Goal: Communication & Community: Share content

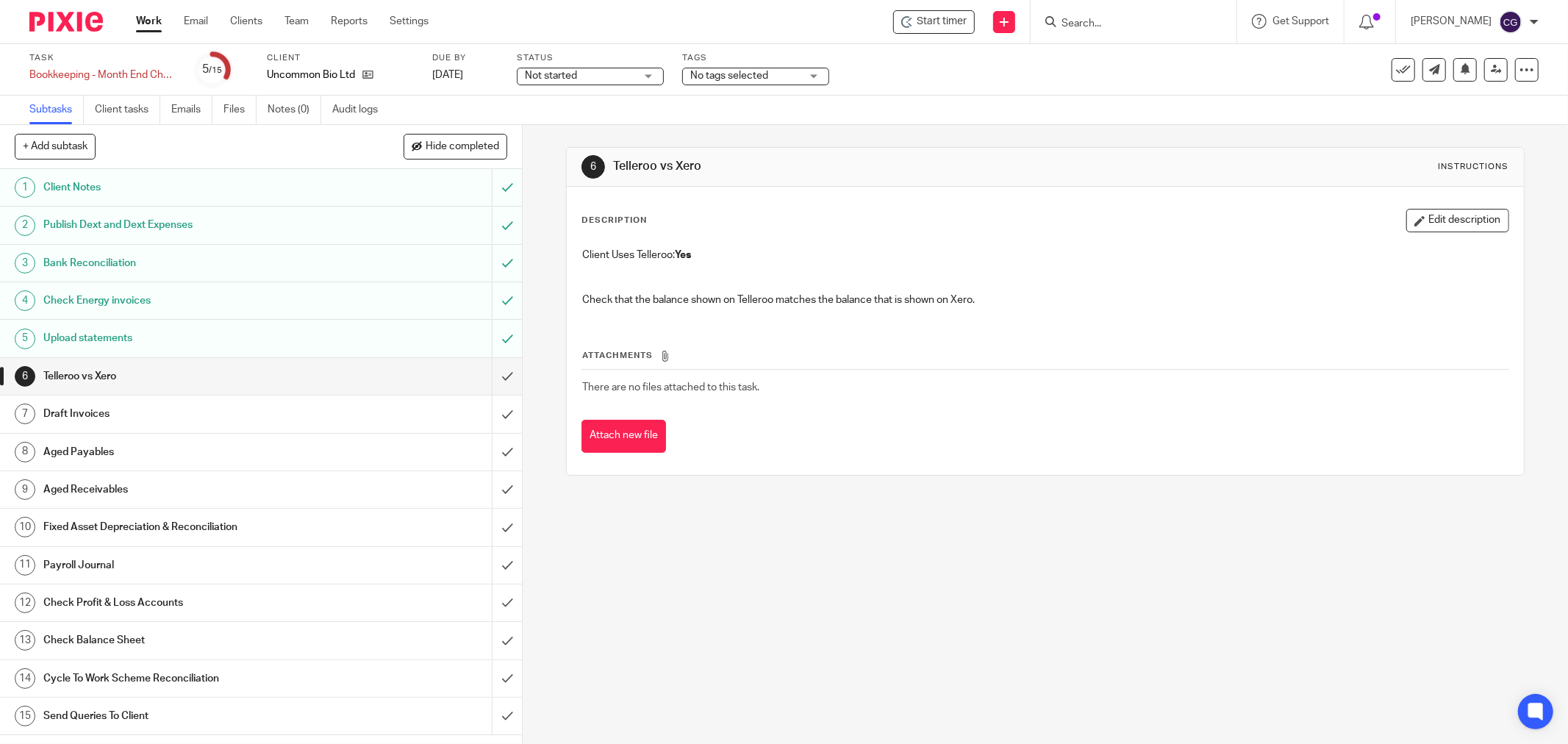
click at [955, 23] on span "Start timer" at bounding box center [941, 21] width 50 height 16
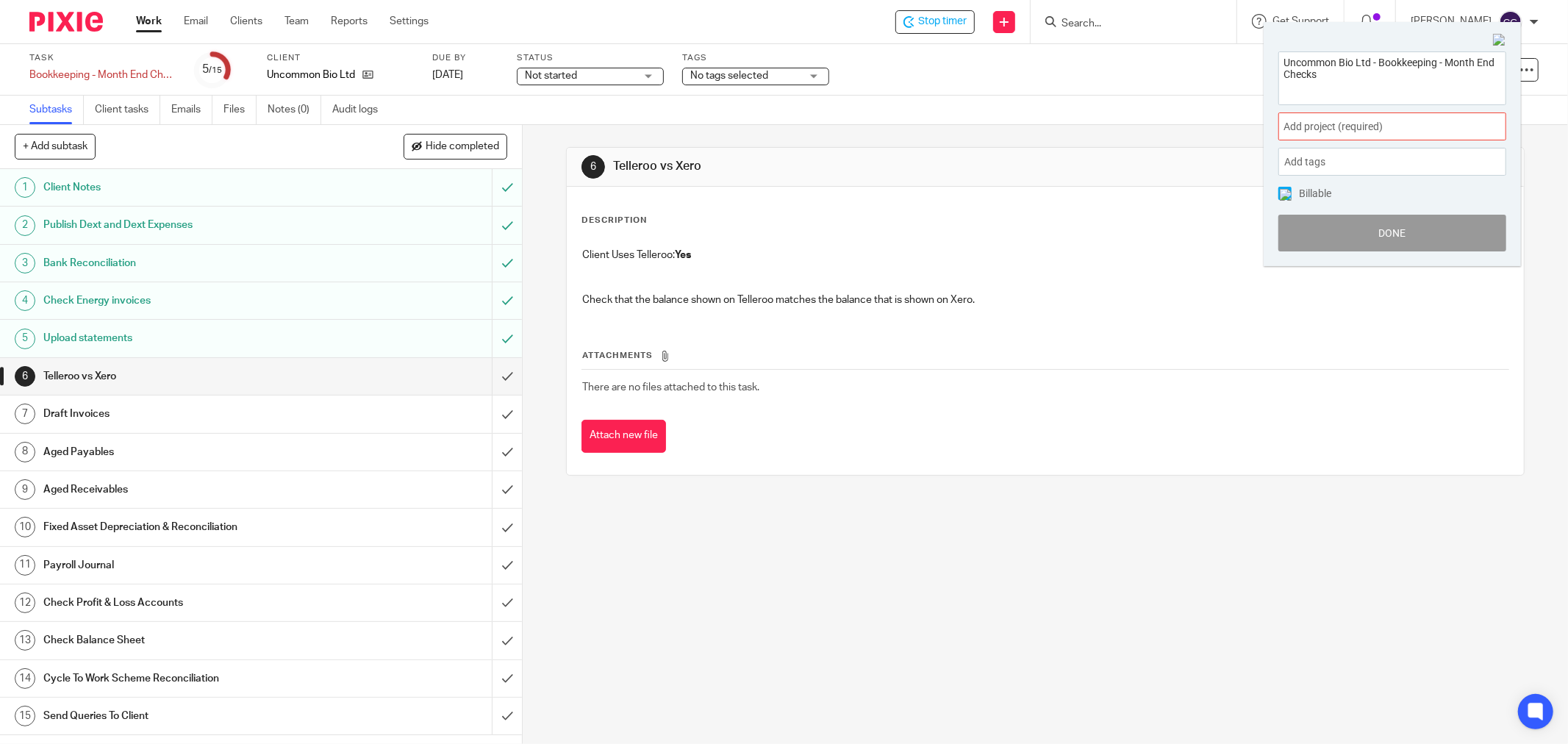
click at [1380, 129] on span "Add project (required) :" at bounding box center [1376, 126] width 185 height 16
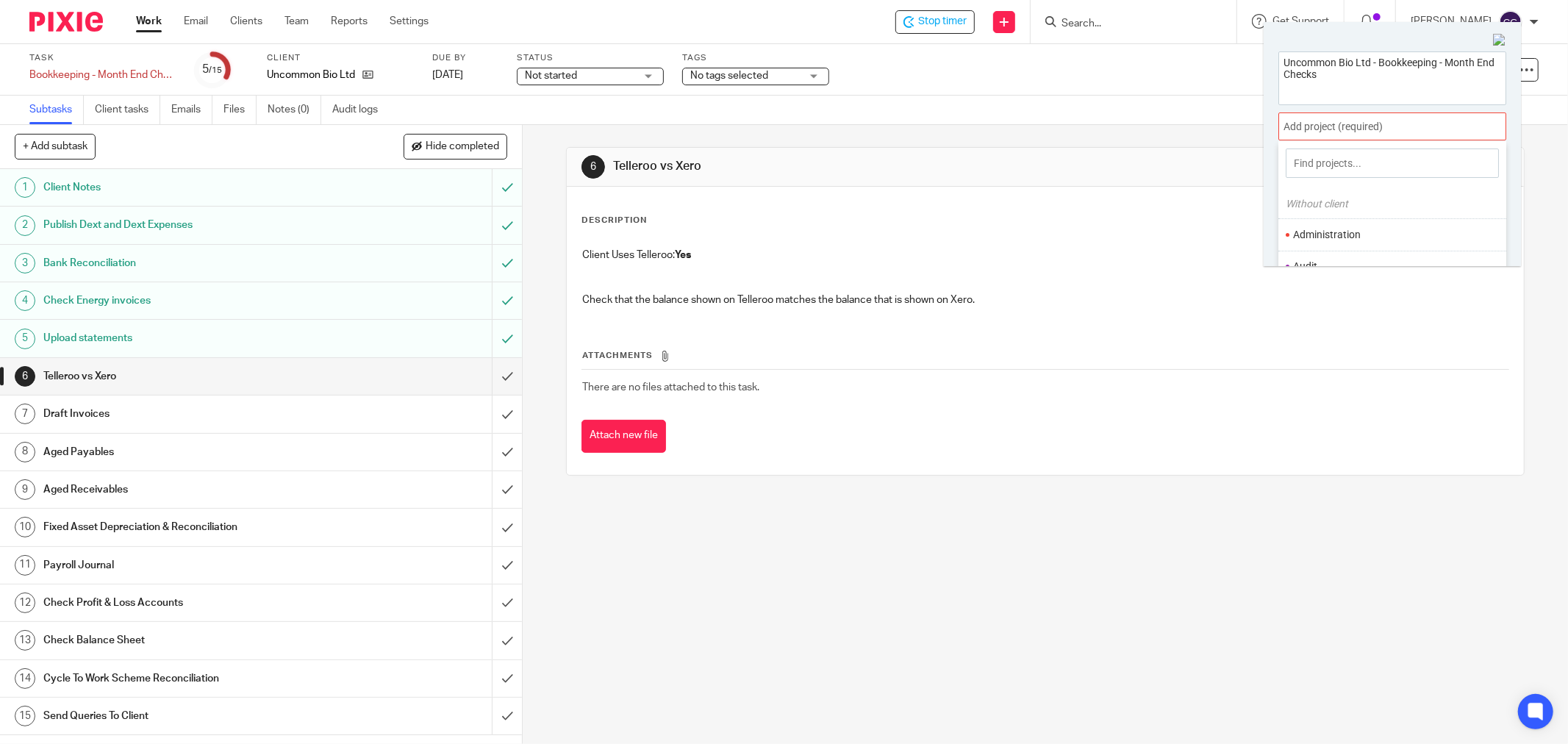
scroll to position [82, 0]
click at [1342, 215] on li "Bookkeeping" at bounding box center [1389, 217] width 191 height 16
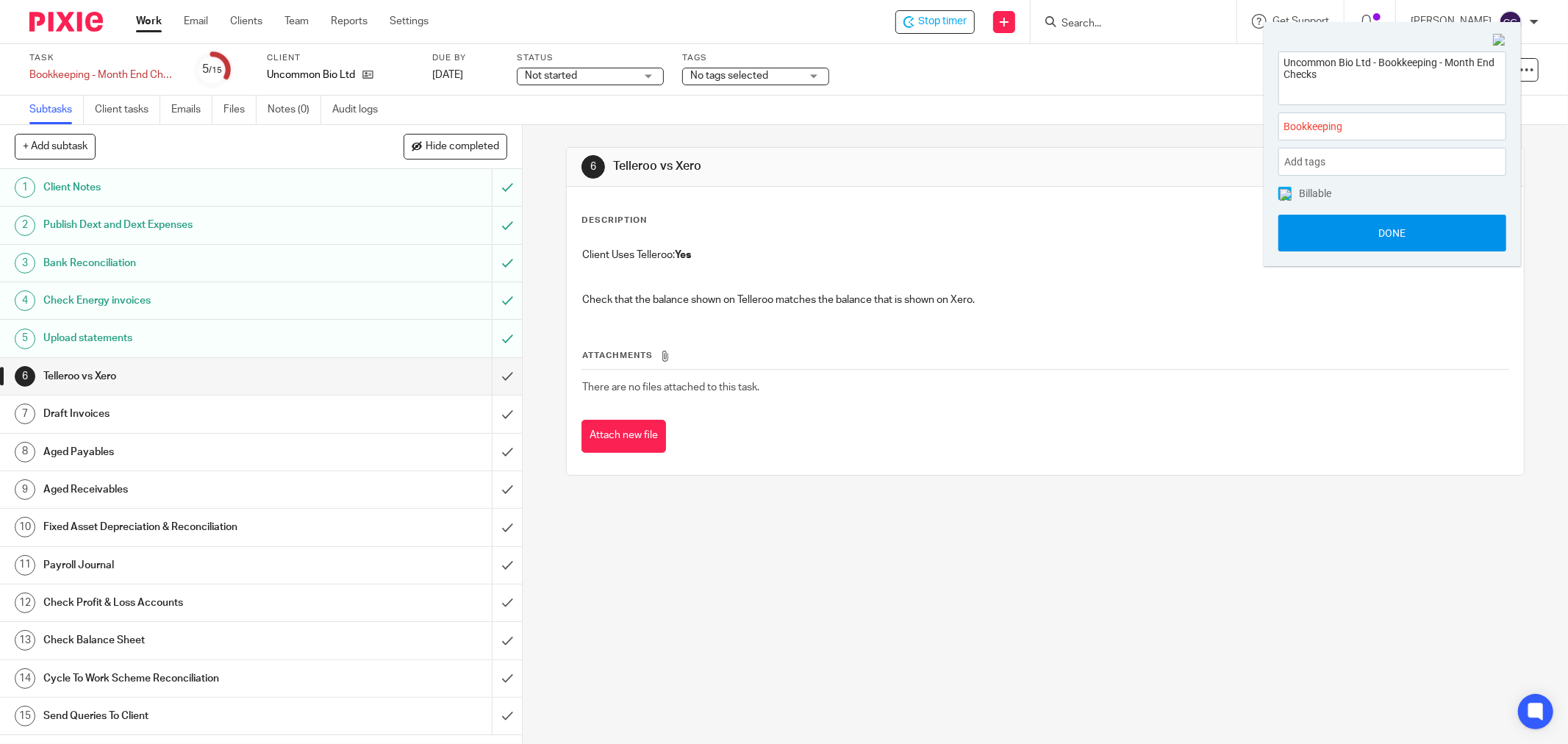
click at [1395, 231] on button "Done" at bounding box center [1392, 233] width 228 height 37
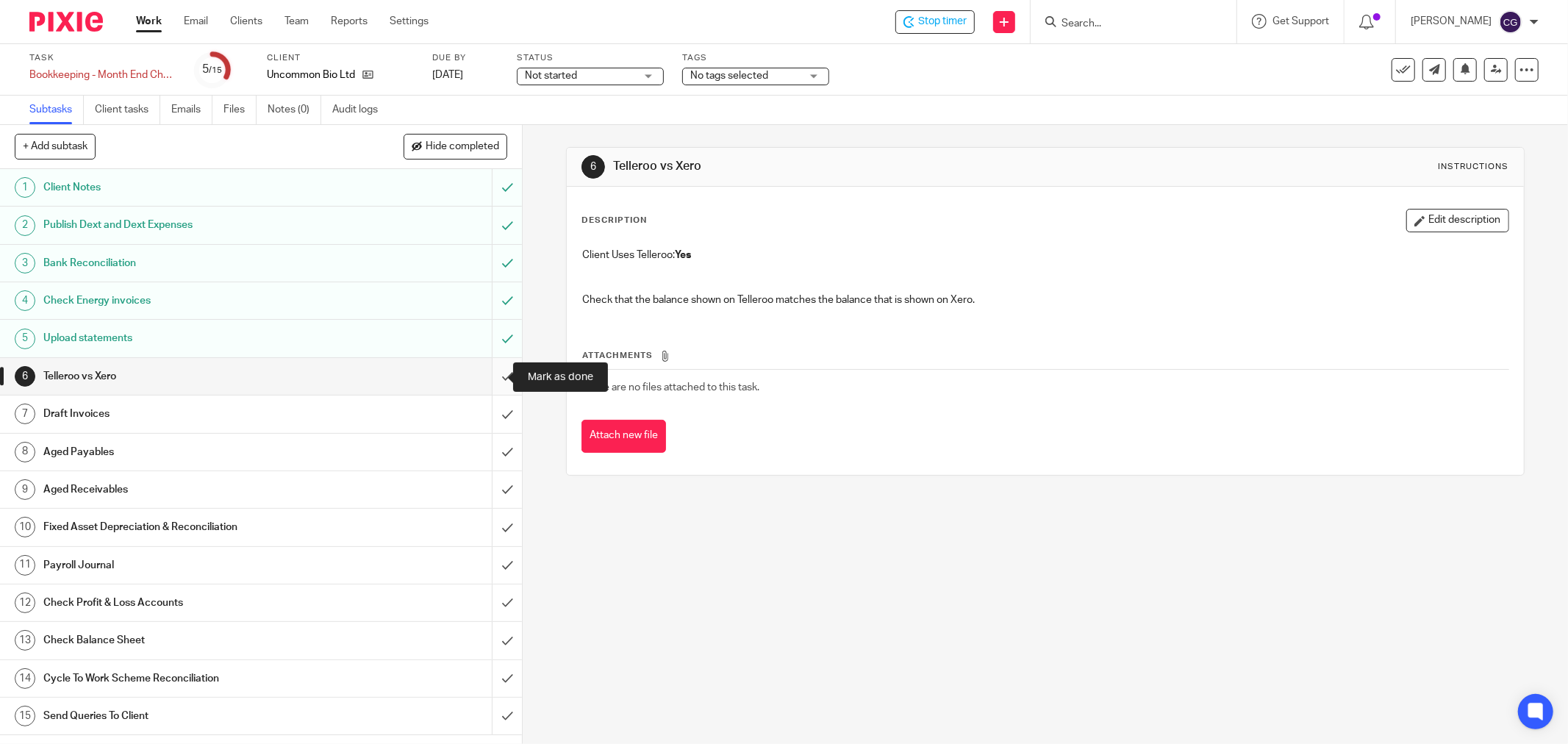
click at [491, 378] on input "submit" at bounding box center [260, 377] width 522 height 37
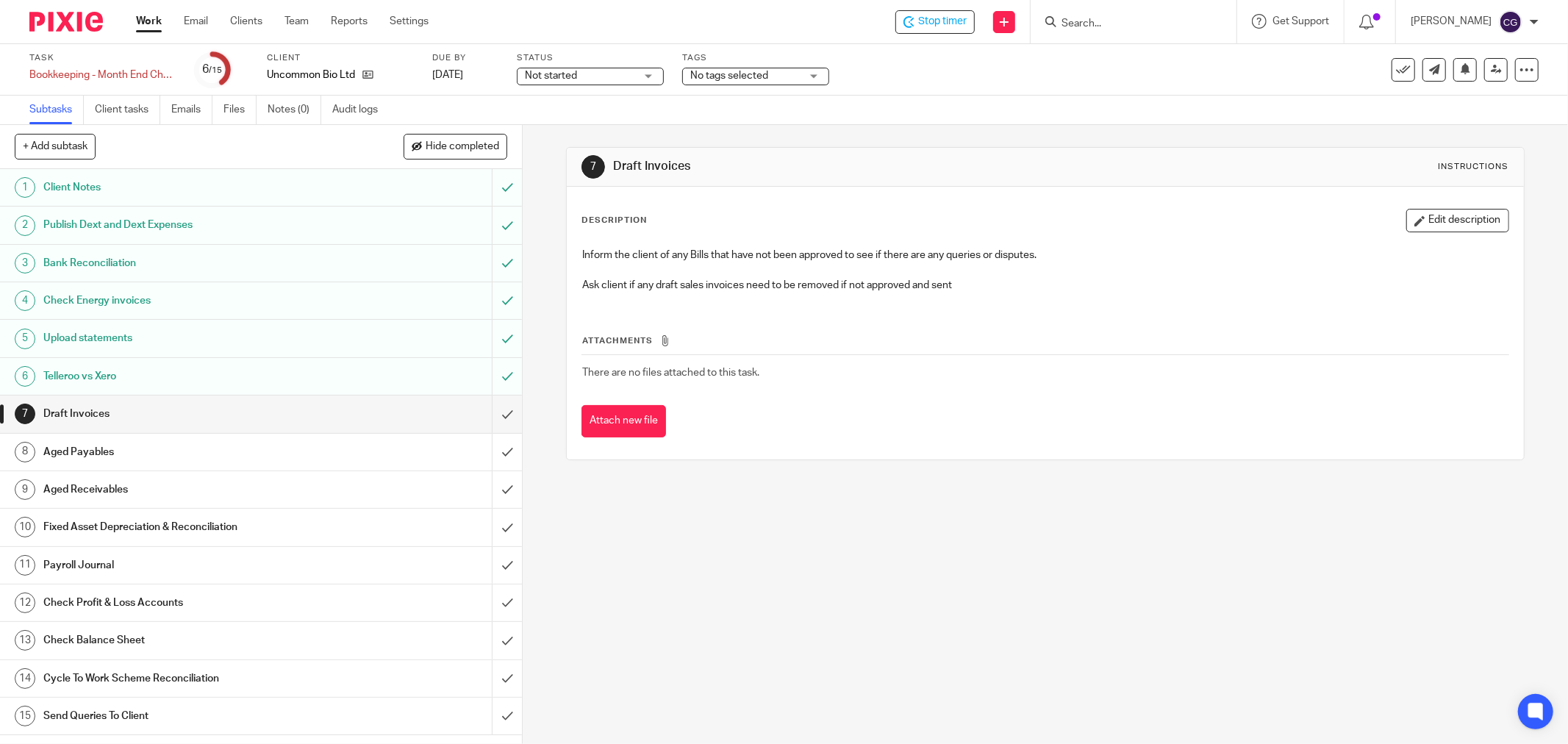
click at [408, 710] on div "Send Queries To Client" at bounding box center [259, 716] width 433 height 22
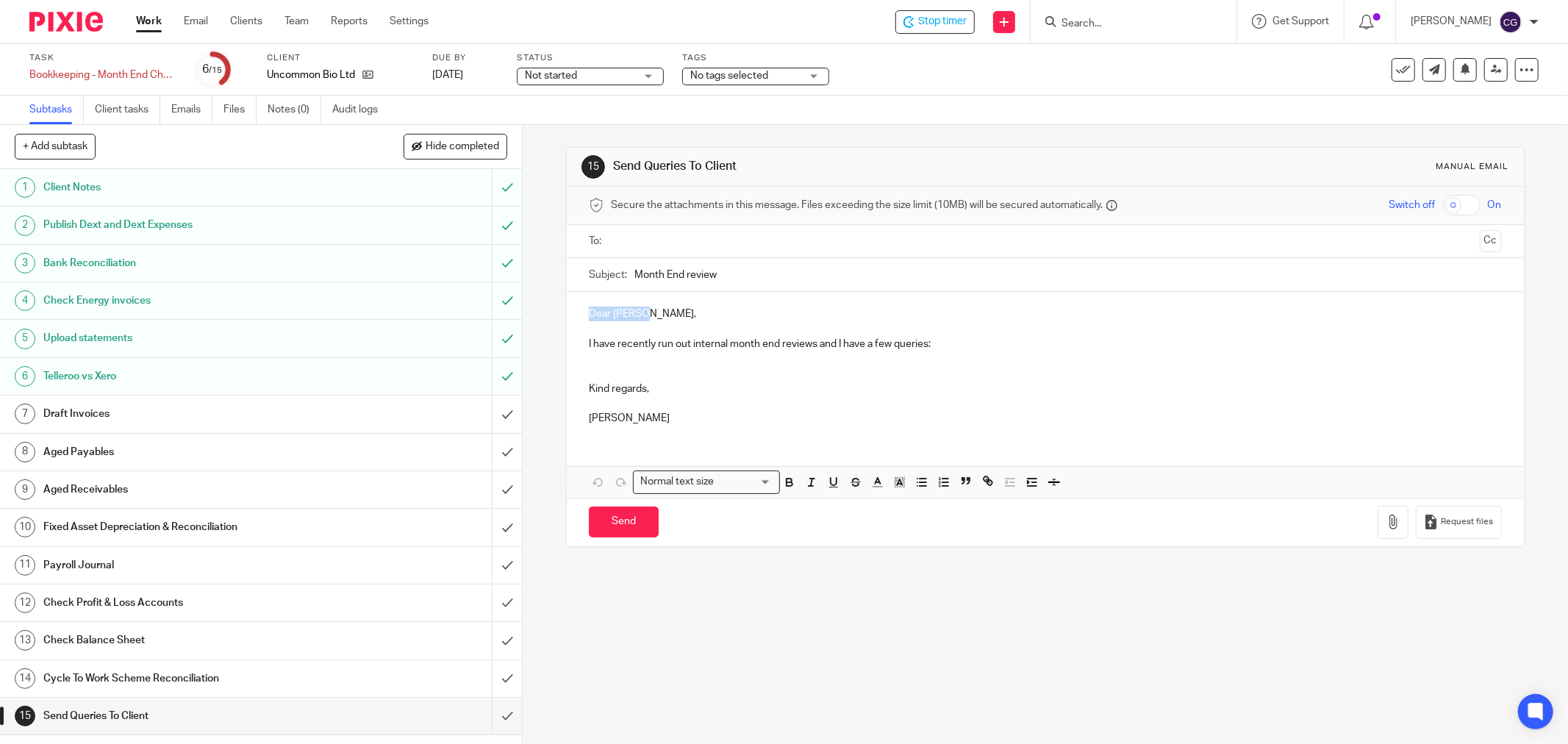
drag, startPoint x: 655, startPoint y: 320, endPoint x: 538, endPoint y: 311, distance: 117.3
click at [542, 313] on div "15 Send Queries To Client Manual email Secure the attachments in this message. …" at bounding box center [1045, 435] width 1045 height 620
click at [688, 245] on input "text" at bounding box center [1043, 241] width 857 height 17
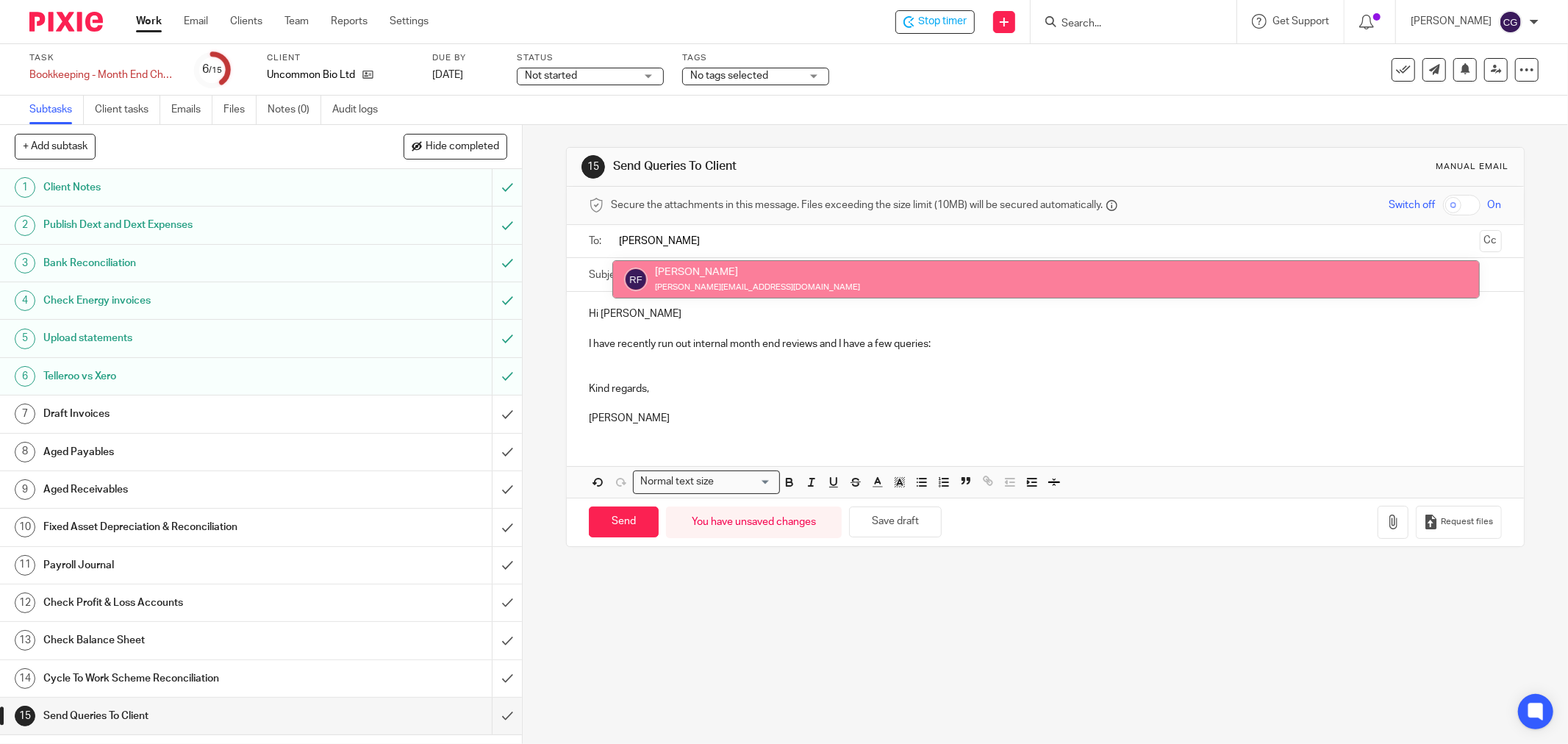
type input "ruth"
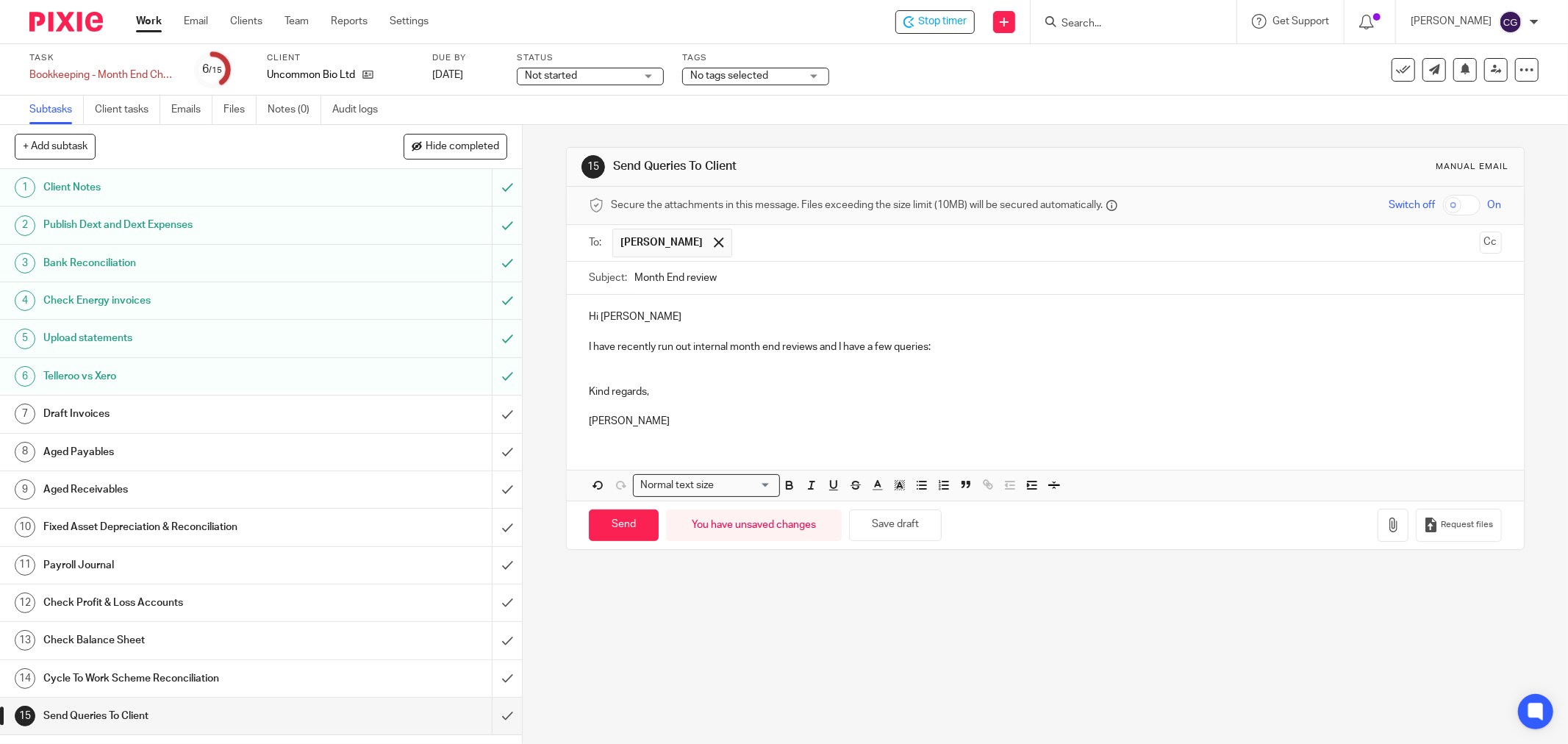
click at [740, 238] on input "text" at bounding box center [1107, 242] width 734 height 29
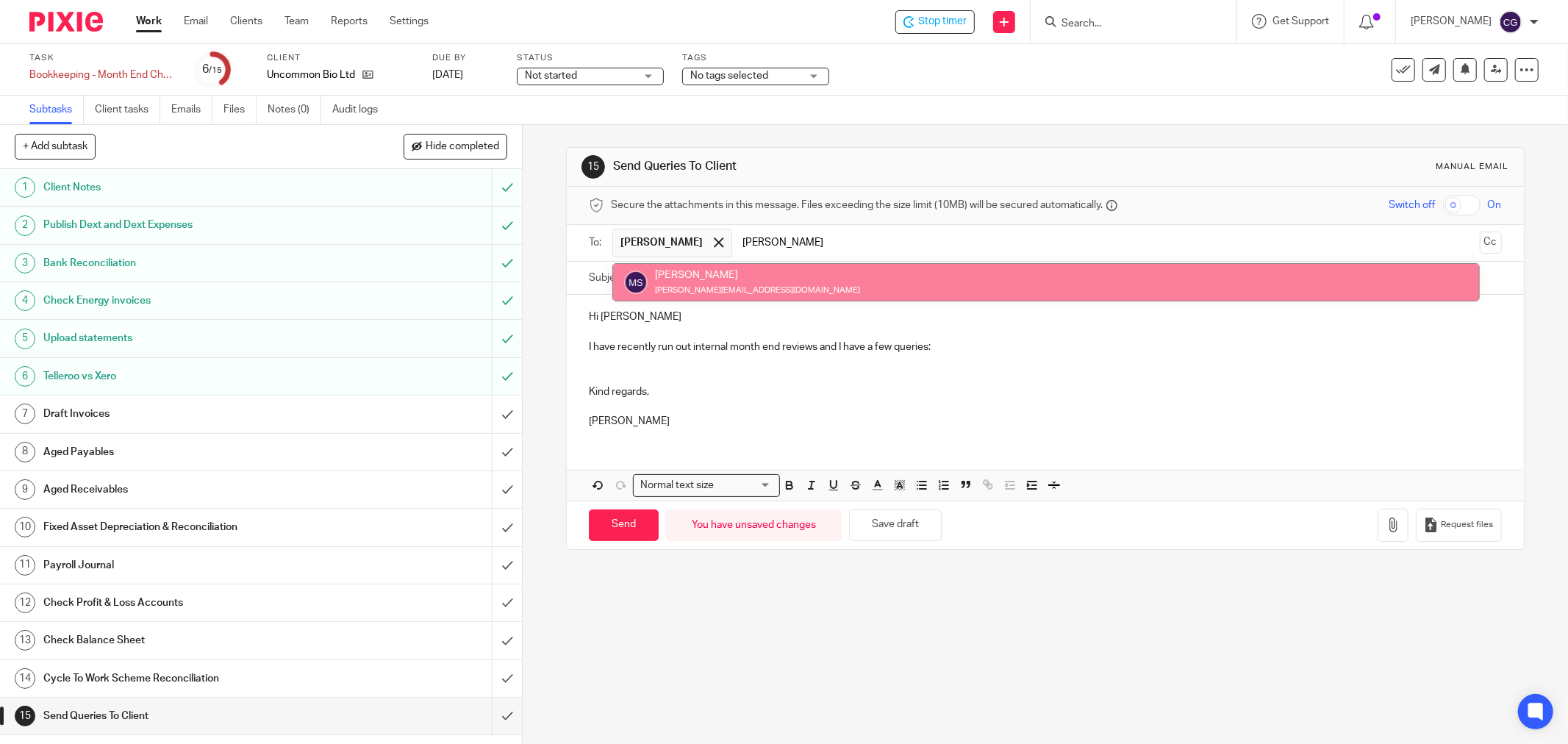
type input "moll"
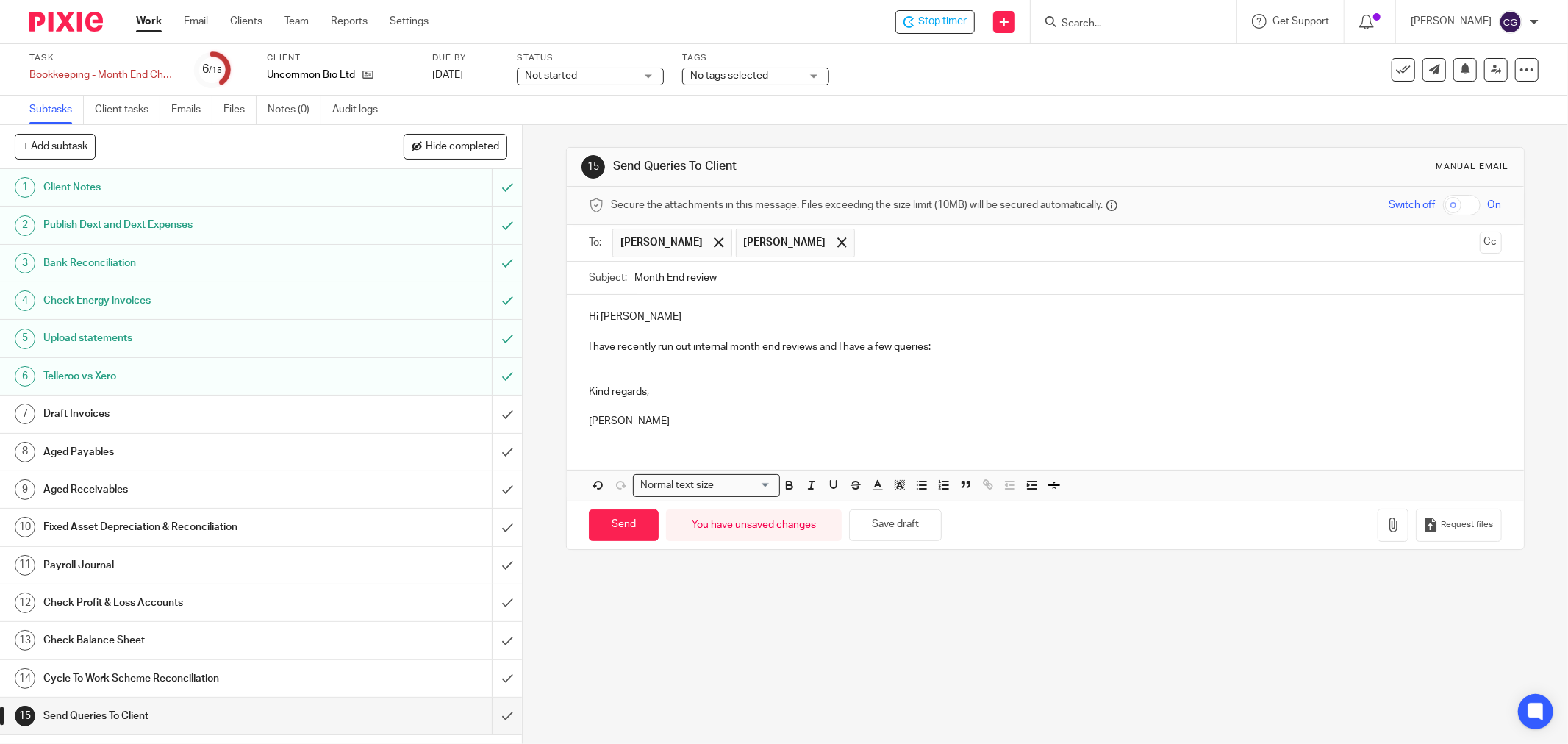
click at [634, 276] on input "Month End review" at bounding box center [1067, 278] width 868 height 33
type input "Uncommon Month End review 11.8.2025"
click at [933, 349] on p "I have recently run out internal month end reviews and I have a few queries:" at bounding box center [1045, 347] width 913 height 15
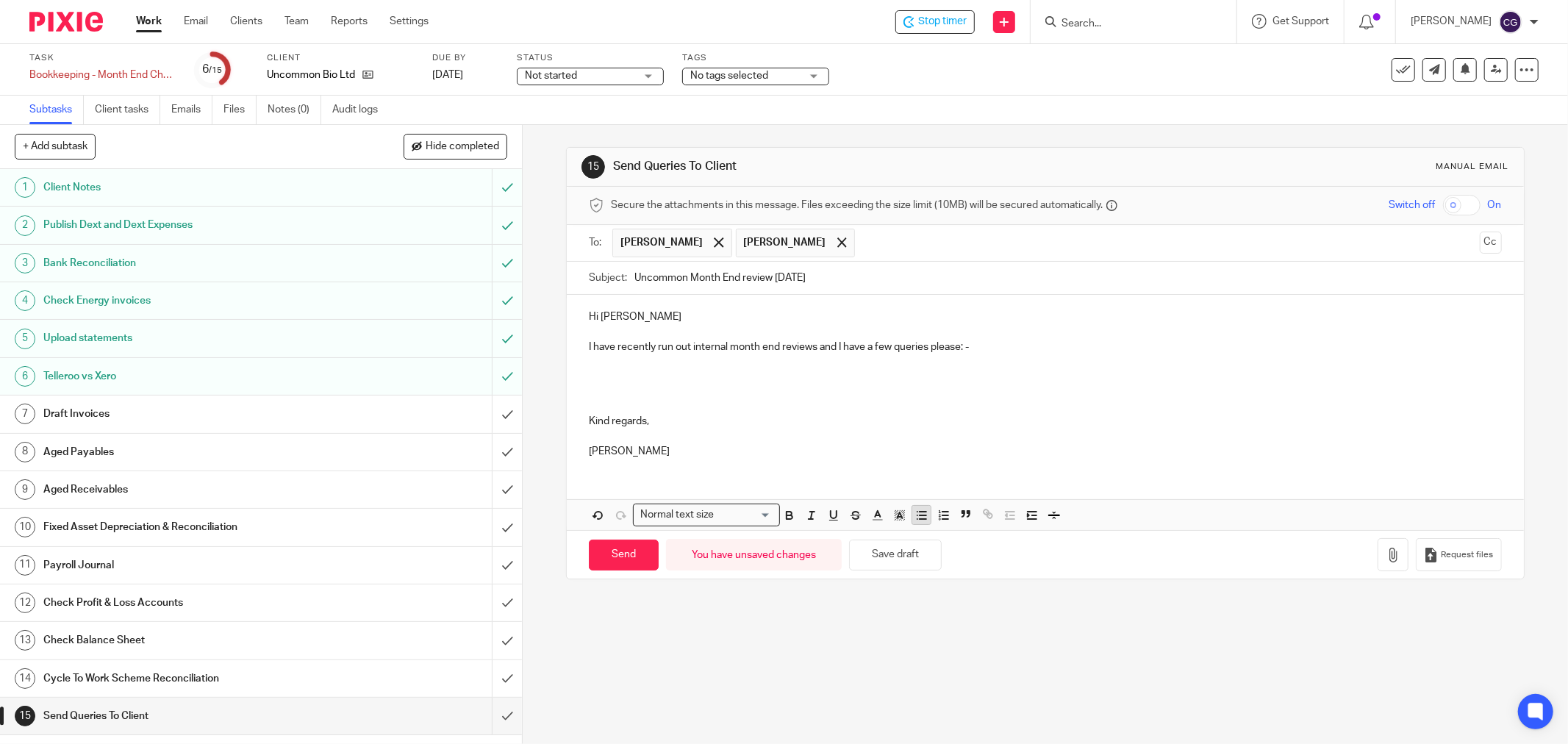
drag, startPoint x: 914, startPoint y: 517, endPoint x: 910, endPoint y: 510, distance: 8.1
click at [915, 514] on icon "button" at bounding box center [921, 516] width 13 height 13
drag, startPoint x: 1357, startPoint y: 380, endPoint x: 1408, endPoint y: 376, distance: 51.2
click at [1357, 378] on p "There is a draft invoice INV-0003, dated 1st July. Will this be deleted or conv…" at bounding box center [1060, 377] width 883 height 15
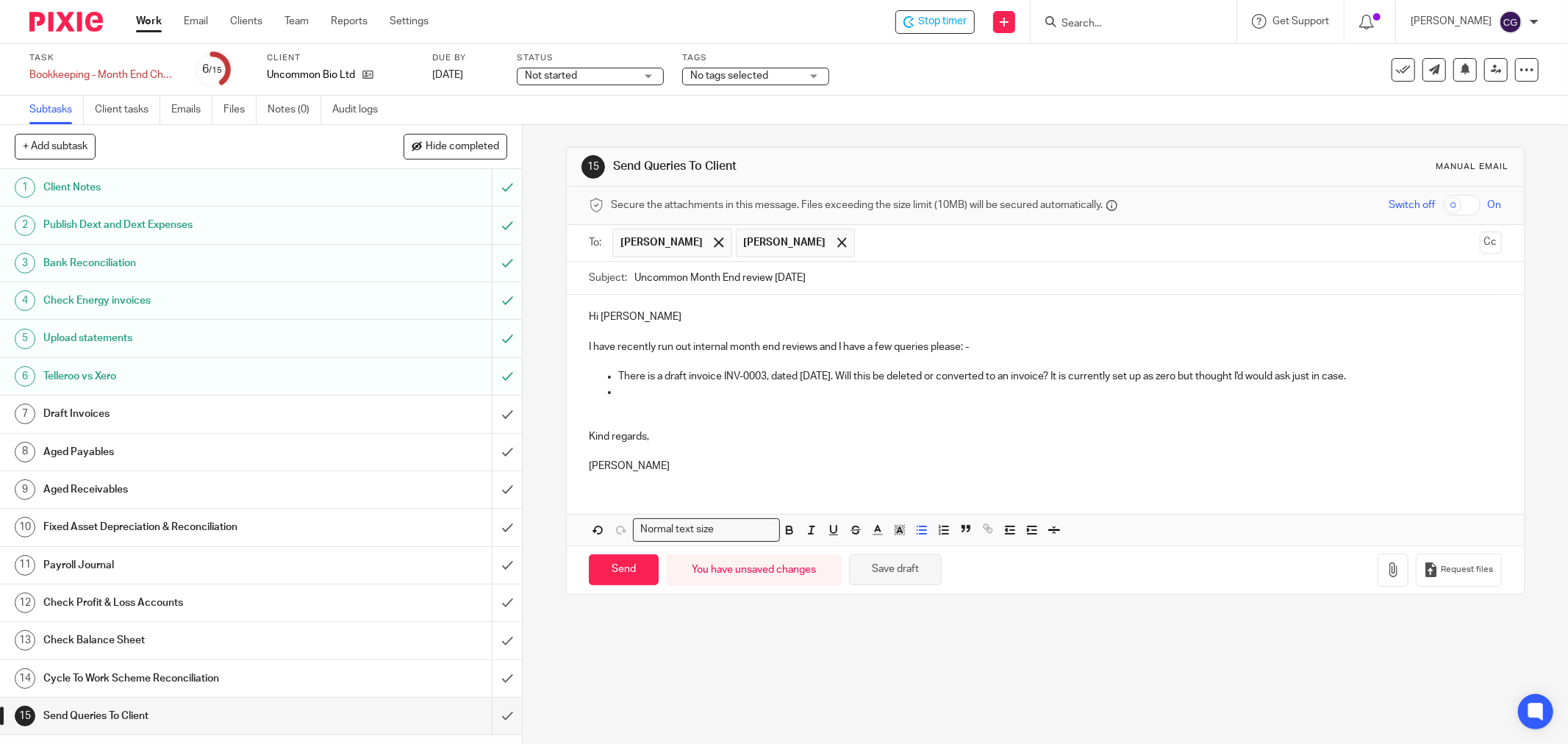
click at [906, 567] on button "Save draft" at bounding box center [895, 570] width 93 height 31
drag, startPoint x: 1355, startPoint y: 368, endPoint x: 1355, endPoint y: 378, distance: 10.0
click at [1355, 377] on div "Hi Ruth, Molly I have recently run out internal month end reviews and I have a …" at bounding box center [1045, 389] width 957 height 190
click at [1360, 378] on p "There is a draft invoice INV-0003, dated 1st July. Will this be deleted or conv…" at bounding box center [1060, 377] width 883 height 15
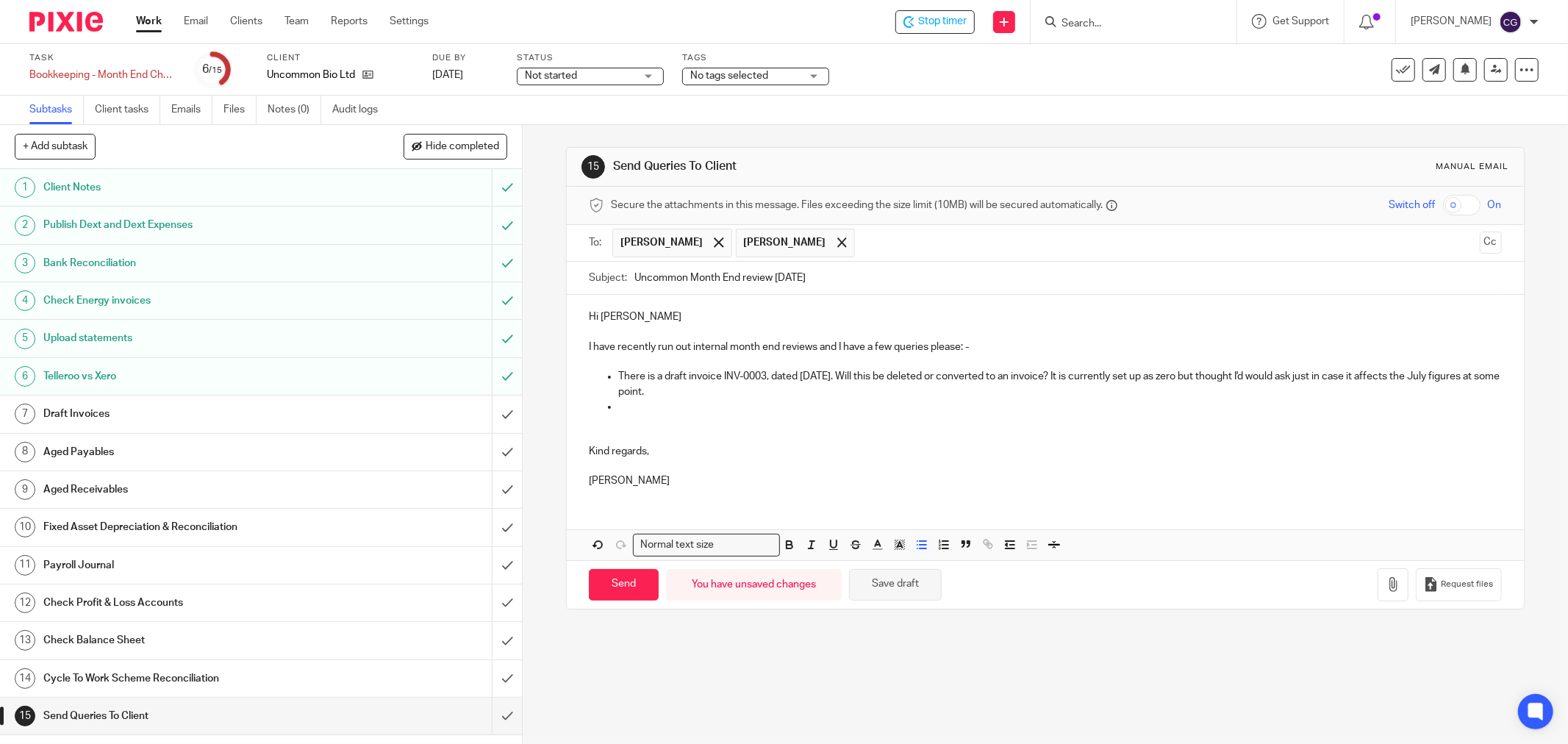
click at [893, 588] on button "Save draft" at bounding box center [895, 585] width 93 height 31
drag, startPoint x: 638, startPoint y: 413, endPoint x: 652, endPoint y: 414, distance: 14.0
click at [640, 413] on p at bounding box center [1060, 407] width 883 height 15
click at [888, 576] on button "Save draft" at bounding box center [895, 585] width 93 height 31
drag, startPoint x: 880, startPoint y: 584, endPoint x: 913, endPoint y: 578, distance: 33.5
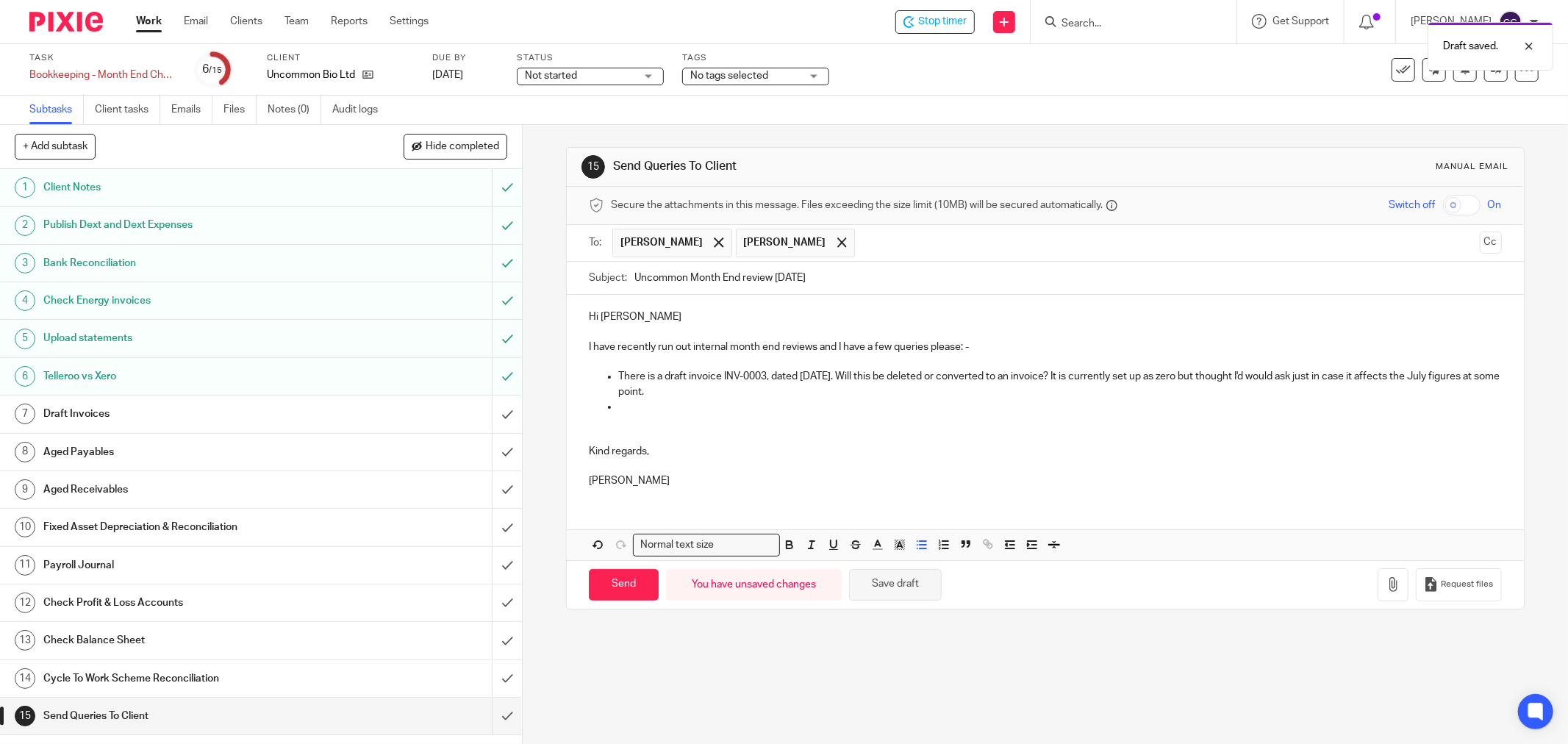
click at [879, 584] on button "Save draft" at bounding box center [895, 585] width 93 height 31
click at [491, 416] on input "submit" at bounding box center [260, 414] width 522 height 37
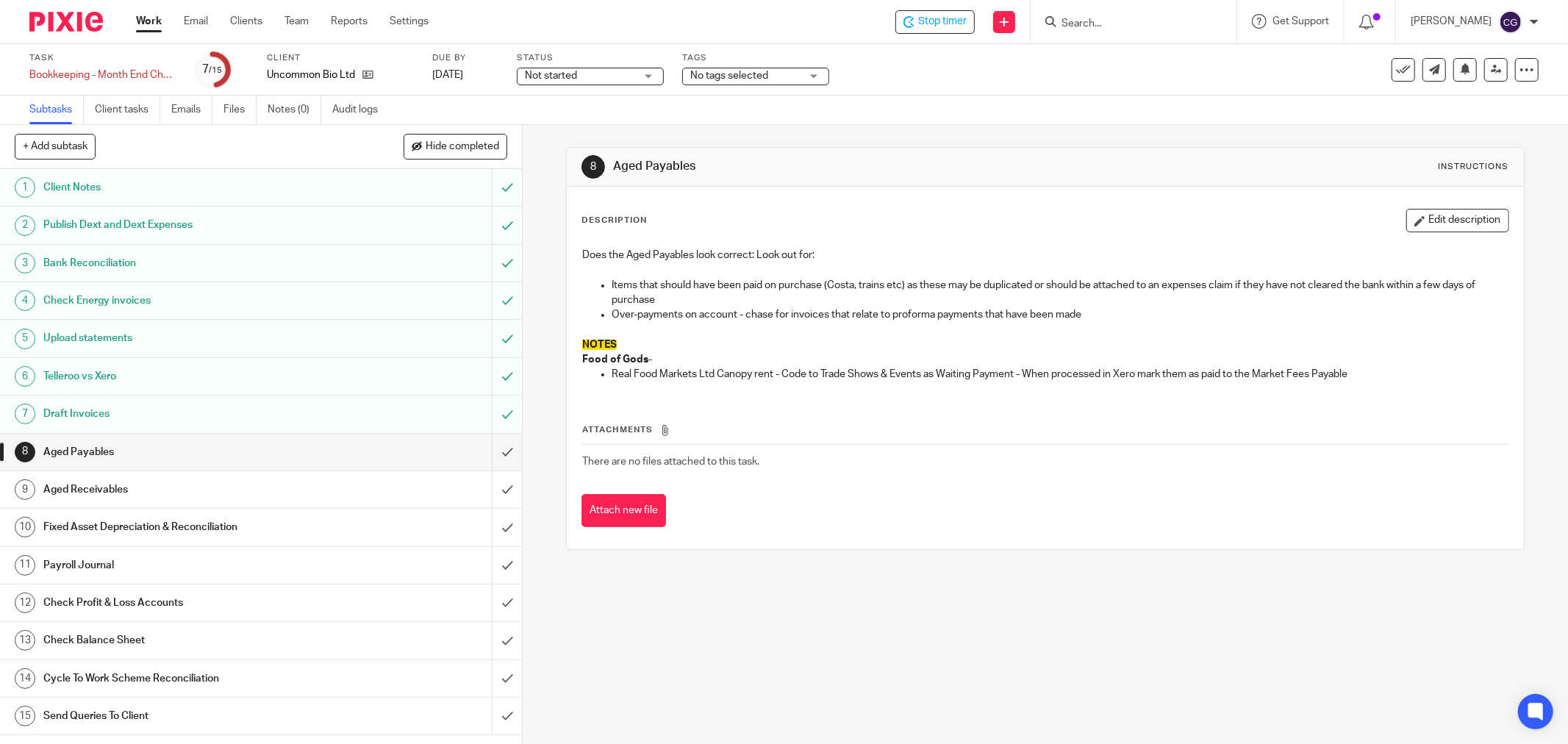
click at [315, 711] on h1 "Send Queries To Client" at bounding box center [188, 716] width 290 height 22
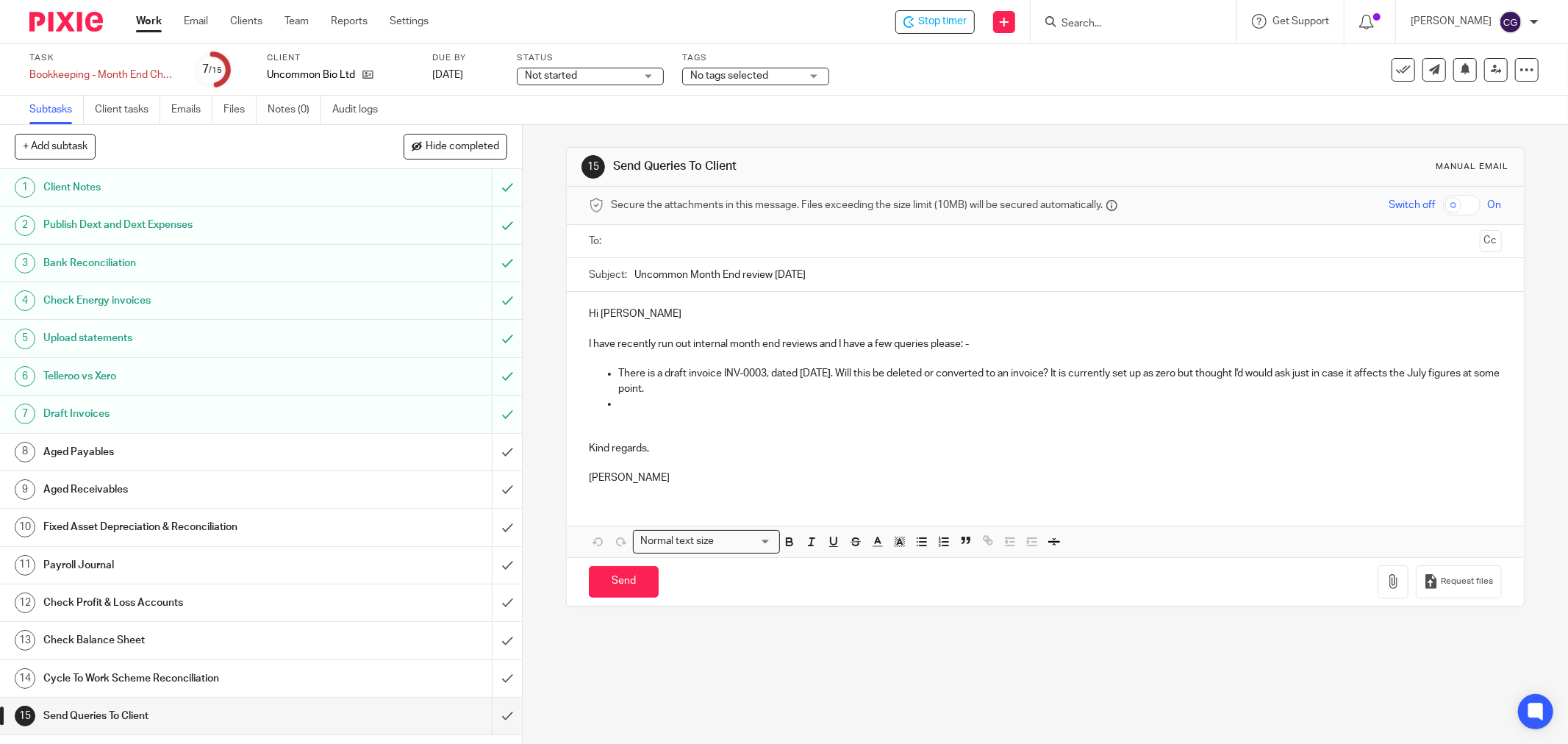
click at [618, 402] on p at bounding box center [1060, 404] width 883 height 15
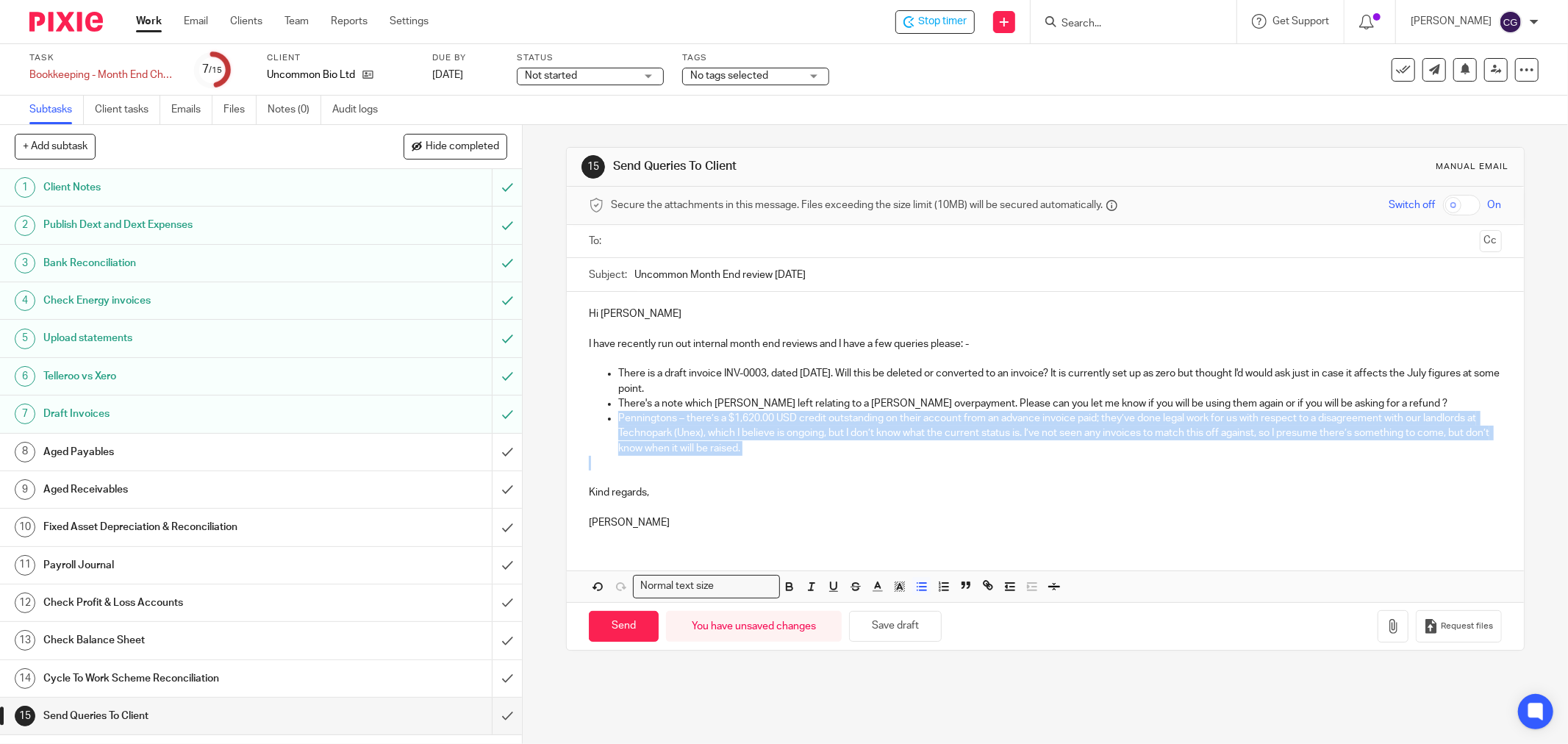
drag, startPoint x: 613, startPoint y: 420, endPoint x: 777, endPoint y: 462, distance: 169.3
click at [777, 462] on div "Hi Ruth, Molly I have recently run out internal month end reviews and I have a …" at bounding box center [1045, 416] width 957 height 250
click at [893, 585] on icon "button" at bounding box center [899, 587] width 13 height 13
click at [874, 586] on polyline "button" at bounding box center [877, 586] width 6 height 6
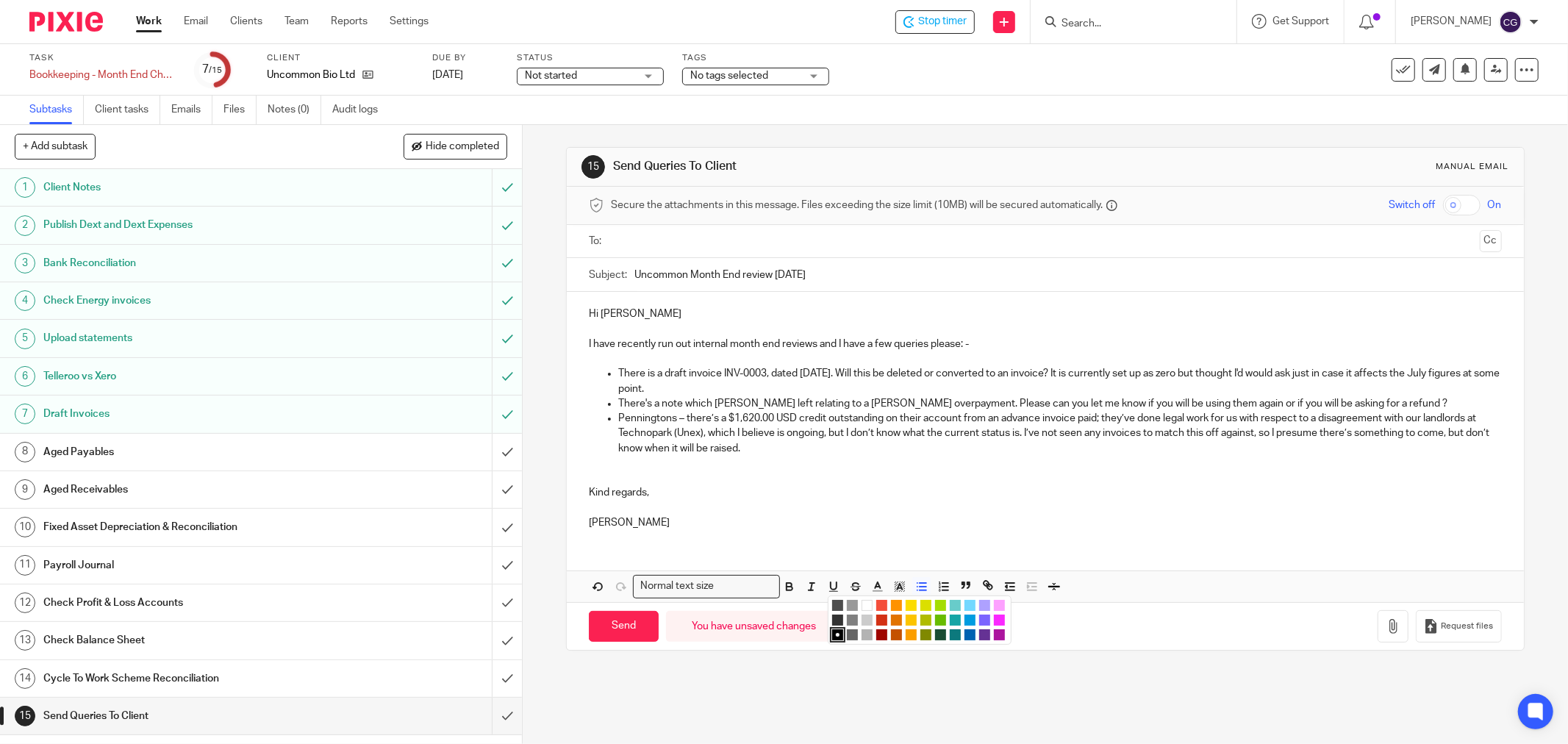
click at [964, 622] on li "color:#009CE0" at bounding box center [970, 621] width 11 height 11
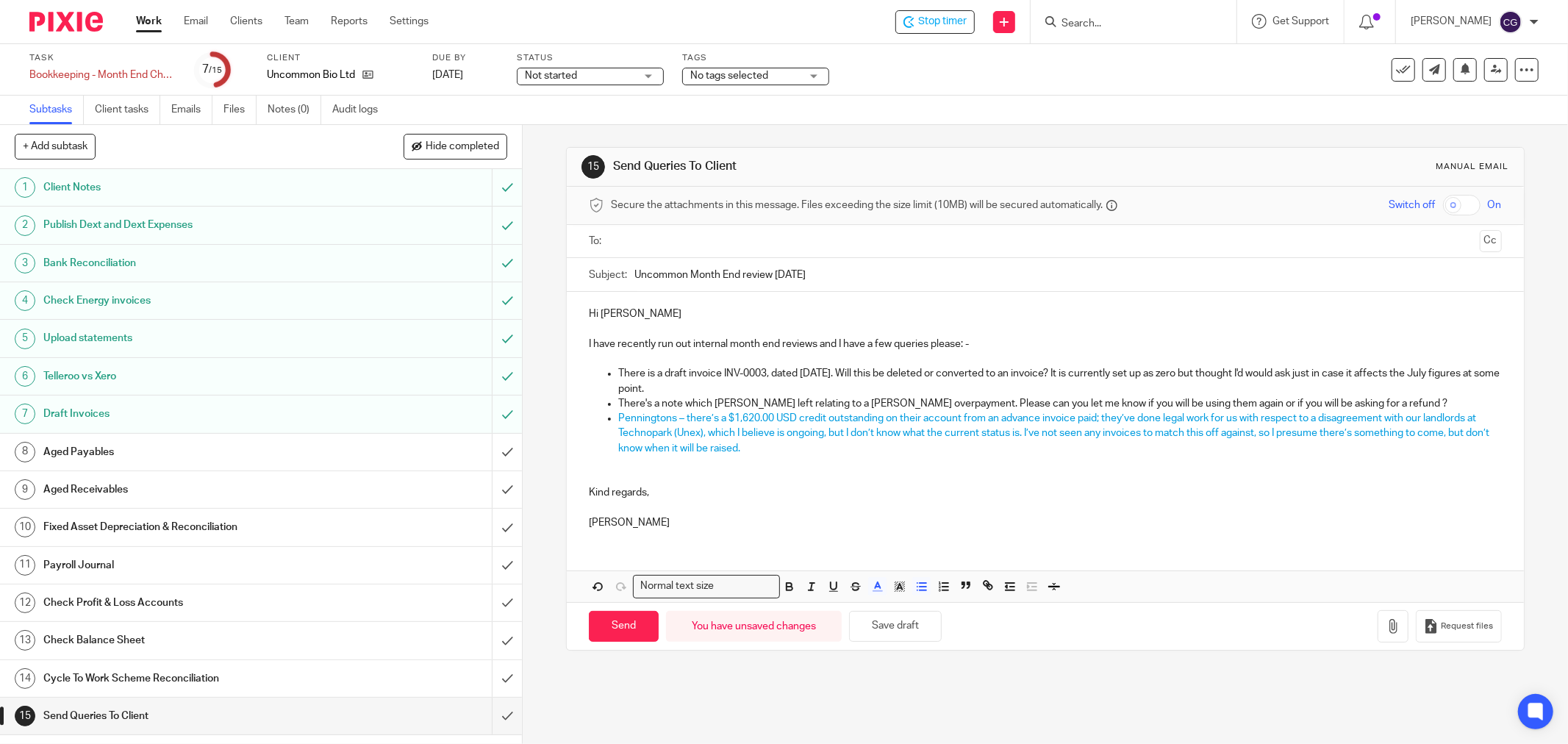
click at [1385, 403] on p "There's a note which Fabian left relating to a Pennington's overpayment. Please…" at bounding box center [1060, 404] width 883 height 15
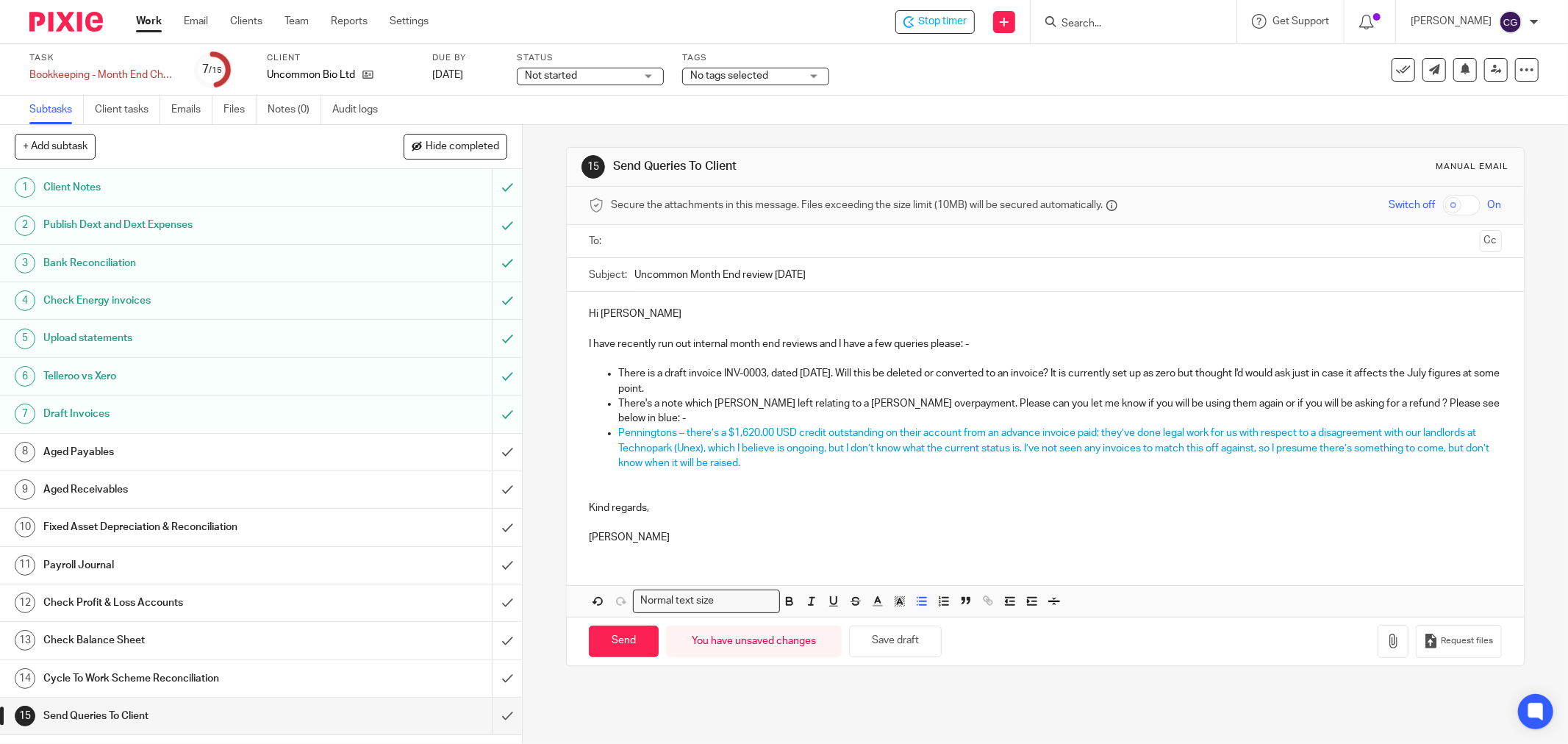
click at [618, 436] on span "Penningtons – there’s a $1,620.00 USD credit outstanding on their account from …" at bounding box center [1055, 448] width 873 height 41
click at [659, 420] on p "There's a note which [PERSON_NAME] left relating to a [PERSON_NAME] overpayment…" at bounding box center [1060, 412] width 883 height 30
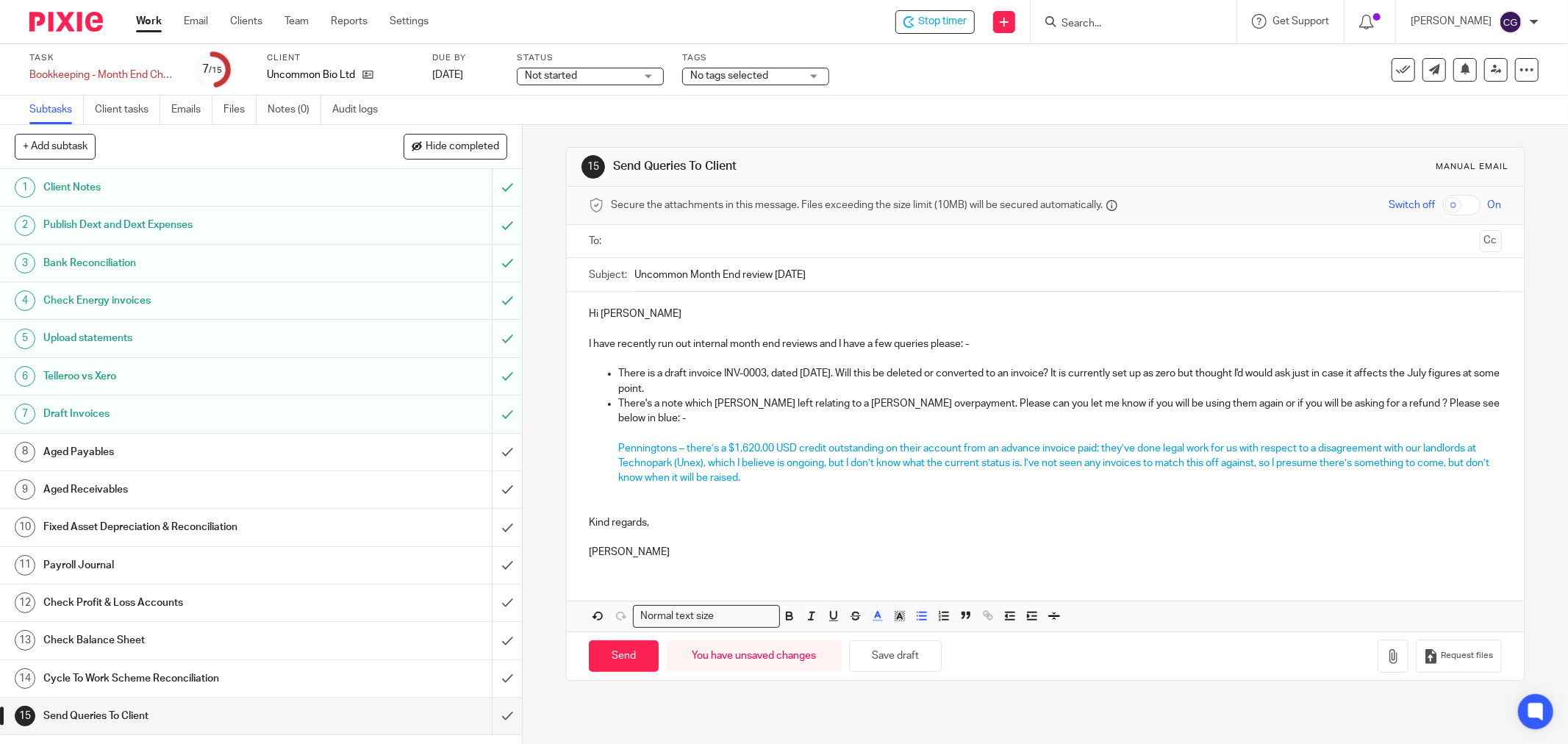
click at [767, 473] on p "Penningtons – there’s a $1,620.00 USD credit outstanding on their account from …" at bounding box center [1060, 463] width 883 height 45
click at [738, 392] on p "There is a draft invoice INV-0003, dated [DATE]. Will this be deleted or conver…" at bounding box center [1060, 381] width 883 height 30
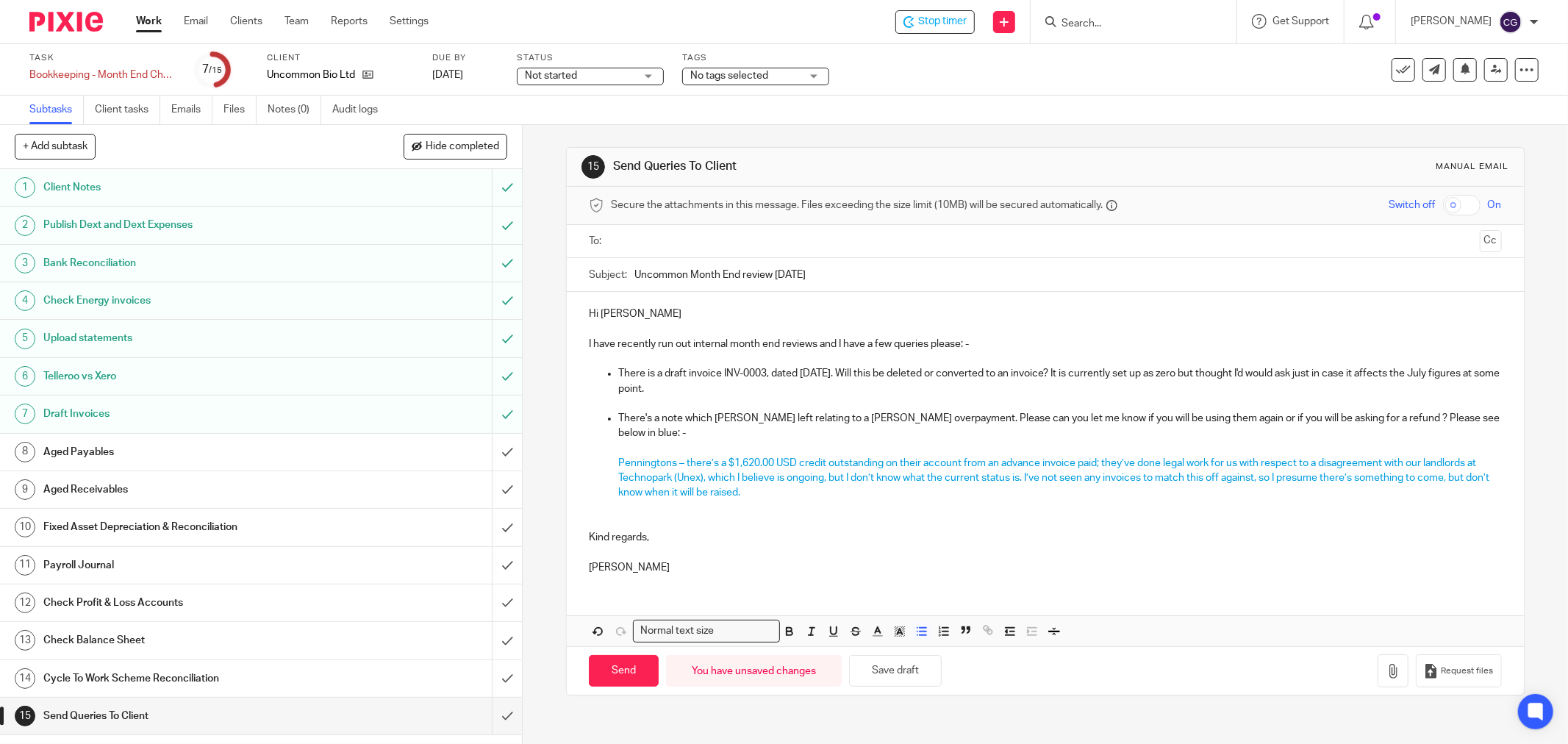
click at [776, 495] on p "Penningtons – there’s a $1,620.00 USD credit outstanding on their account from …" at bounding box center [1060, 478] width 883 height 45
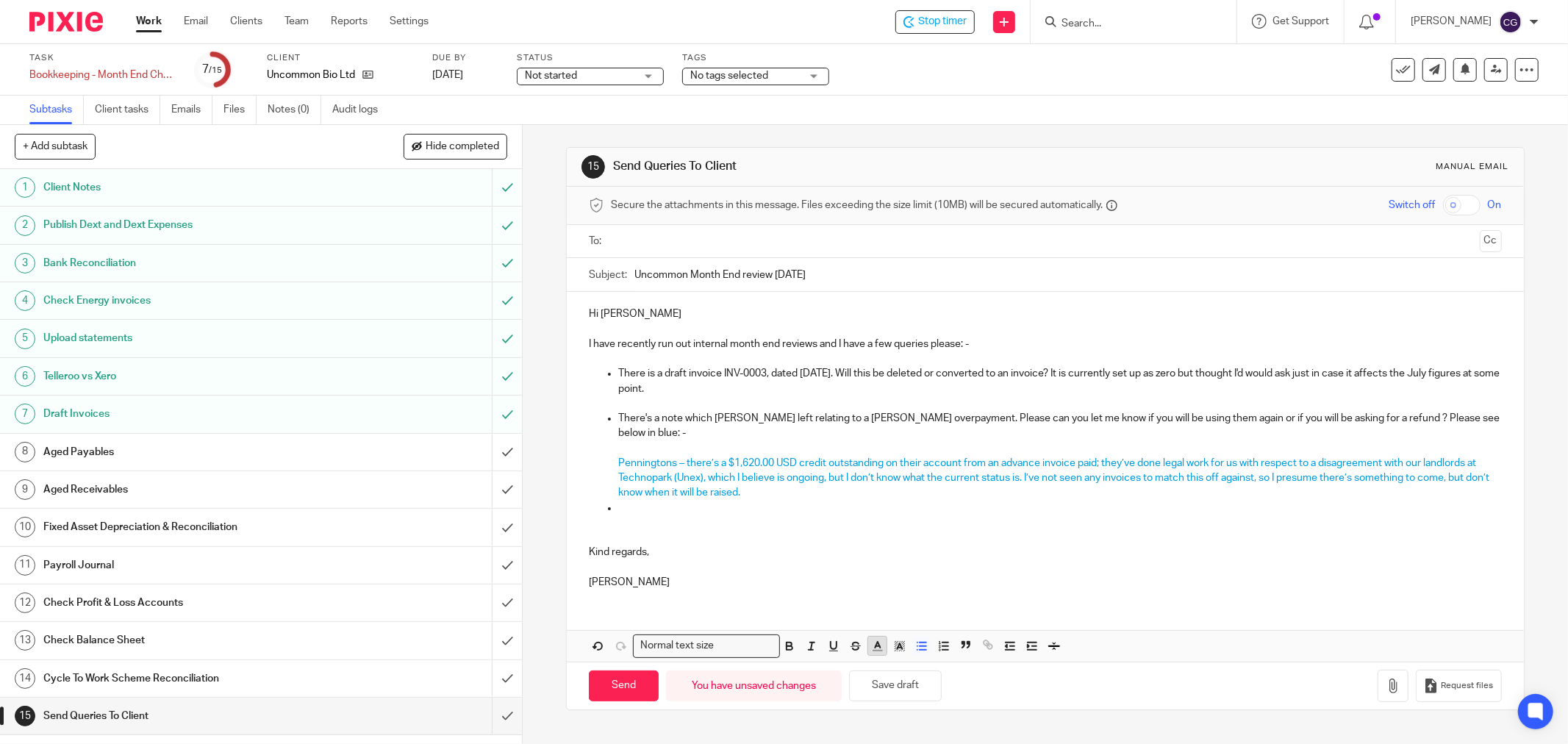
click at [870, 645] on icon "button" at bounding box center [877, 646] width 13 height 13
click at [835, 694] on li "color:#000000" at bounding box center [837, 694] width 11 height 11
click at [618, 514] on p at bounding box center [1060, 508] width 883 height 15
click at [907, 692] on button "Save draft" at bounding box center [895, 686] width 93 height 31
click at [729, 463] on span "Penningtons – there’s a $1,620.00 USD credit outstanding on their account from …" at bounding box center [1055, 479] width 873 height 41
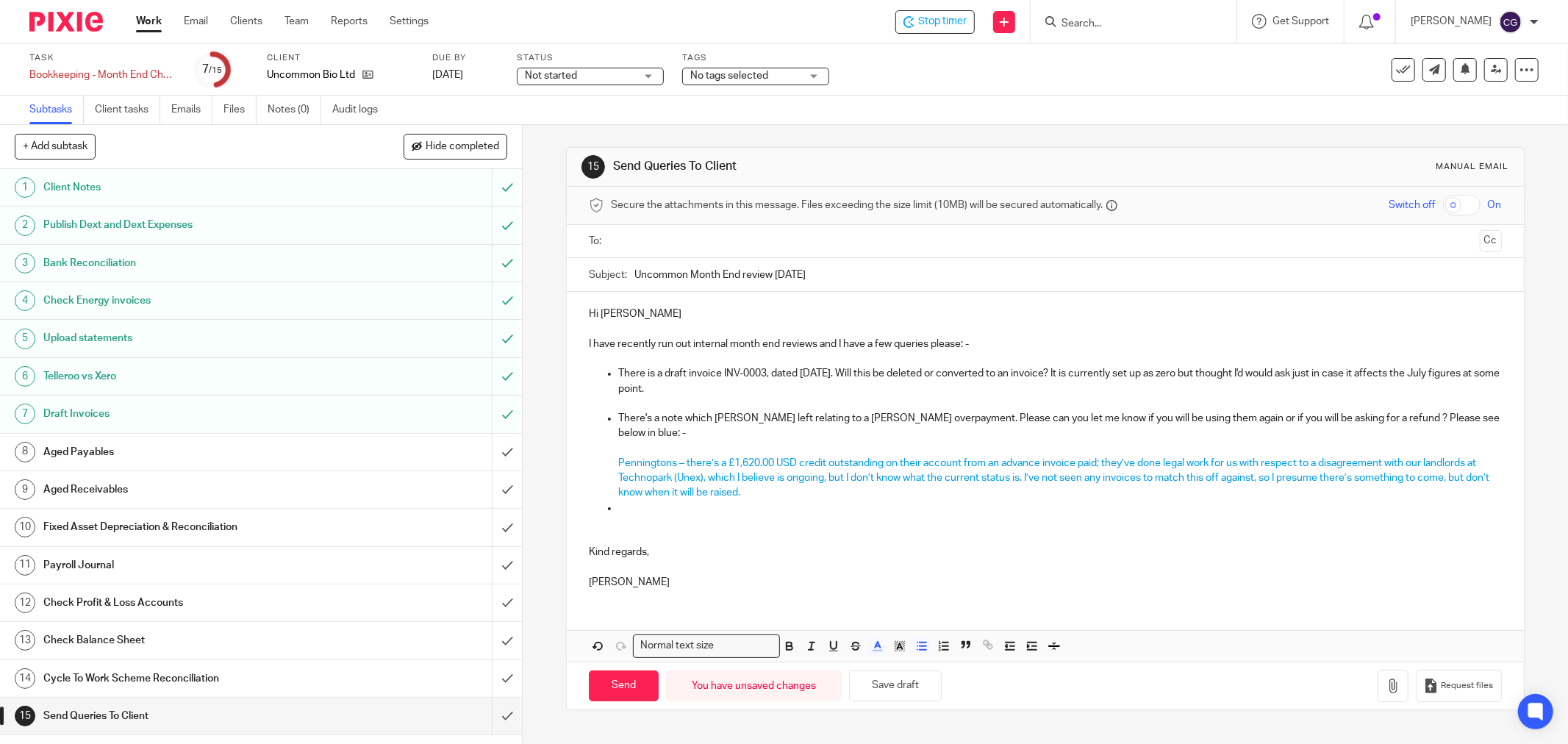
click at [774, 467] on span "Penningtons – there’s a £1,620.00 USD credit outstanding on their account from …" at bounding box center [1055, 479] width 873 height 41
click at [650, 509] on p at bounding box center [1060, 508] width 883 height 15
click at [794, 506] on p "There's a credit note on Eon relating to Half Hourly EBRS Credit" at bounding box center [1060, 508] width 883 height 15
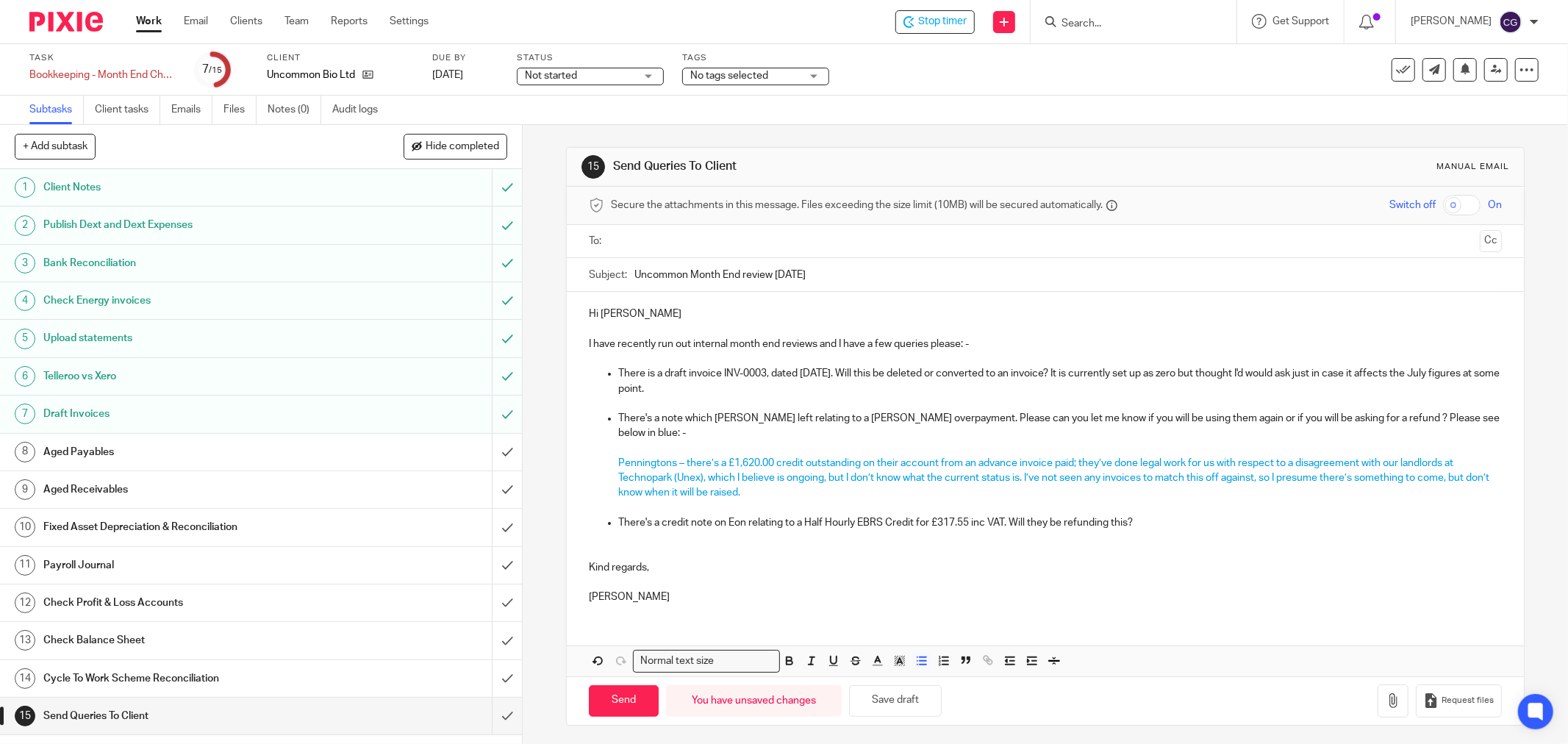
drag, startPoint x: 1134, startPoint y: 522, endPoint x: 1246, endPoint y: 375, distance: 184.8
click at [1134, 520] on p "There's a credit note on Eon relating to a Half Hourly EBRS Credit for £317.55 …" at bounding box center [1060, 523] width 883 height 15
click at [878, 708] on button "Save draft" at bounding box center [895, 701] width 93 height 31
click at [1386, 695] on icon "button" at bounding box center [1393, 701] width 15 height 15
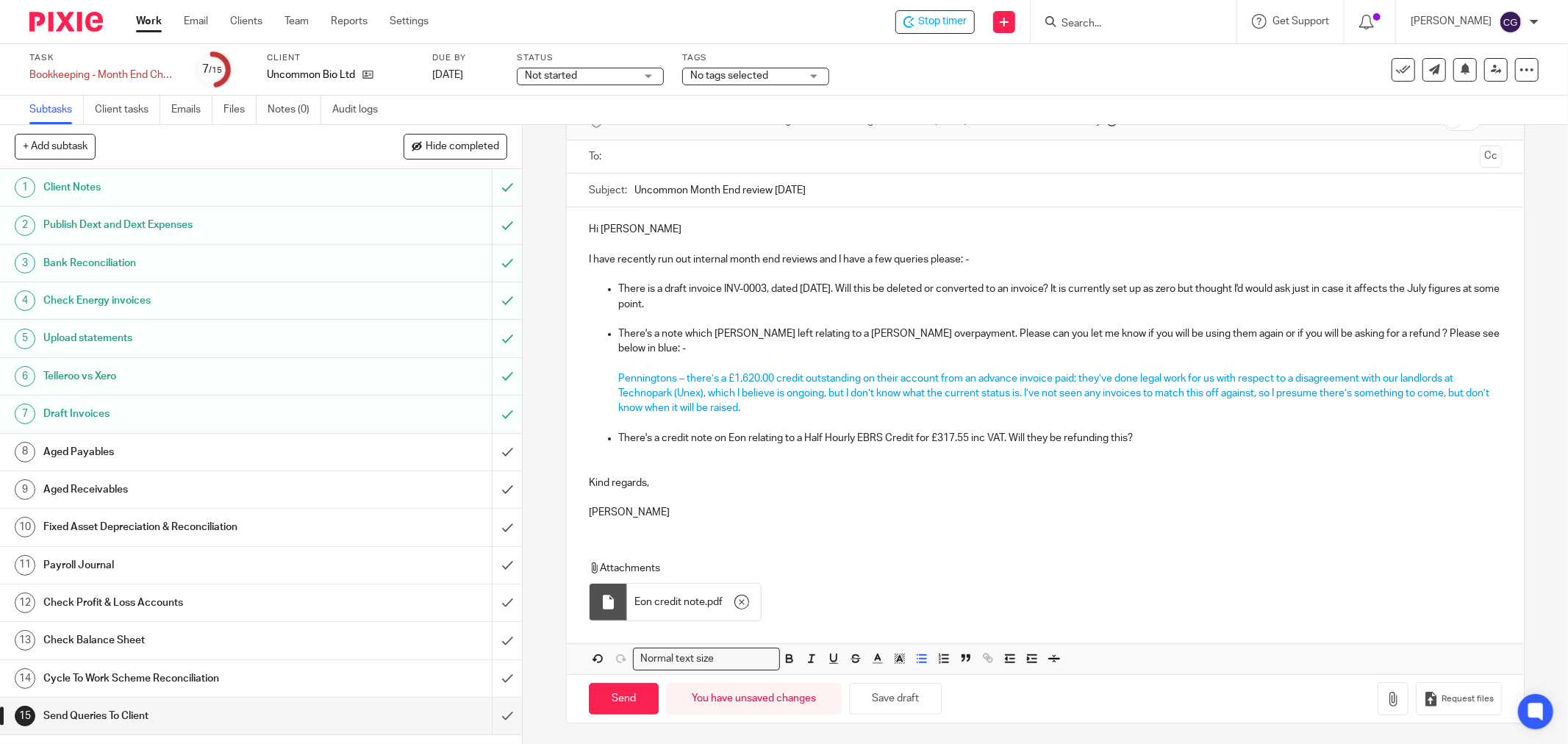
scroll to position [87, 0]
click at [880, 693] on button "Save draft" at bounding box center [895, 697] width 93 height 31
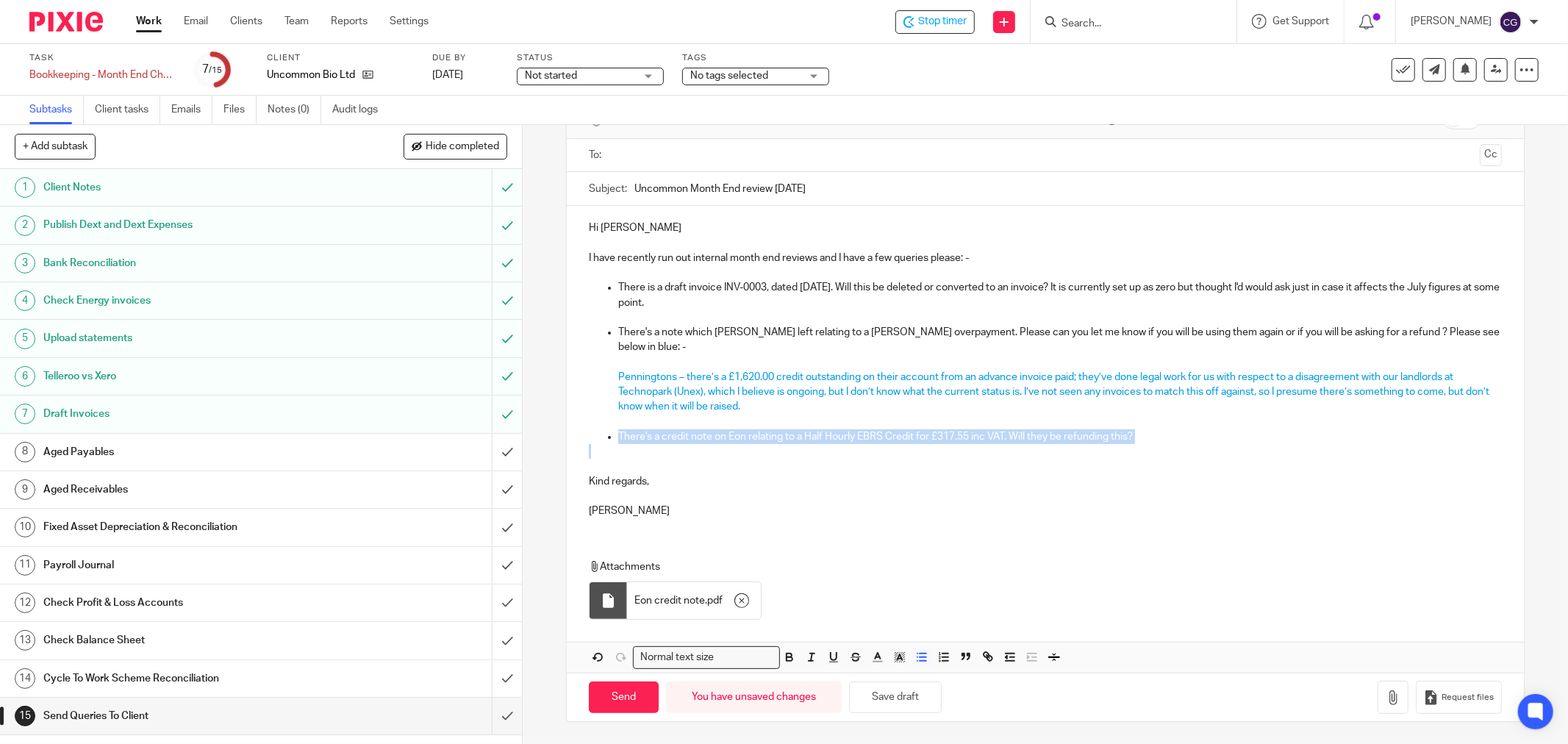
drag, startPoint x: 614, startPoint y: 437, endPoint x: 1124, endPoint y: 446, distance: 510.1
click at [1124, 446] on div "Hi Ruth, Molly I have recently run out internal month end reviews and I have a …" at bounding box center [1045, 367] width 957 height 323
copy p "There's a credit note on Eon relating to a Half Hourly EBRS Credit for £317.55 …"
click at [1137, 438] on p "There's a credit note on Eon relating to a Half Hourly EBRS Credit for £317.55 …" at bounding box center [1060, 436] width 883 height 15
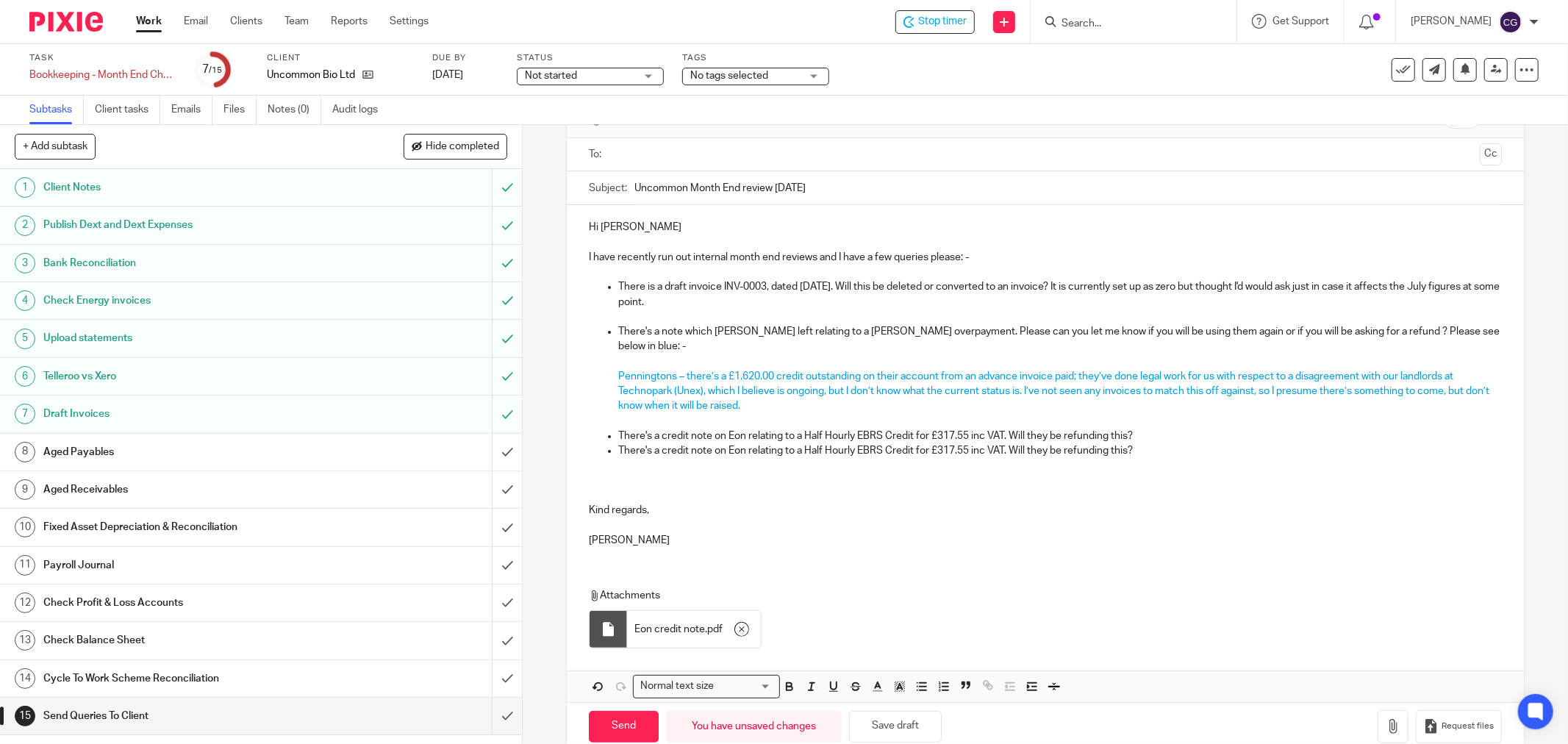
click at [730, 448] on p "There's a credit note on Eon relating to a Half Hourly EBRS Credit for £317.55 …" at bounding box center [1060, 451] width 883 height 15
click at [731, 449] on p "There's a credit note on Eon relating to a Half Hourly EBRS Credit for £317.55 …" at bounding box center [1060, 451] width 883 height 15
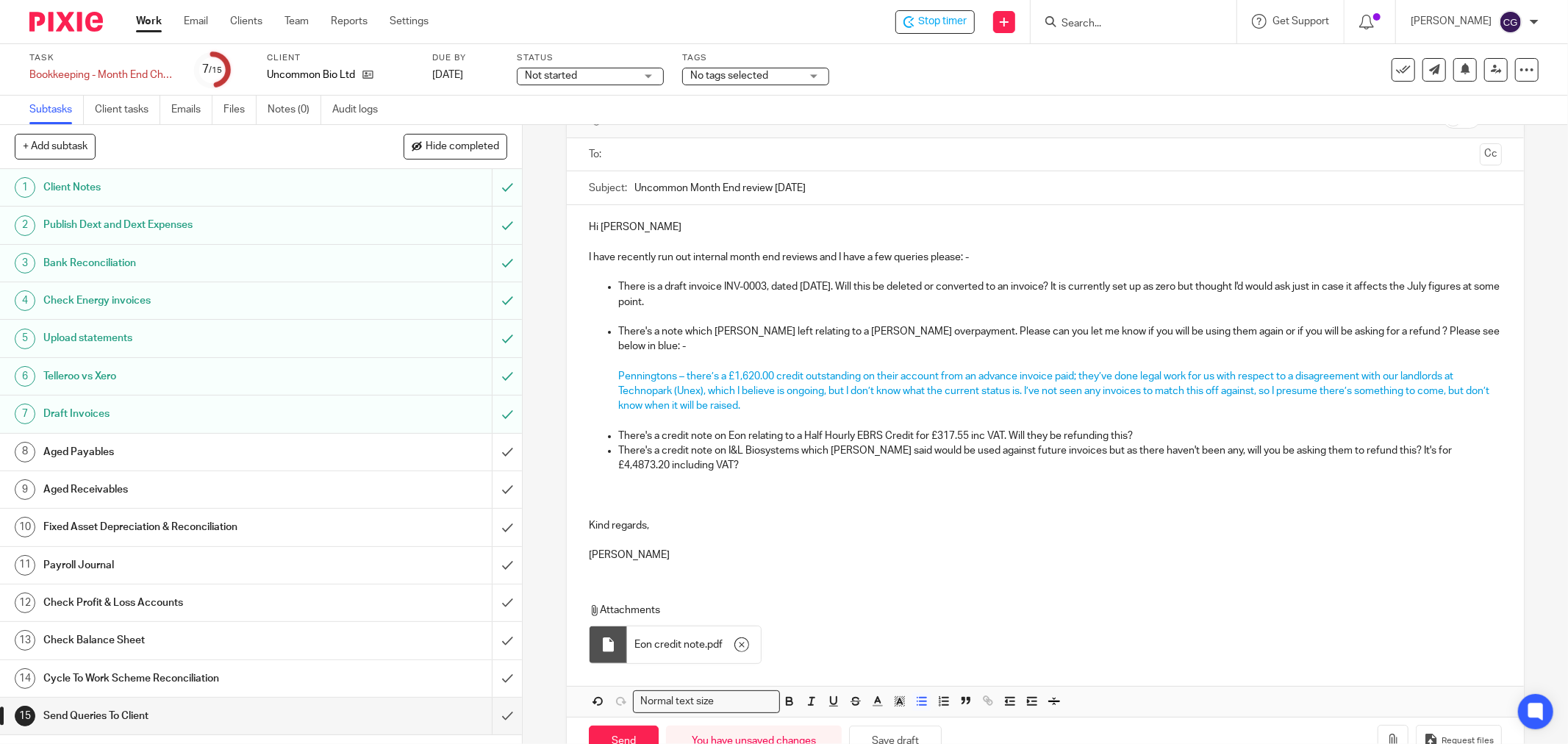
click at [1145, 436] on p "There's a credit note on Eon relating to a Half Hourly EBRS Credit for £317.55 …" at bounding box center [1060, 436] width 883 height 15
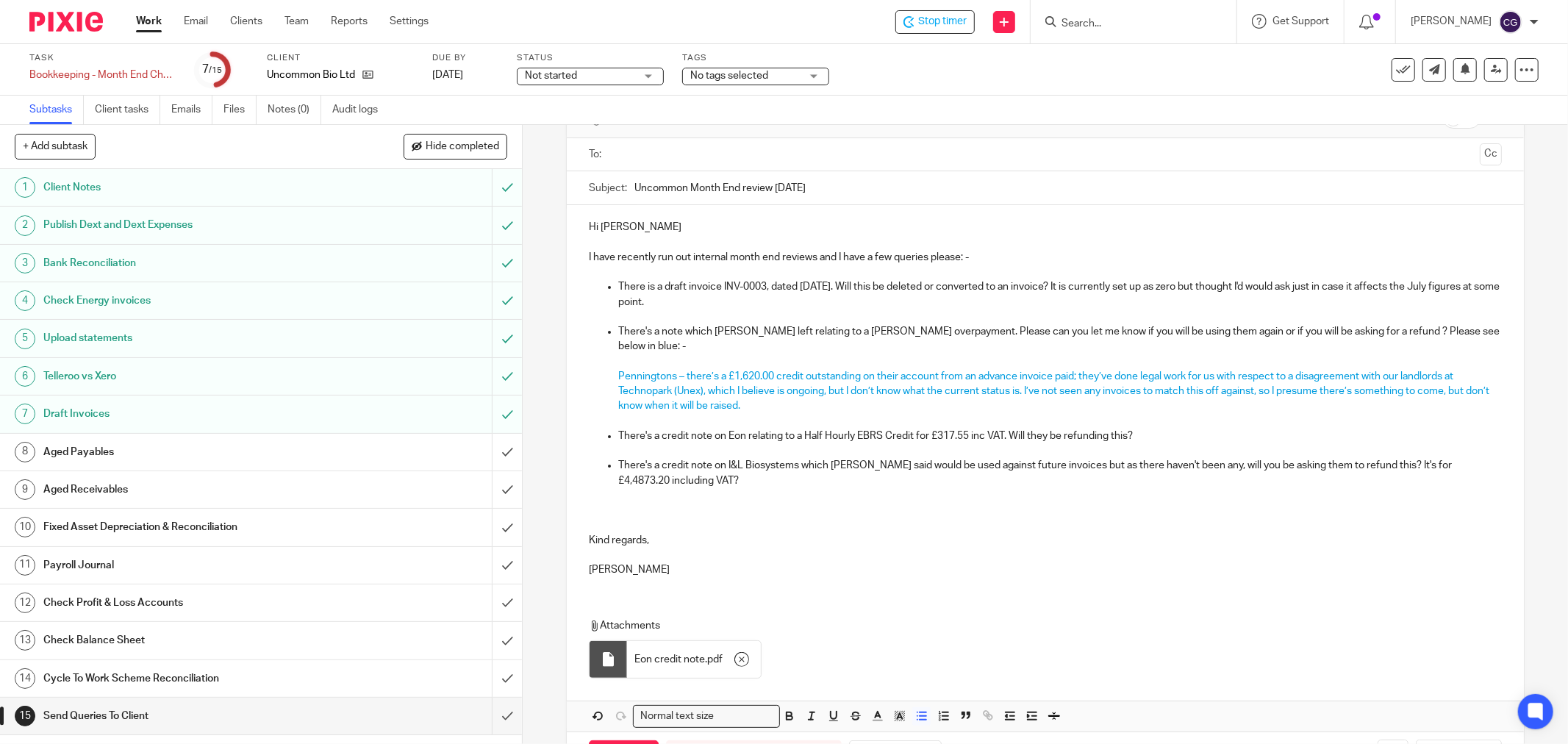
click at [1144, 436] on p "There's a credit note on Eon relating to a Half Hourly EBRS Credit for £317.55 …" at bounding box center [1060, 436] width 883 height 15
drag, startPoint x: 1137, startPoint y: 436, endPoint x: 1221, endPoint y: 439, distance: 84.1
click at [1221, 439] on p "There's a credit note on Eon relating to a Half Hourly EBRS Credit for £317.55 …" at bounding box center [1060, 436] width 883 height 15
click at [1130, 439] on p "There's a credit note on Eon relating to a Half Hourly EBRS Credit for £317.55 …" at bounding box center [1060, 436] width 883 height 15
drag, startPoint x: 1134, startPoint y: 438, endPoint x: 1237, endPoint y: 444, distance: 103.2
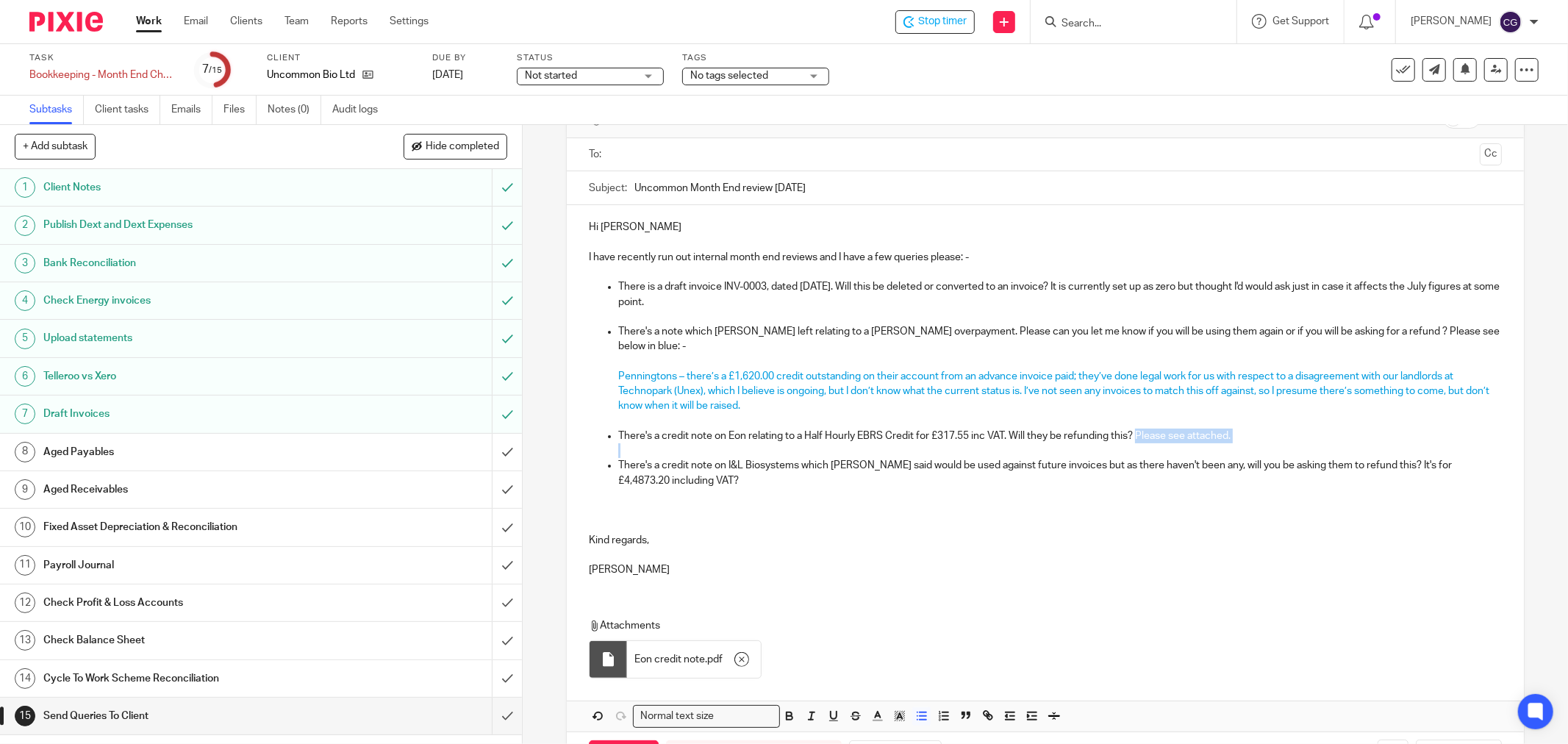
click at [1237, 444] on li "There's a credit note on Eon relating to a Half Hourly EBRS Credit for £317.55 …" at bounding box center [1060, 444] width 883 height 30
copy p "Please see attached."
click at [689, 481] on p "There's a credit note on I&L Biosystems which Fabian said would be used against…" at bounding box center [1060, 473] width 883 height 30
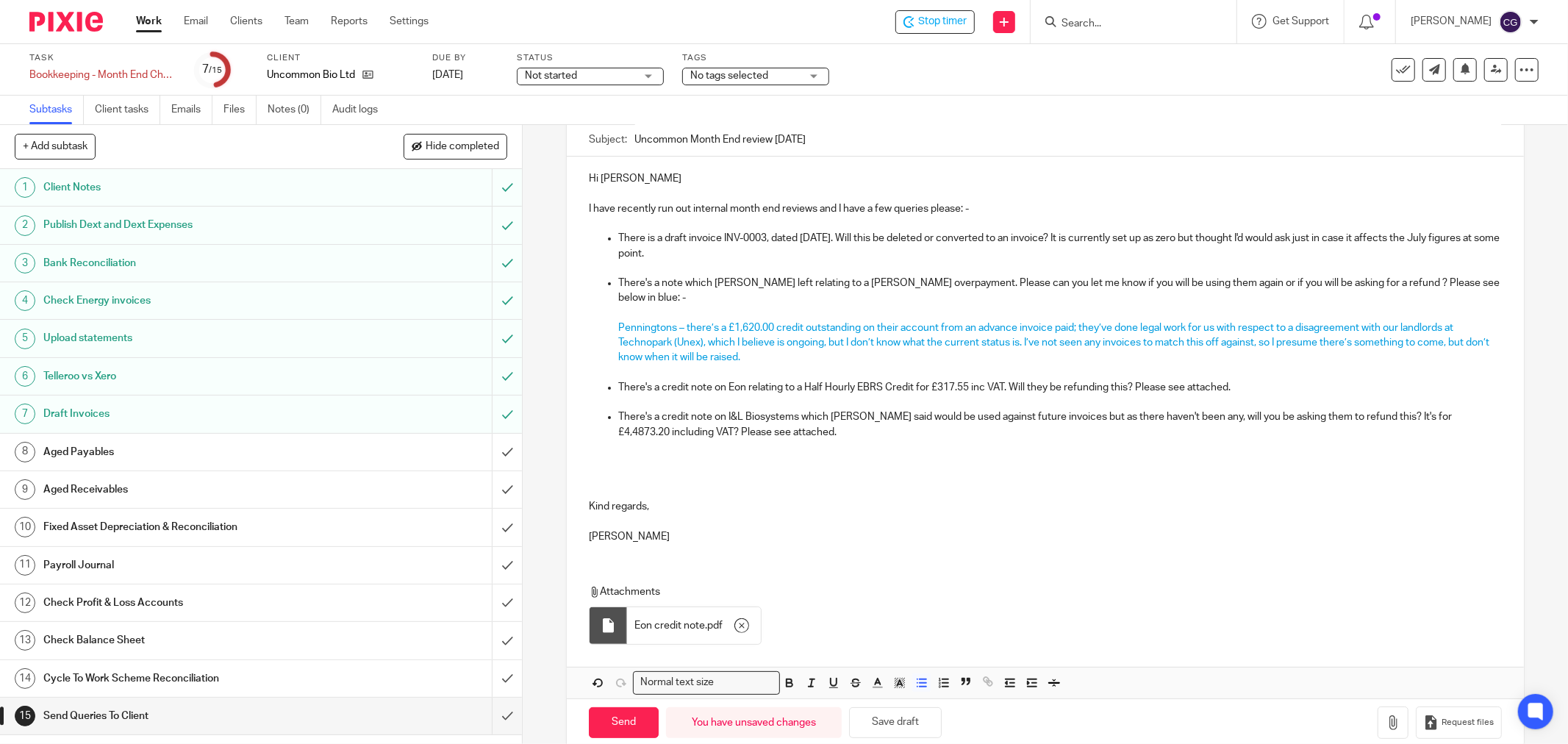
scroll to position [162, 0]
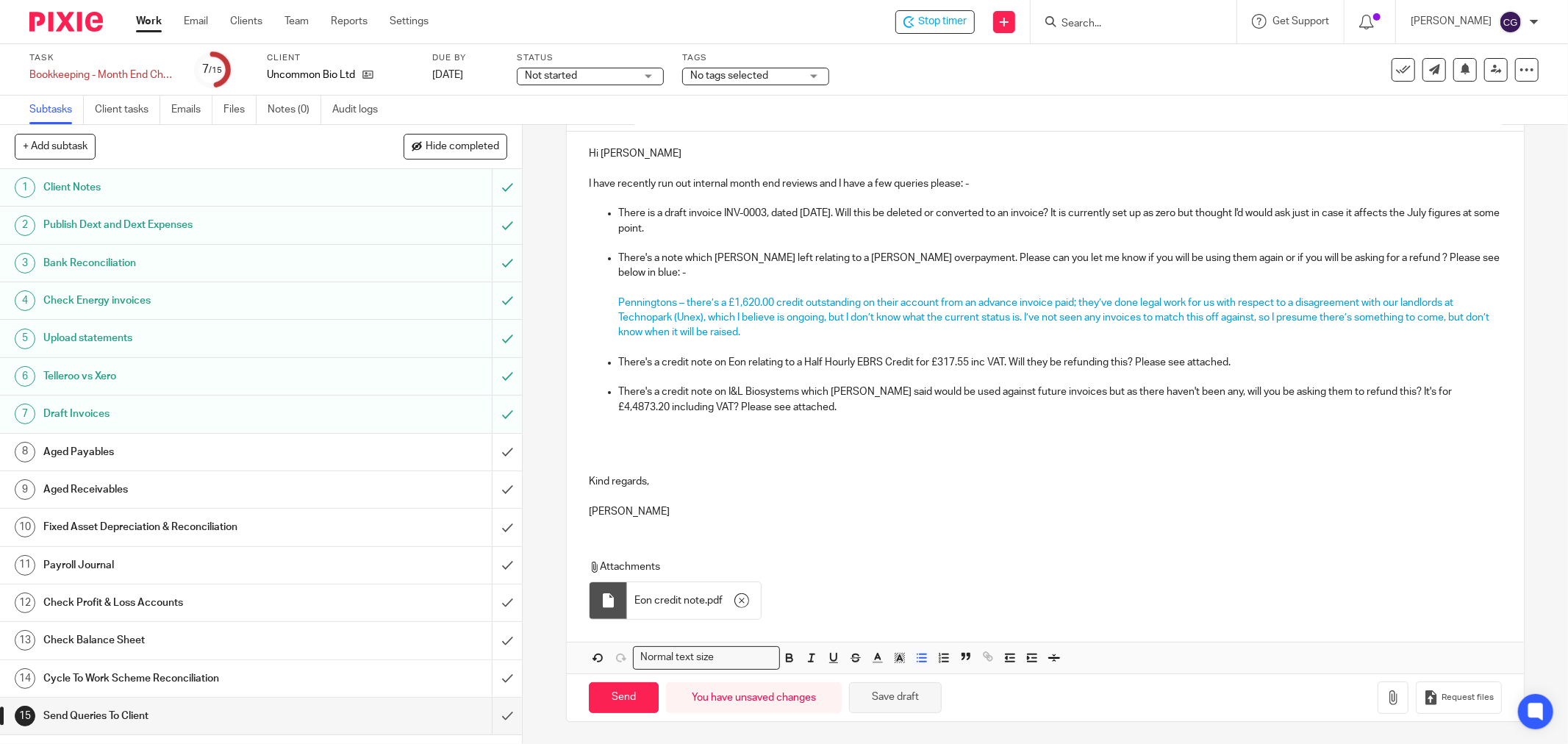
drag, startPoint x: 889, startPoint y: 701, endPoint x: 1136, endPoint y: 707, distance: 247.1
click at [891, 701] on button "Save draft" at bounding box center [895, 698] width 93 height 31
click at [1378, 704] on button "button" at bounding box center [1393, 698] width 31 height 33
drag, startPoint x: 905, startPoint y: 693, endPoint x: 1085, endPoint y: 575, distance: 215.2
click at [904, 692] on button "Save draft" at bounding box center [895, 698] width 93 height 31
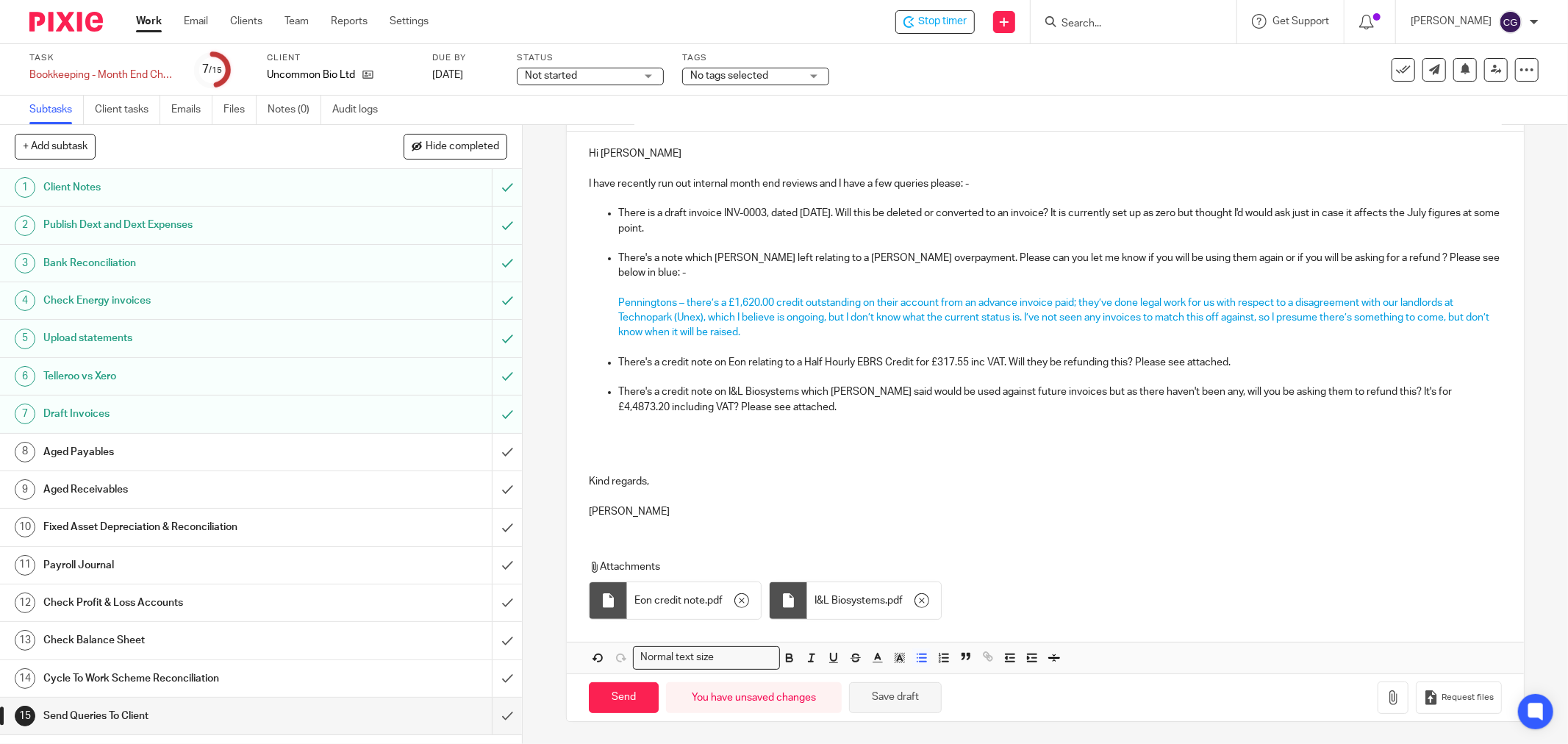
click at [882, 692] on button "Save draft" at bounding box center [895, 698] width 93 height 31
click at [488, 451] on input "submit" at bounding box center [260, 452] width 522 height 37
click at [490, 493] on input "submit" at bounding box center [260, 490] width 522 height 37
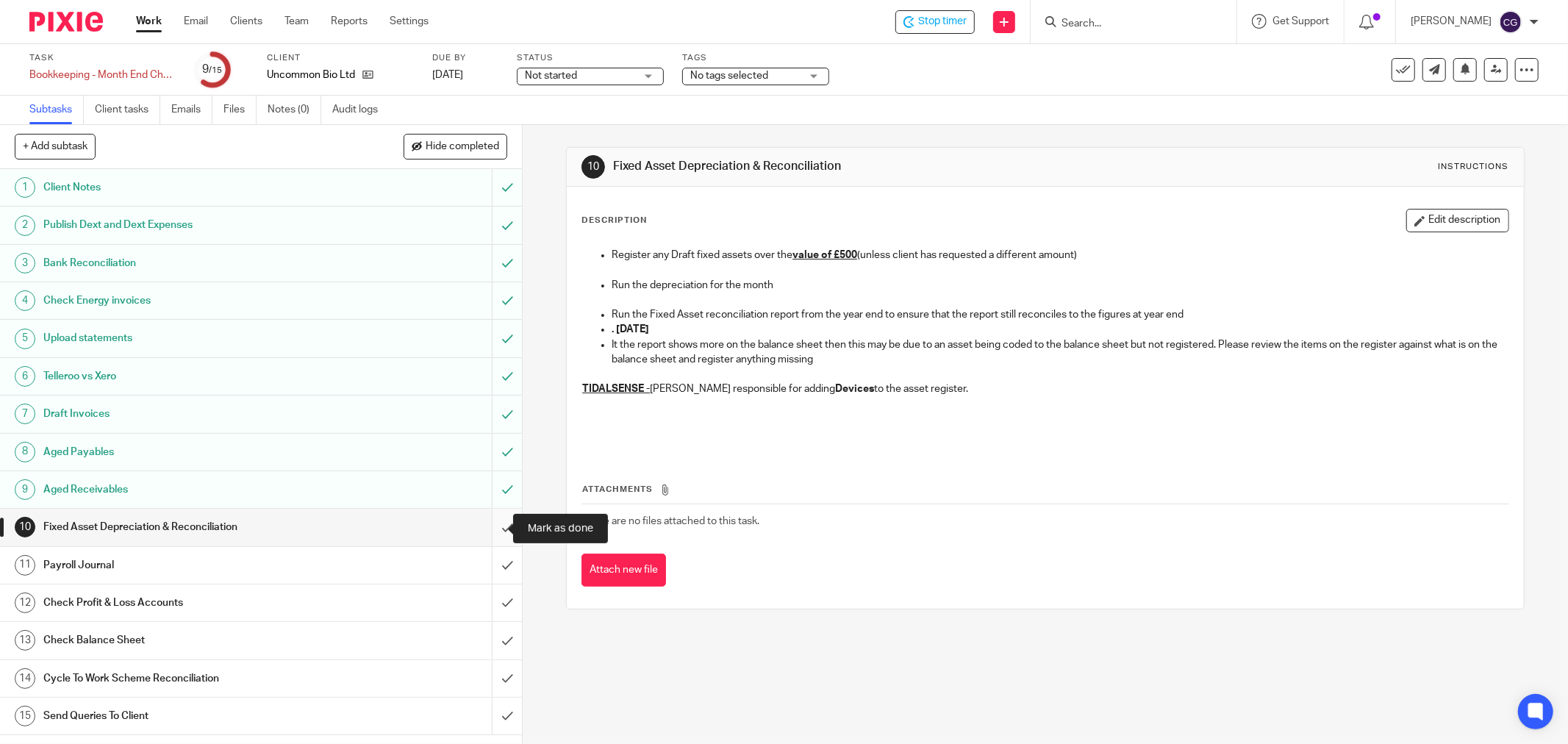
click at [484, 529] on input "submit" at bounding box center [260, 528] width 522 height 37
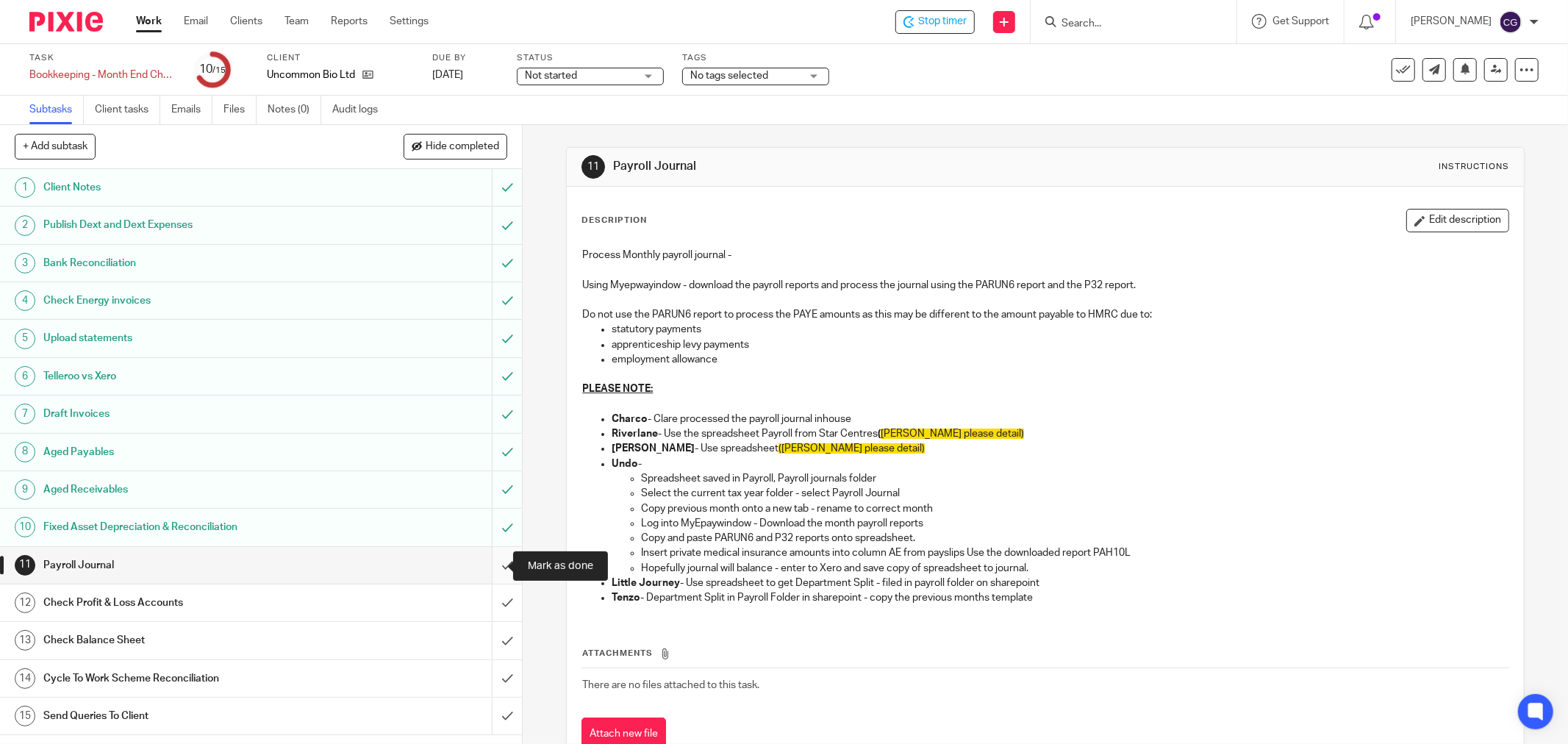
click at [488, 555] on input "submit" at bounding box center [260, 565] width 522 height 37
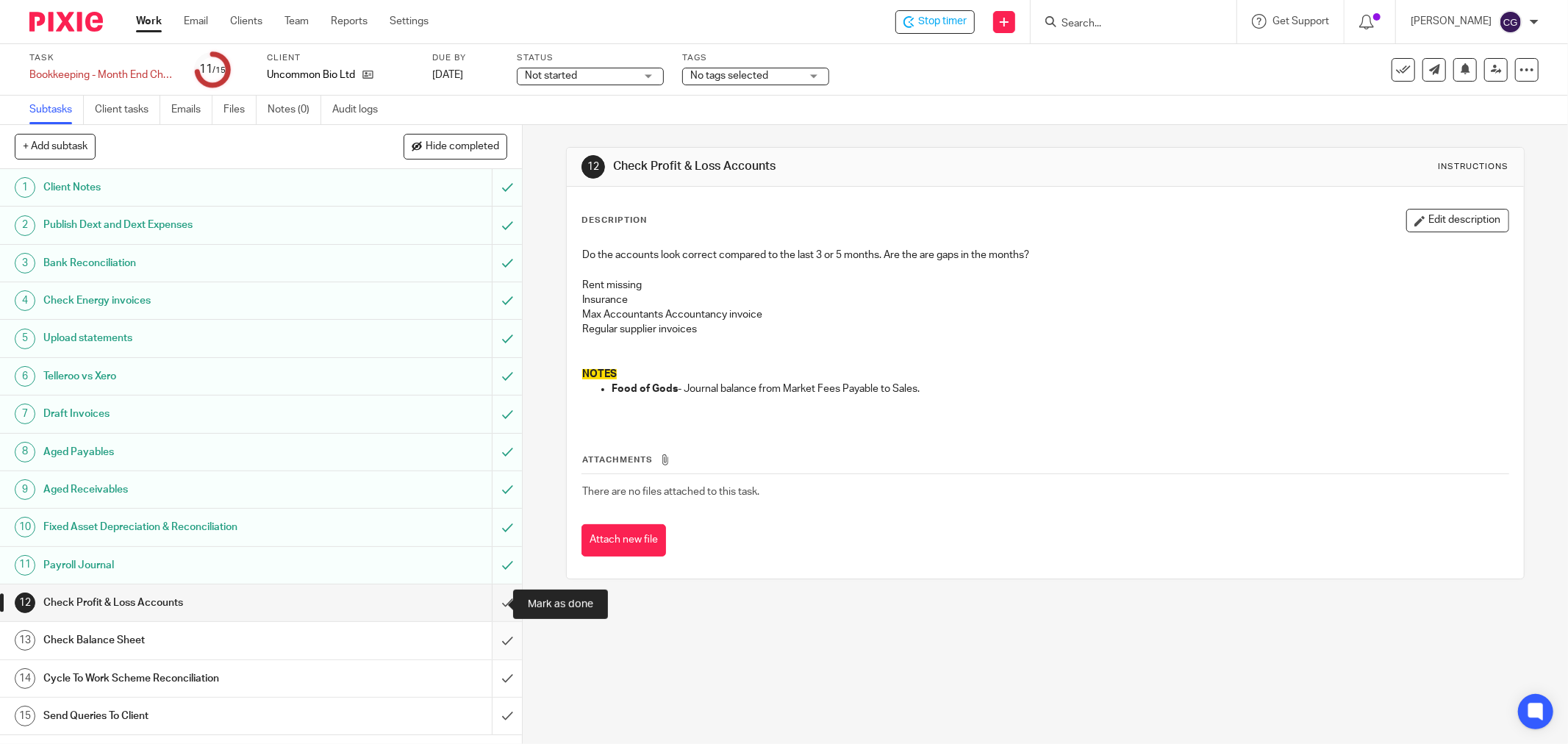
drag, startPoint x: 493, startPoint y: 611, endPoint x: 494, endPoint y: 649, distance: 38.0
click at [494, 612] on input "submit" at bounding box center [260, 603] width 522 height 37
click at [491, 648] on input "submit" at bounding box center [260, 641] width 522 height 37
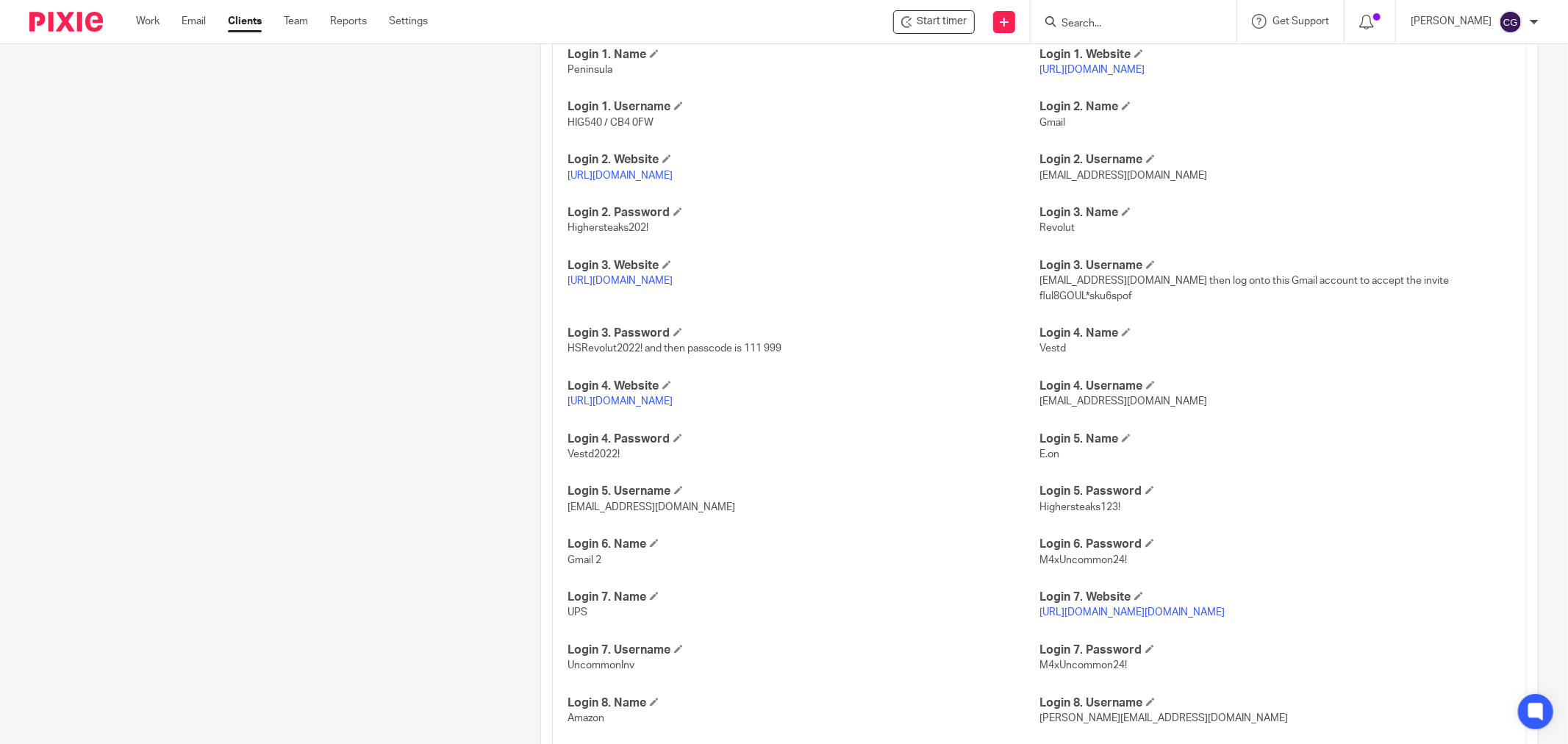
scroll to position [1211, 0]
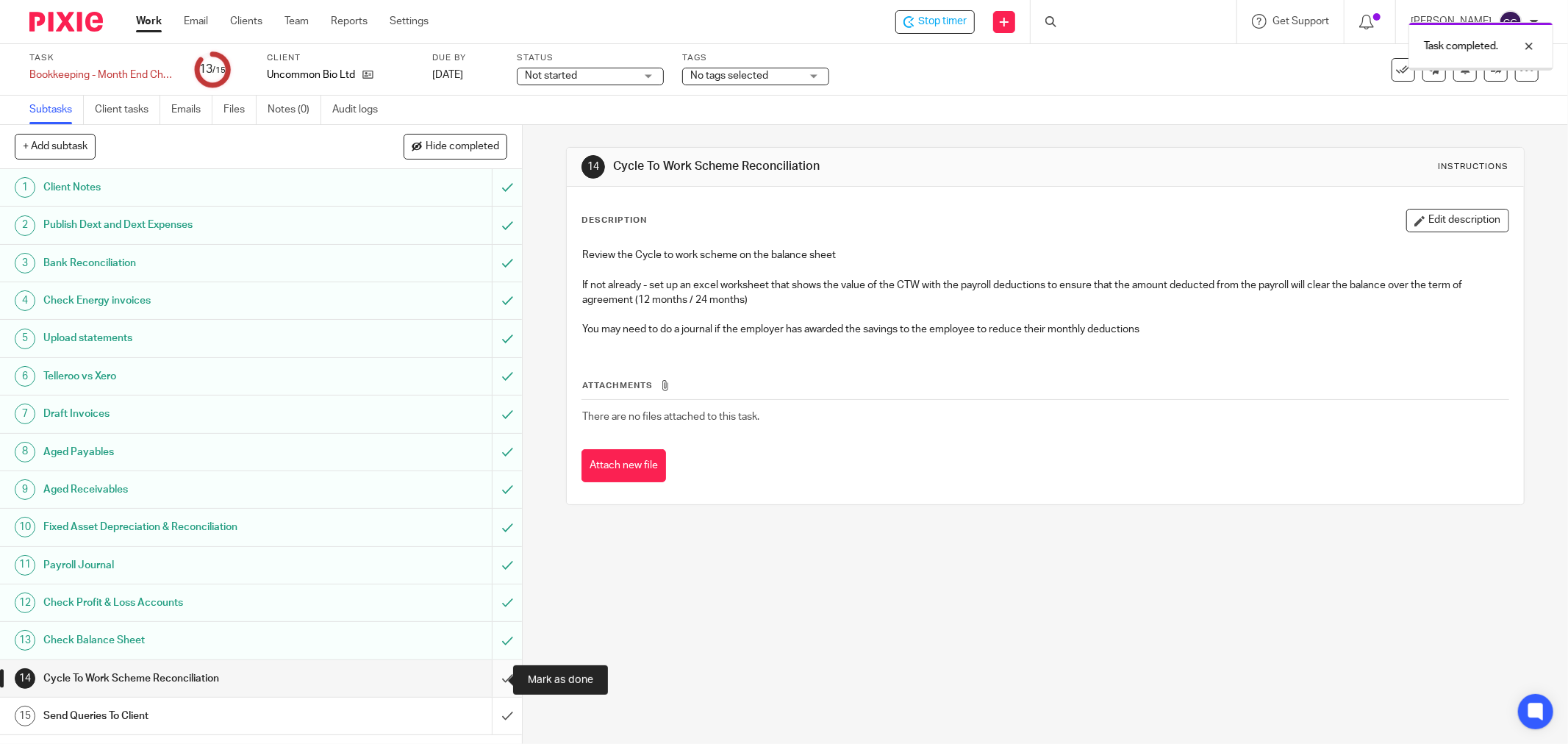
click at [498, 685] on input "submit" at bounding box center [260, 679] width 522 height 37
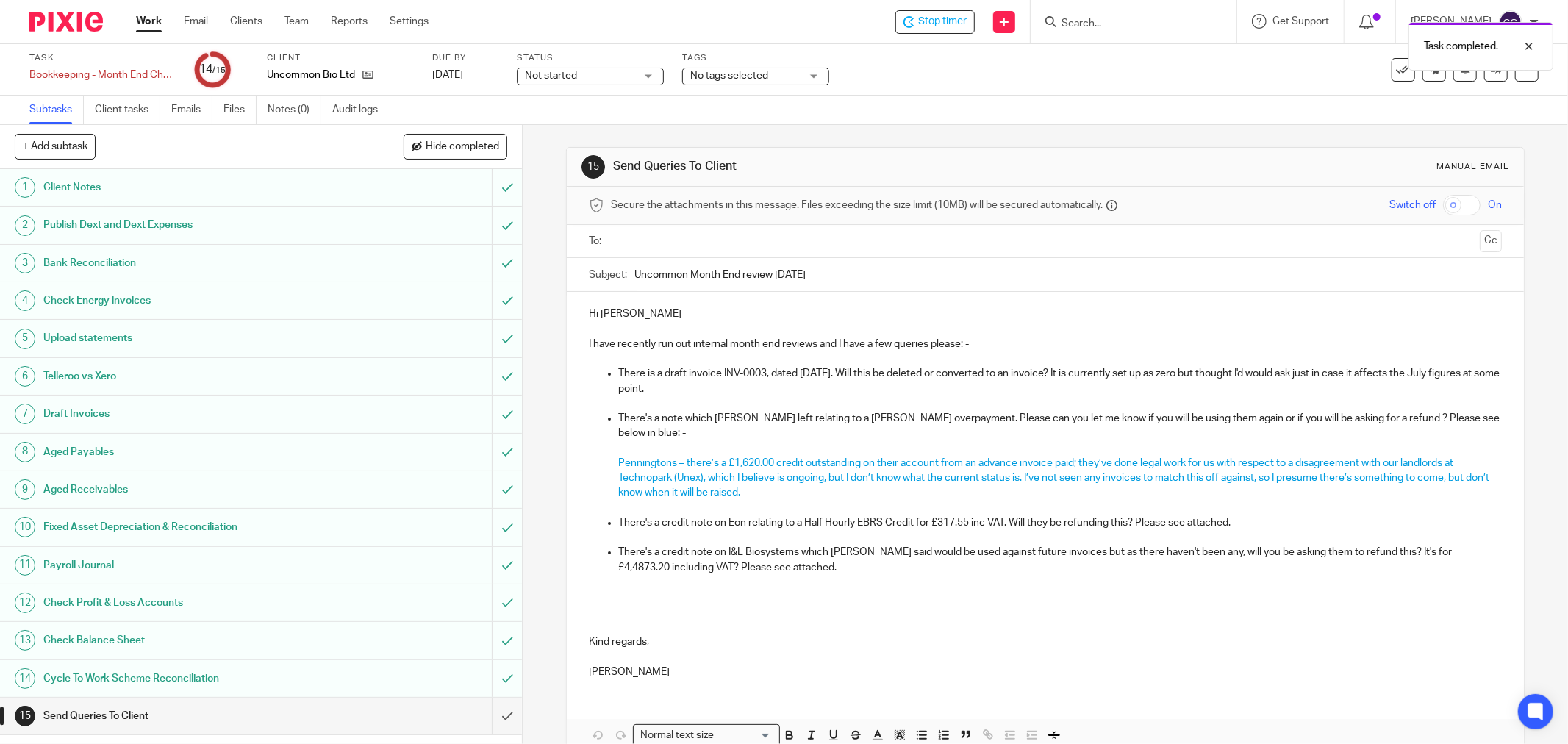
click at [412, 718] on div "Send Queries To Client" at bounding box center [259, 716] width 433 height 22
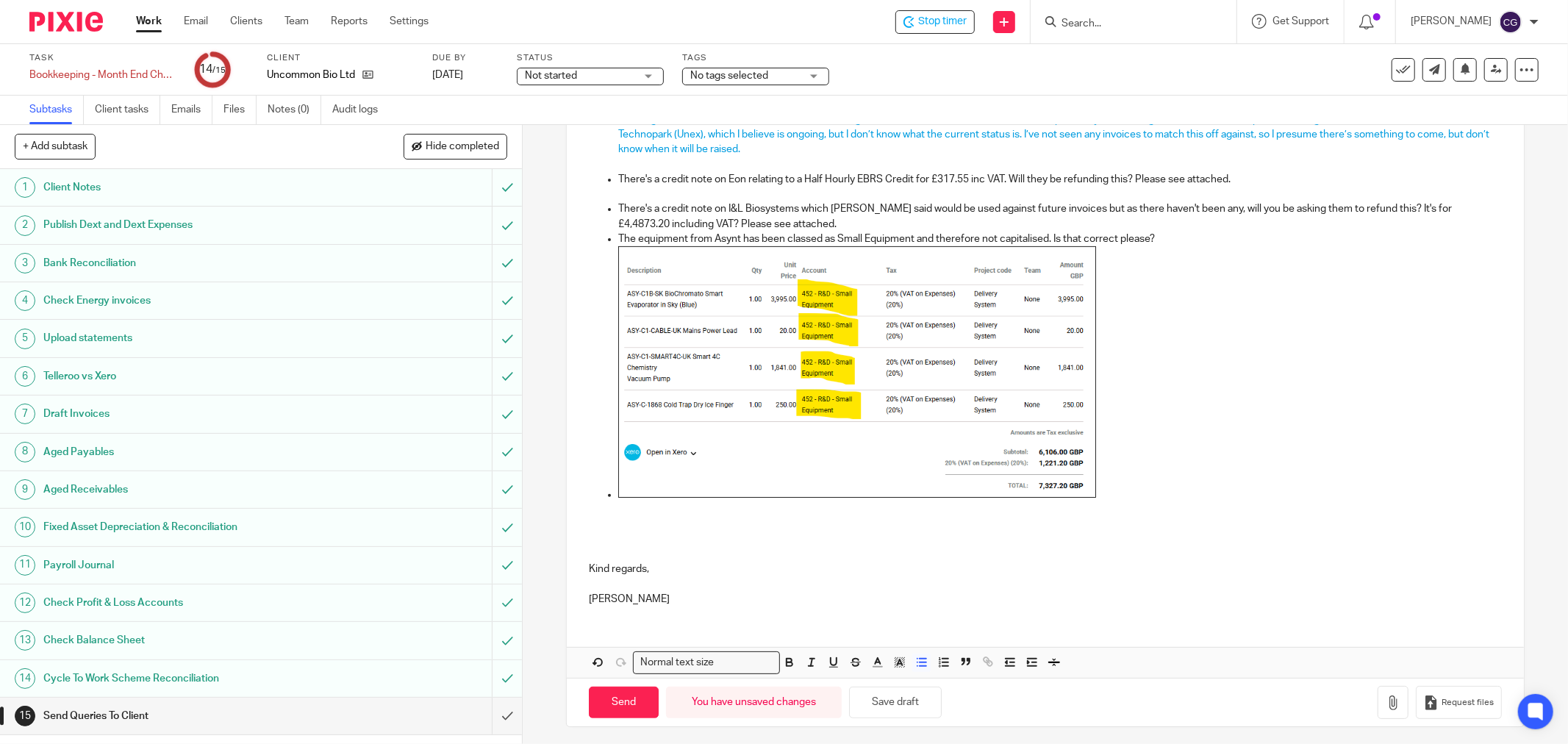
scroll to position [349, 0]
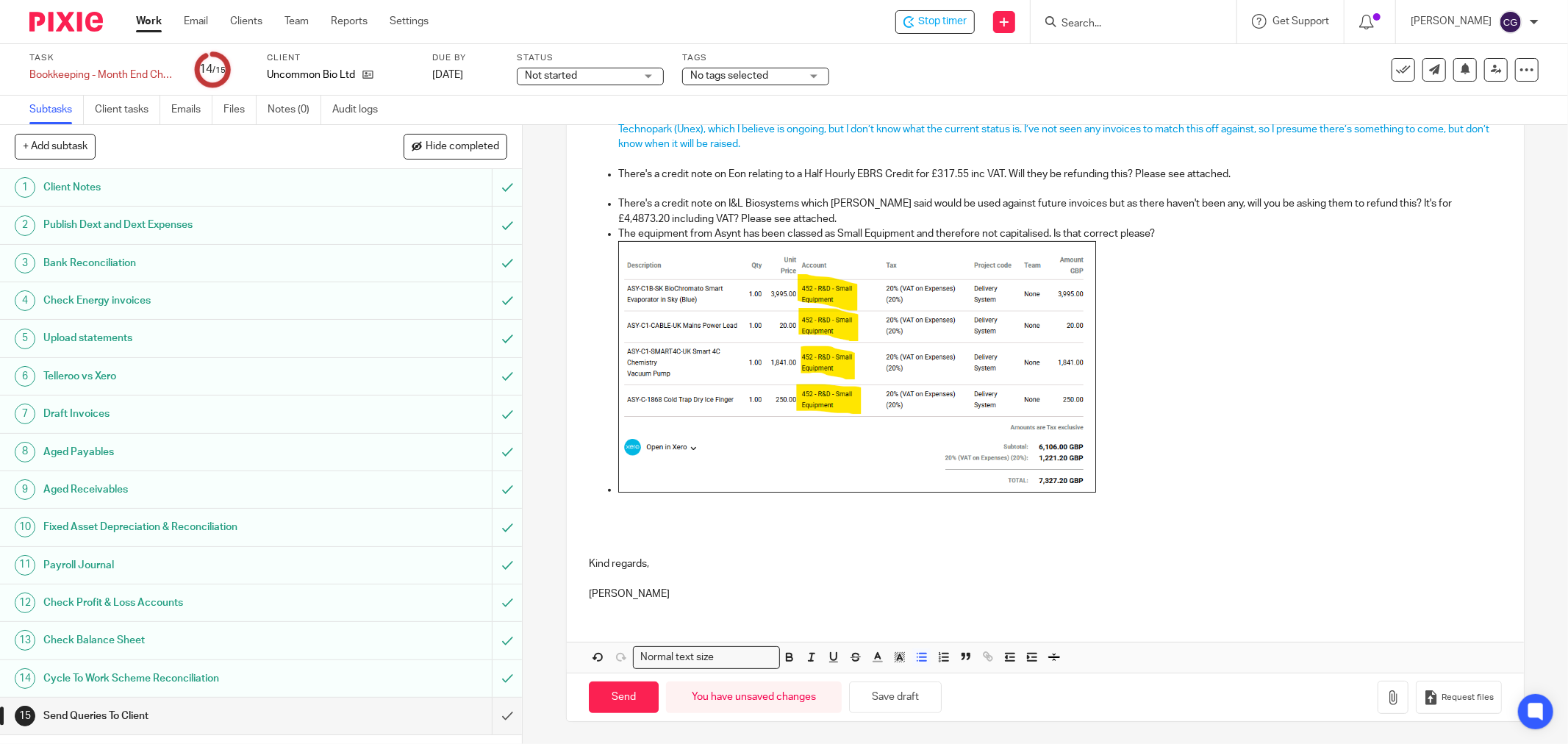
drag, startPoint x: 1170, startPoint y: 236, endPoint x: 1251, endPoint y: 247, distance: 81.7
click at [1170, 238] on p "The equipment from Asynt has been classed as Small Equipment and therefore not …" at bounding box center [1060, 234] width 883 height 15
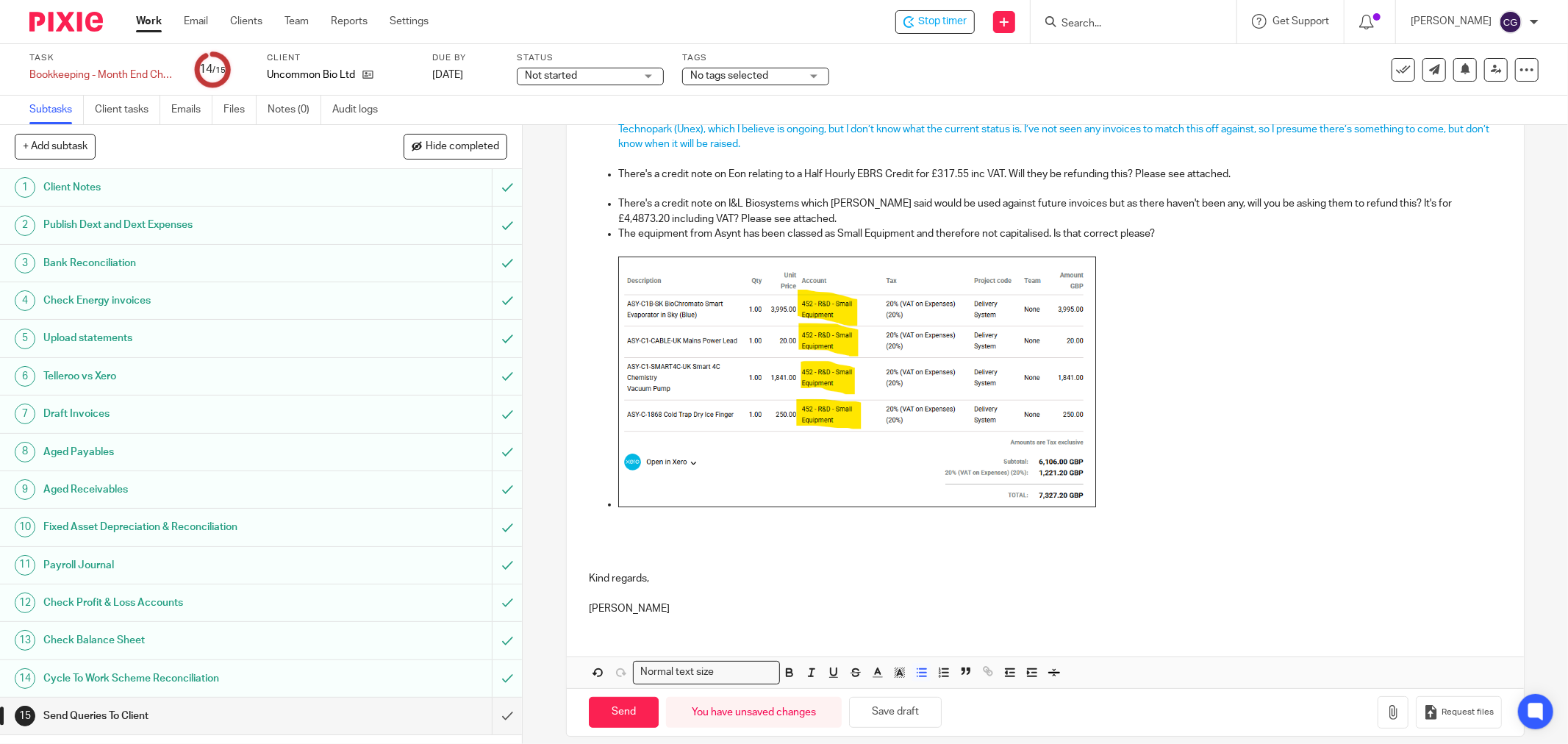
click at [688, 233] on p "The equipment from Asynt has been classed as Small Equipment and therefore not …" at bounding box center [1060, 234] width 883 height 15
click at [608, 501] on ul "There is a draft invoice INV-0003, dated 1st July. Will this be deleted or conv…" at bounding box center [1045, 272] width 913 height 509
click at [1108, 504] on p at bounding box center [1060, 384] width 883 height 255
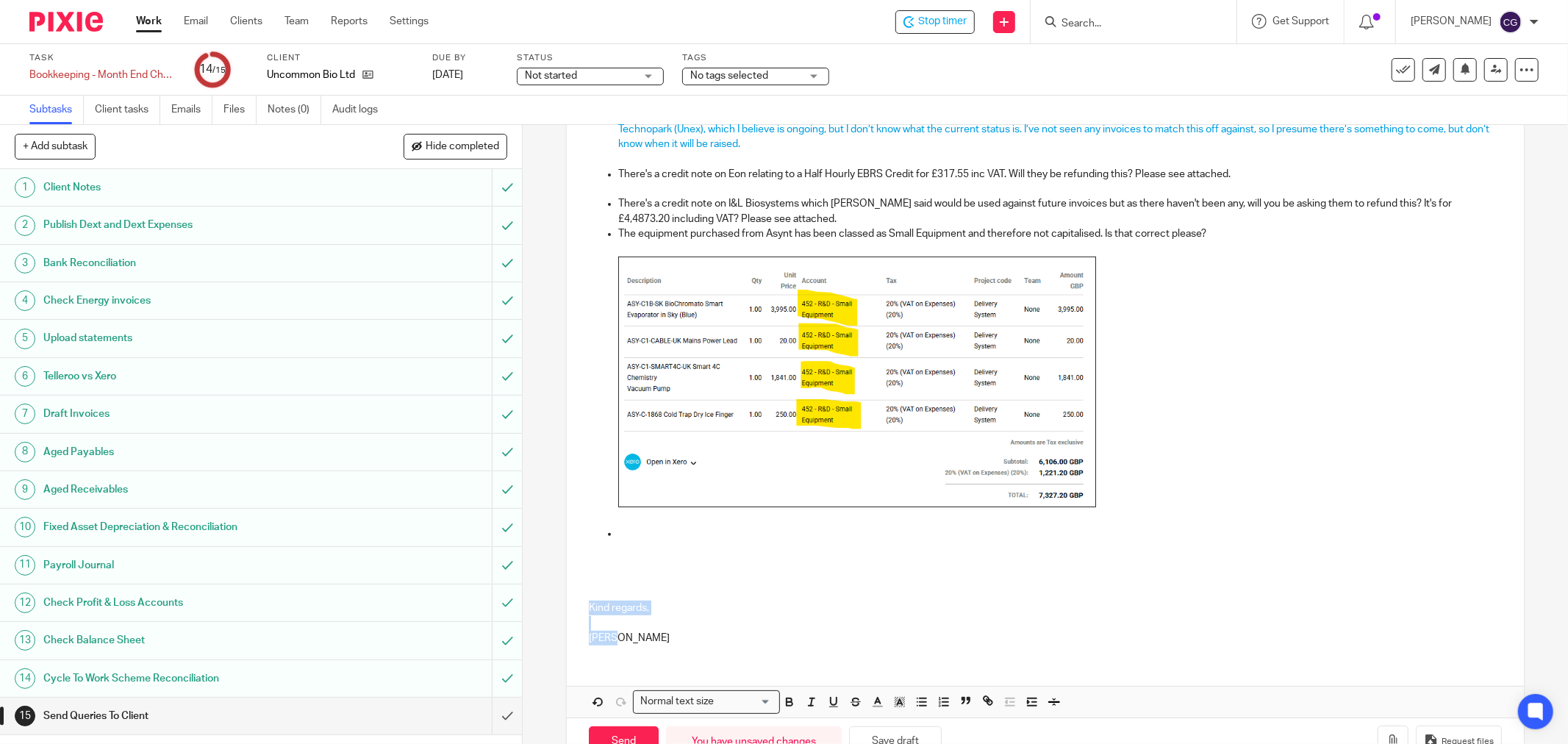
drag, startPoint x: 610, startPoint y: 643, endPoint x: 583, endPoint y: 608, distance: 44.2
click at [583, 608] on div "Hi Ruth, Molly I have recently run out internal month end reviews and I have a …" at bounding box center [1045, 299] width 957 height 714
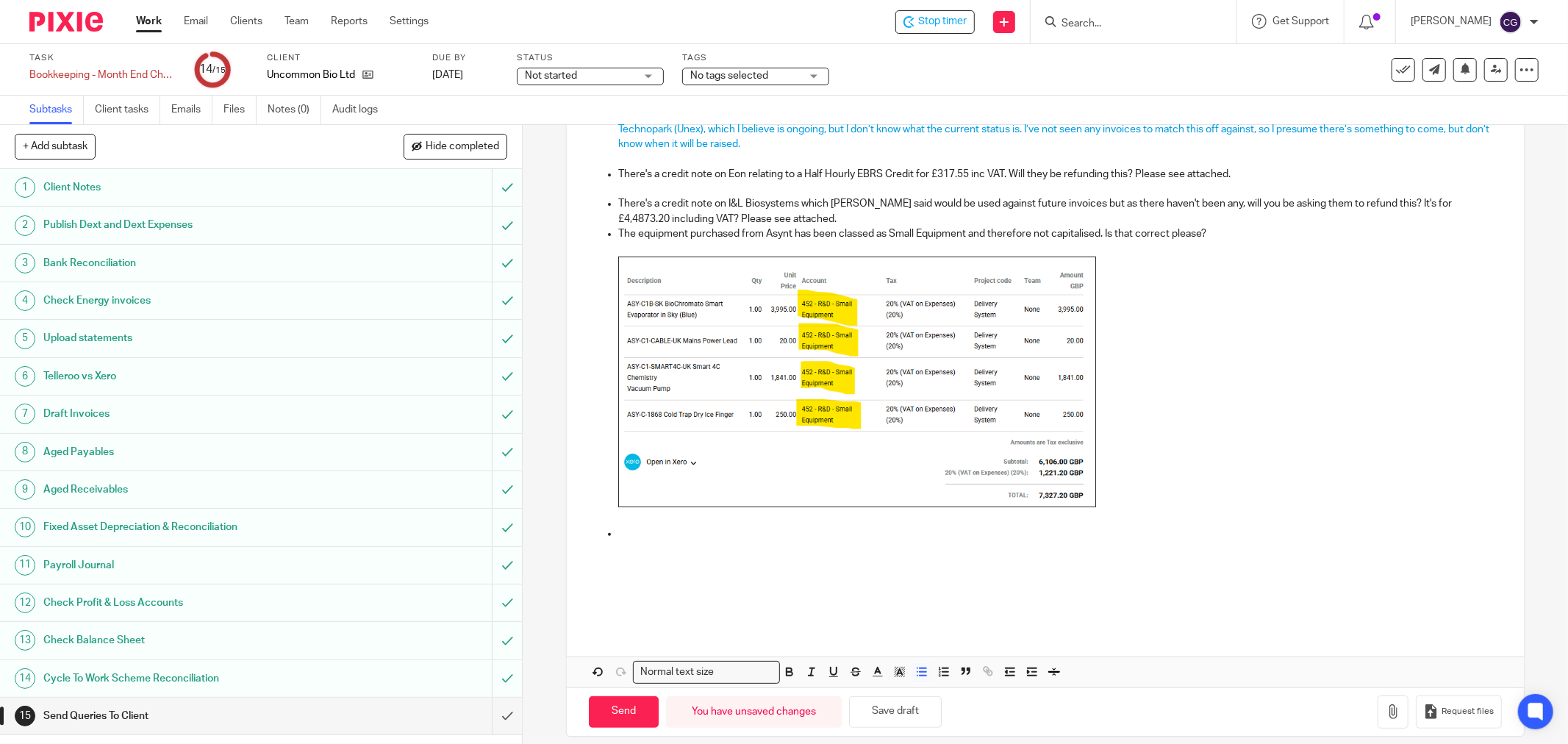
drag, startPoint x: 621, startPoint y: 530, endPoint x: 699, endPoint y: 537, distance: 78.3
click at [623, 529] on p at bounding box center [1060, 534] width 883 height 15
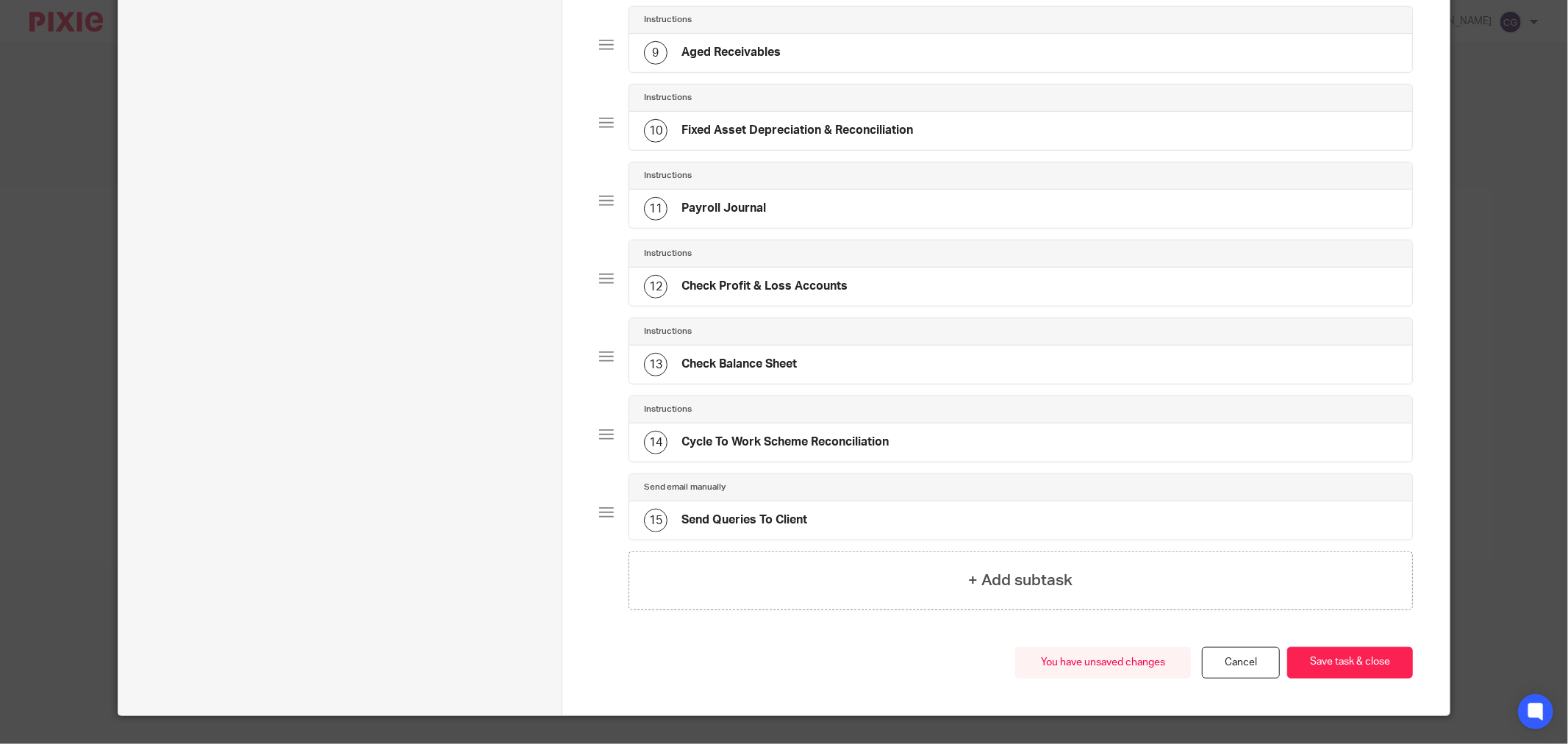
scroll to position [824, 0]
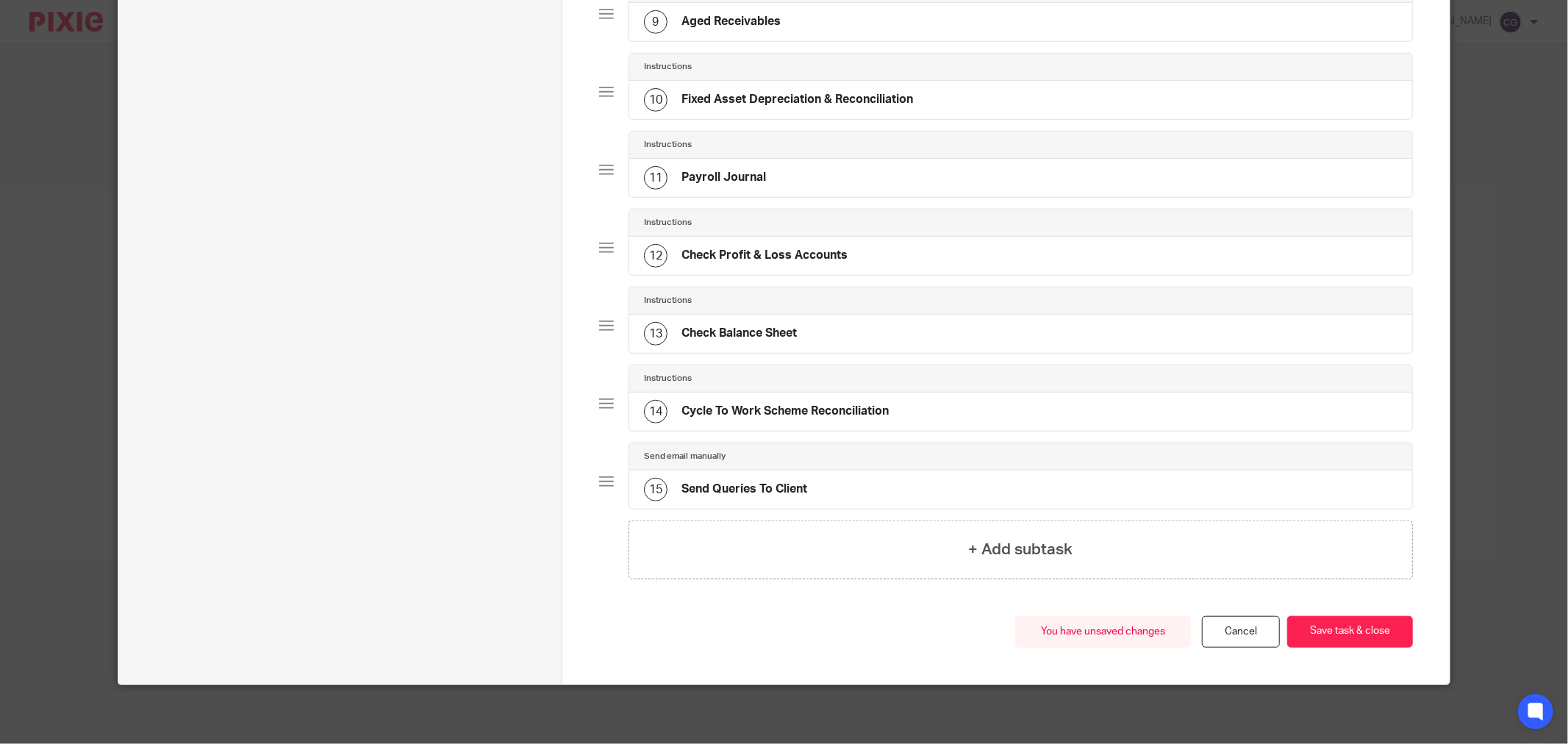
click at [865, 488] on div "15 Send Queries To Client" at bounding box center [1020, 490] width 783 height 39
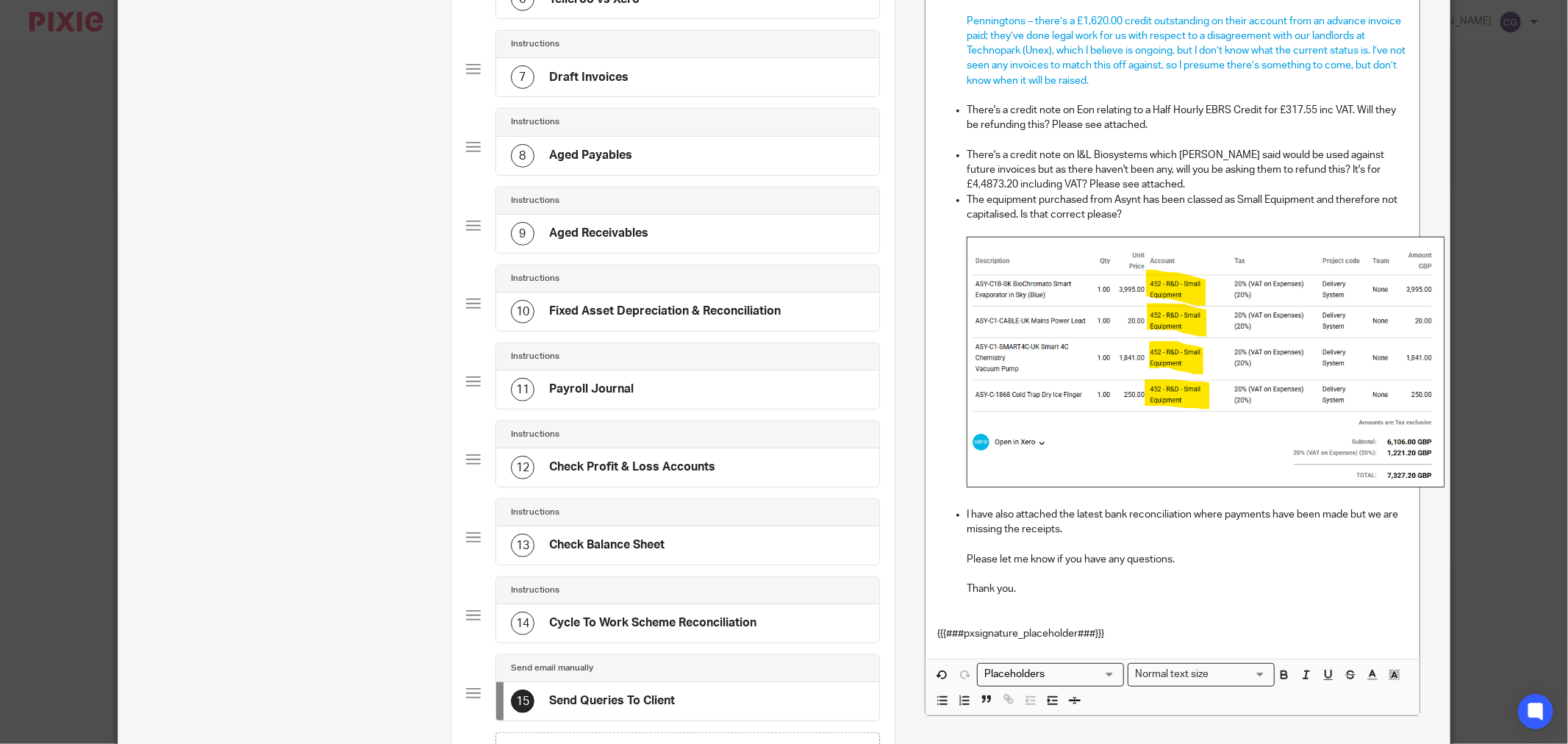
scroll to position [653, 0]
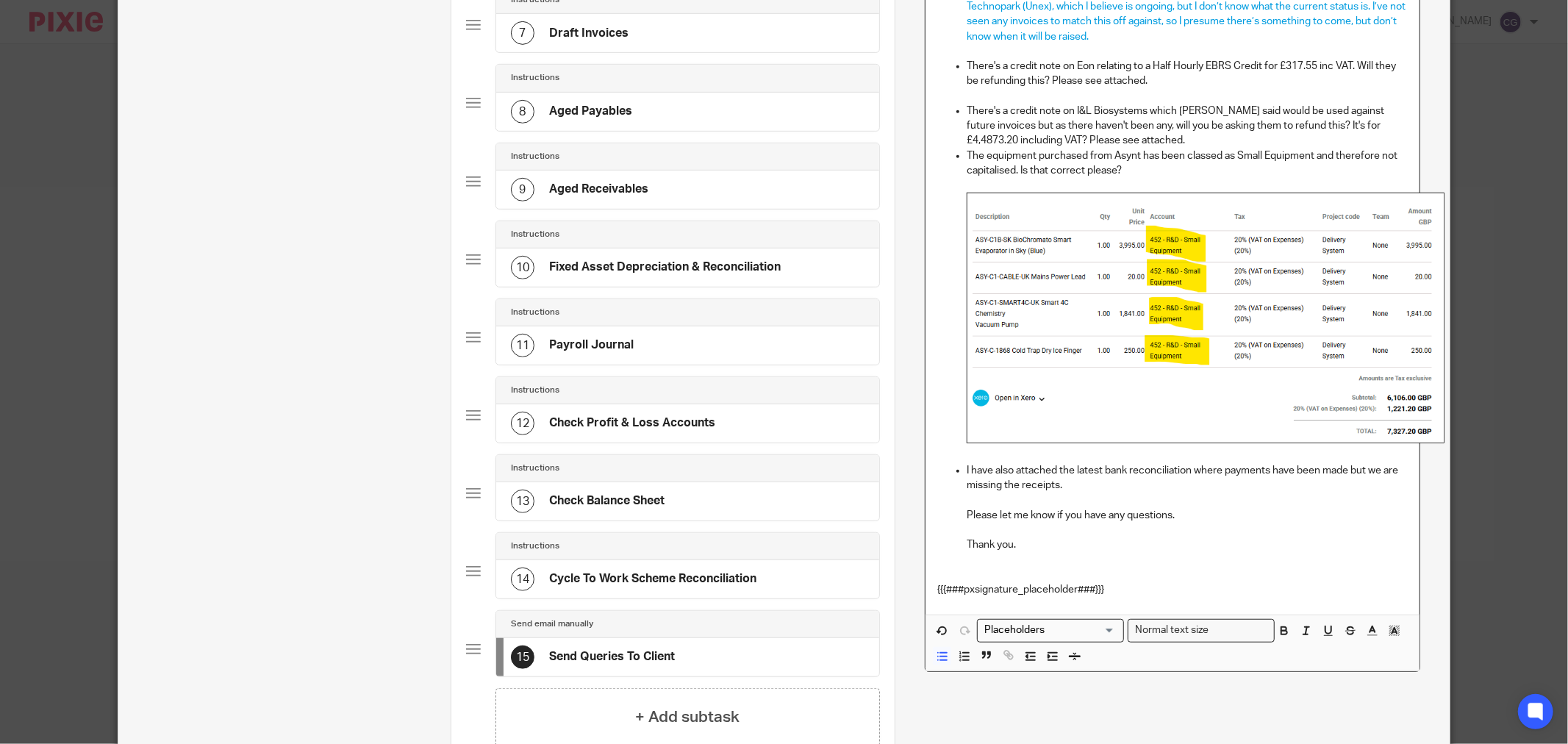
click at [966, 517] on p "Please let me know if you have any questions." at bounding box center [1186, 516] width 441 height 15
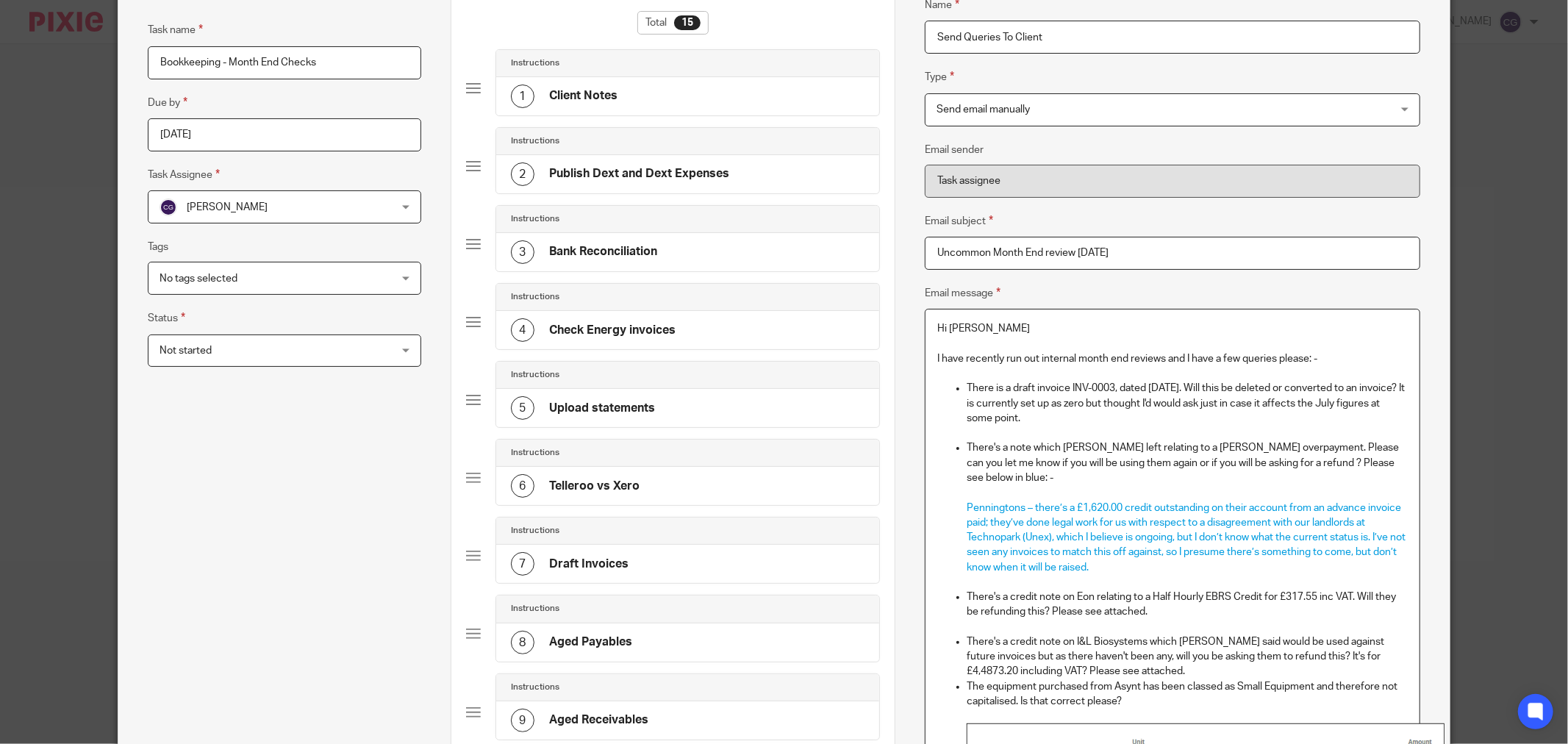
scroll to position [0, 0]
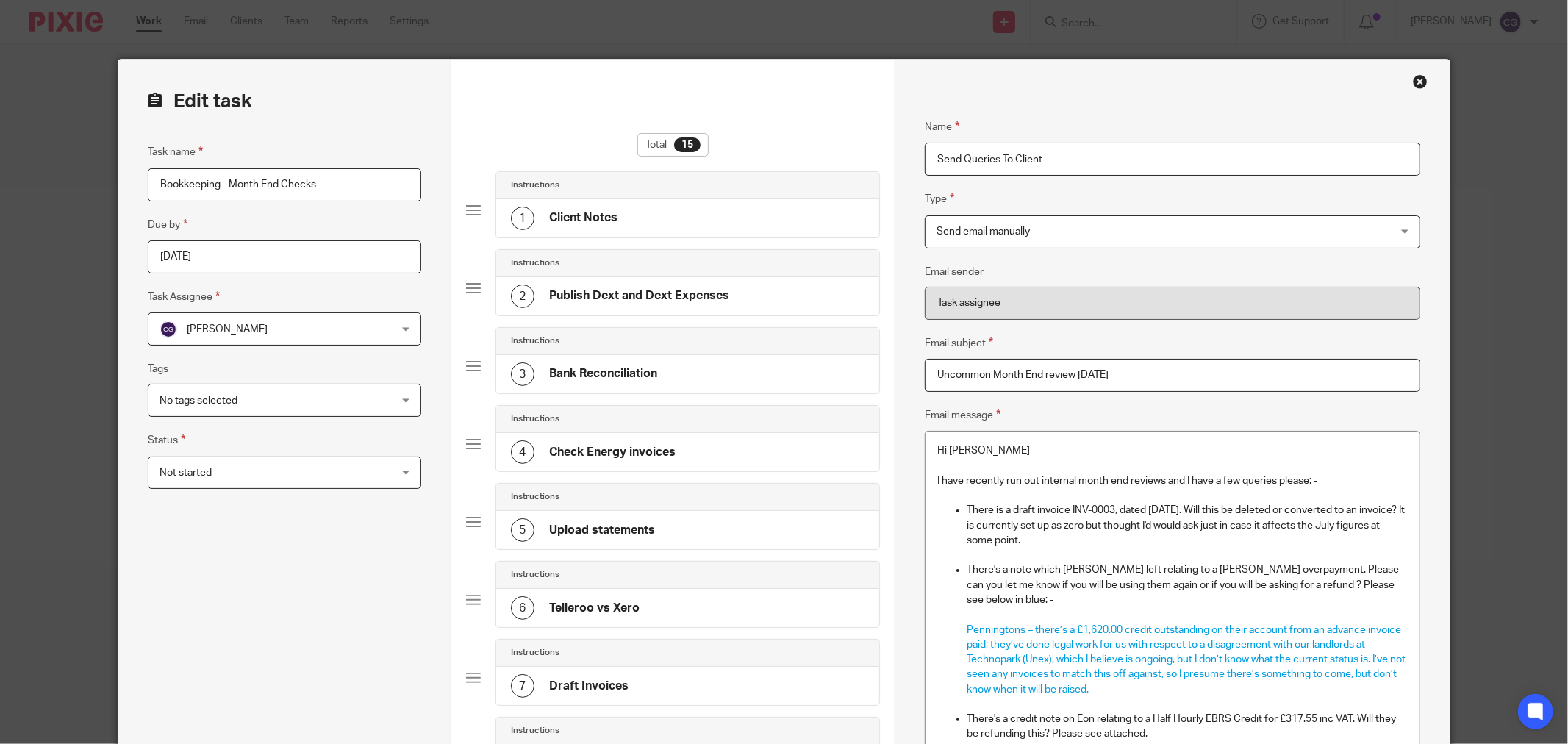
drag, startPoint x: 1417, startPoint y: 77, endPoint x: 1430, endPoint y: 85, distance: 15.3
click at [1415, 77] on div "Close this dialog window" at bounding box center [1420, 82] width 15 height 15
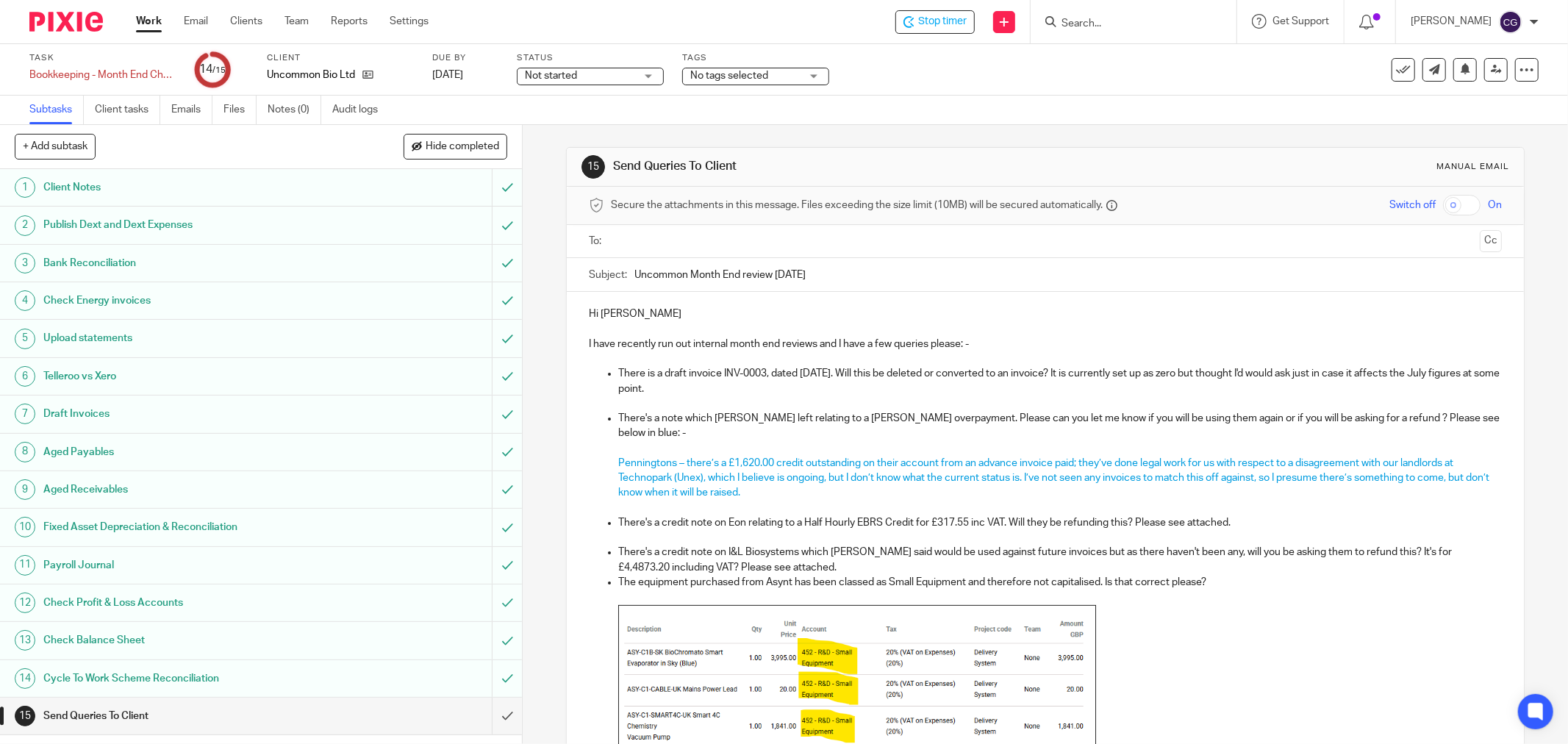
click at [744, 244] on input "text" at bounding box center [1043, 241] width 857 height 17
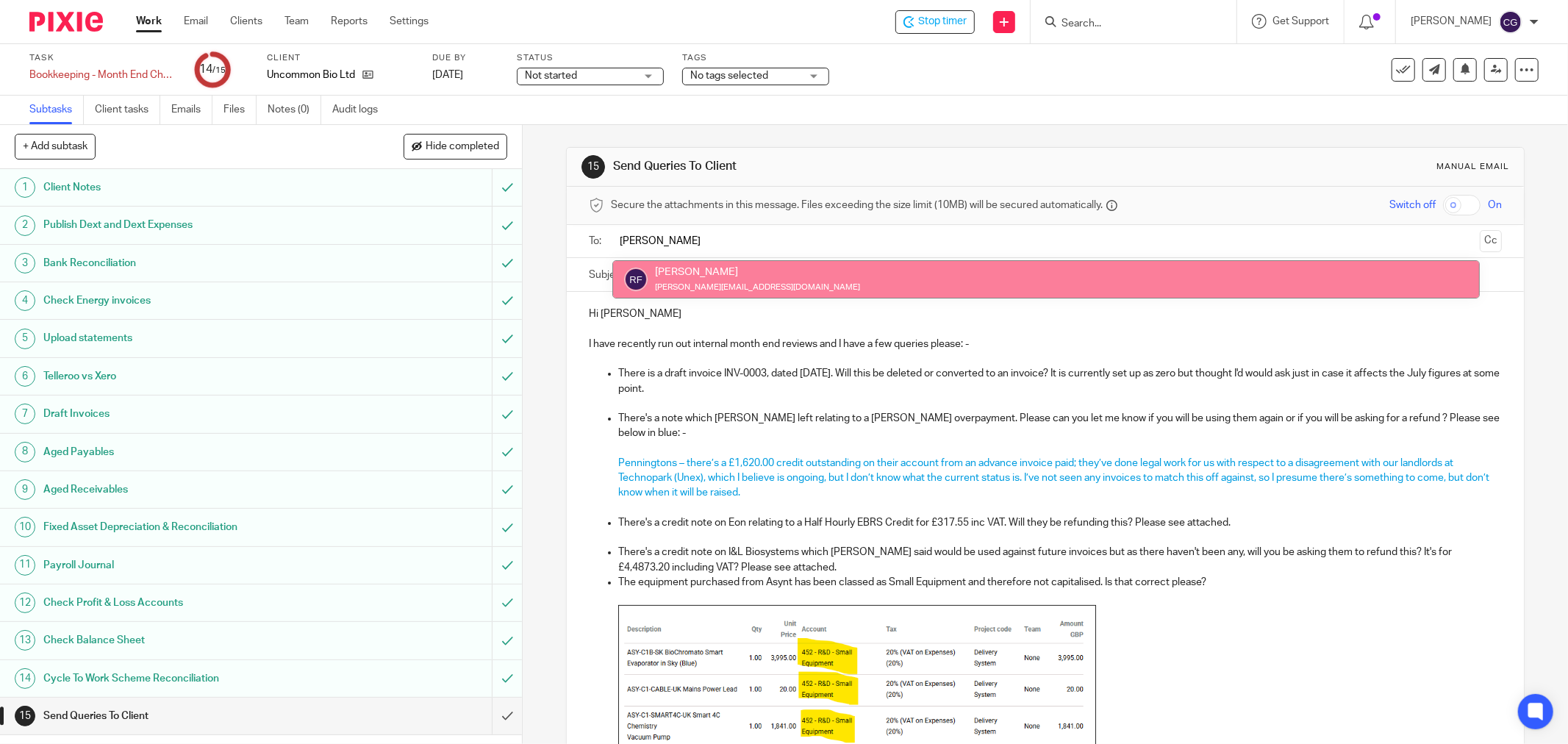
type input "[PERSON_NAME]"
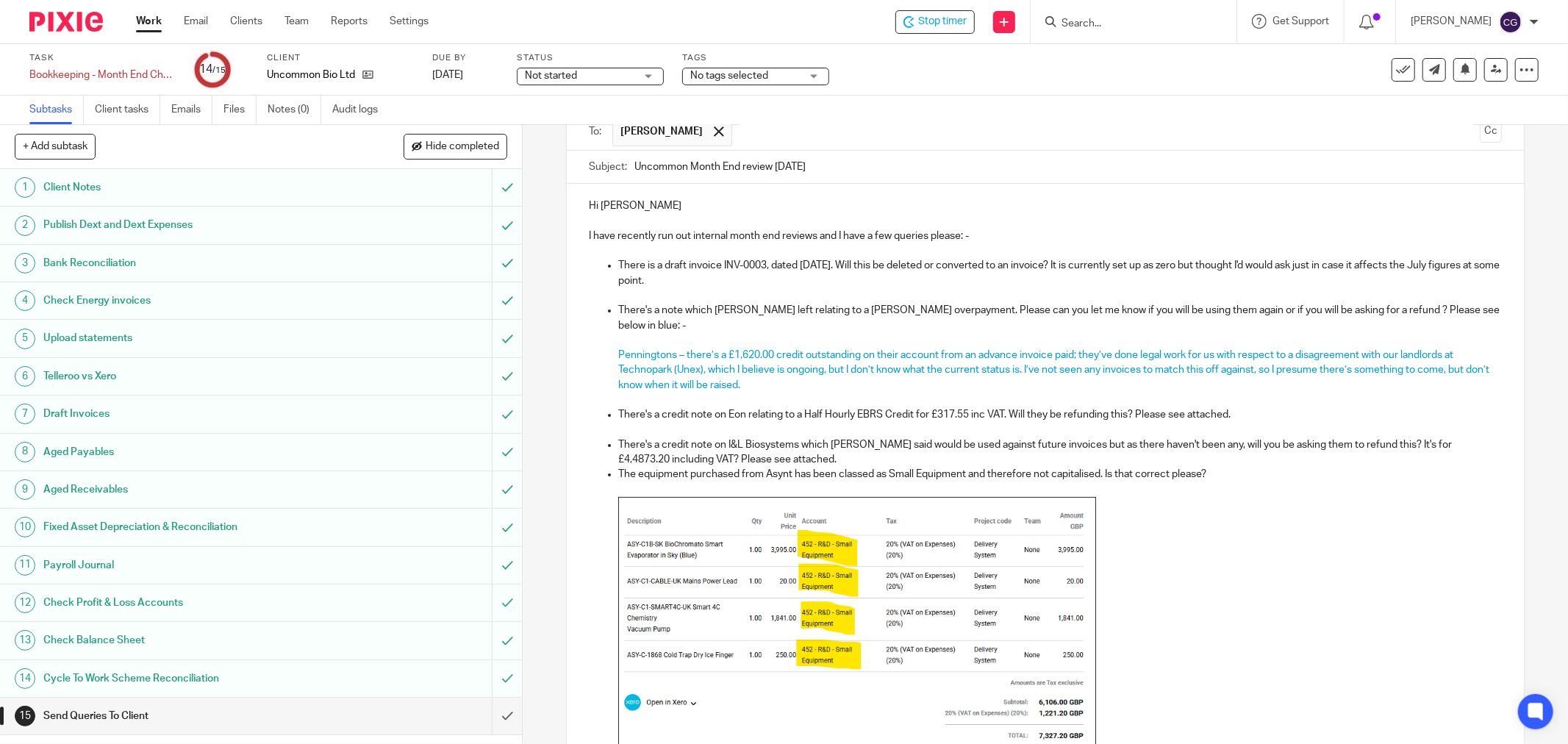
scroll to position [381, 0]
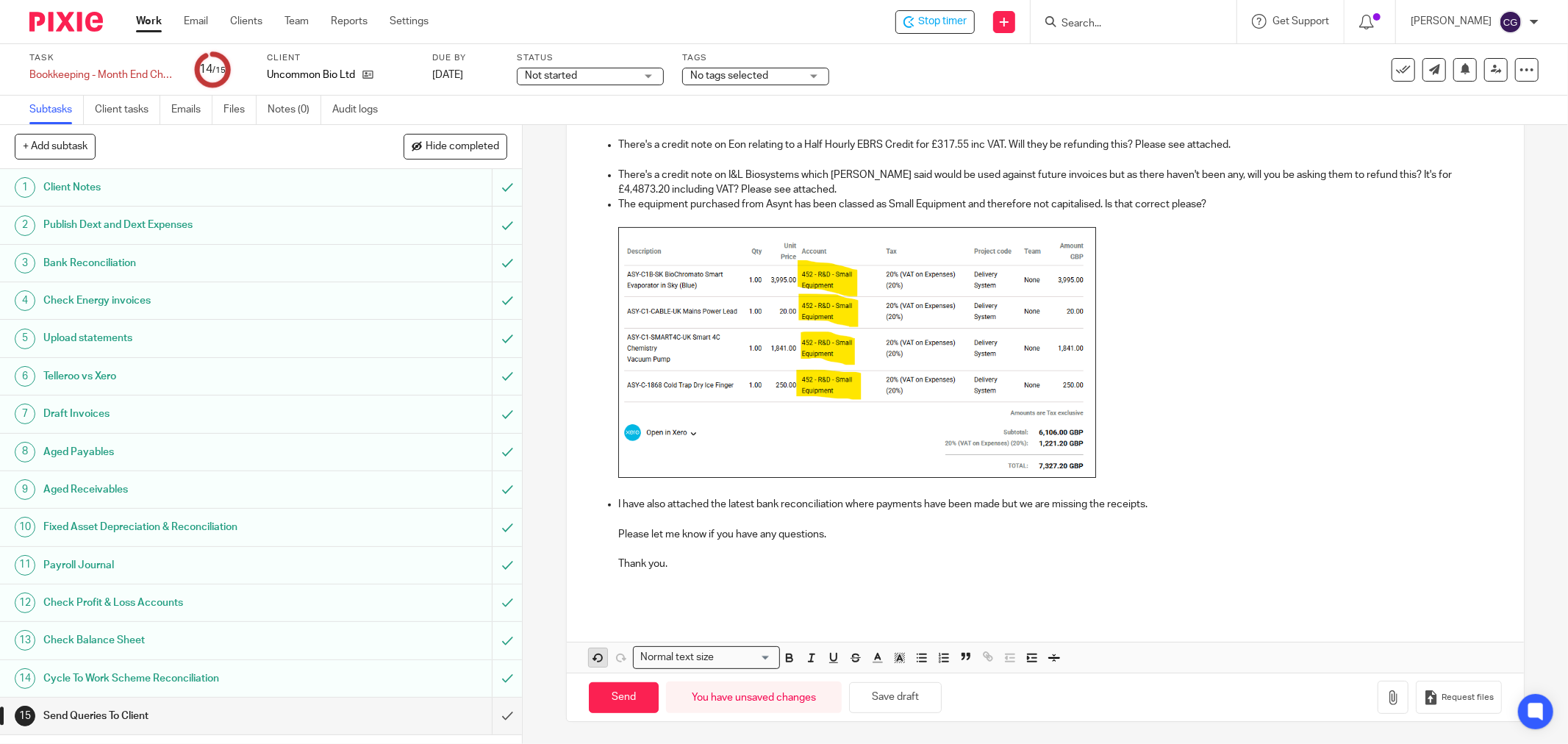
click at [595, 657] on icon "button" at bounding box center [598, 658] width 13 height 13
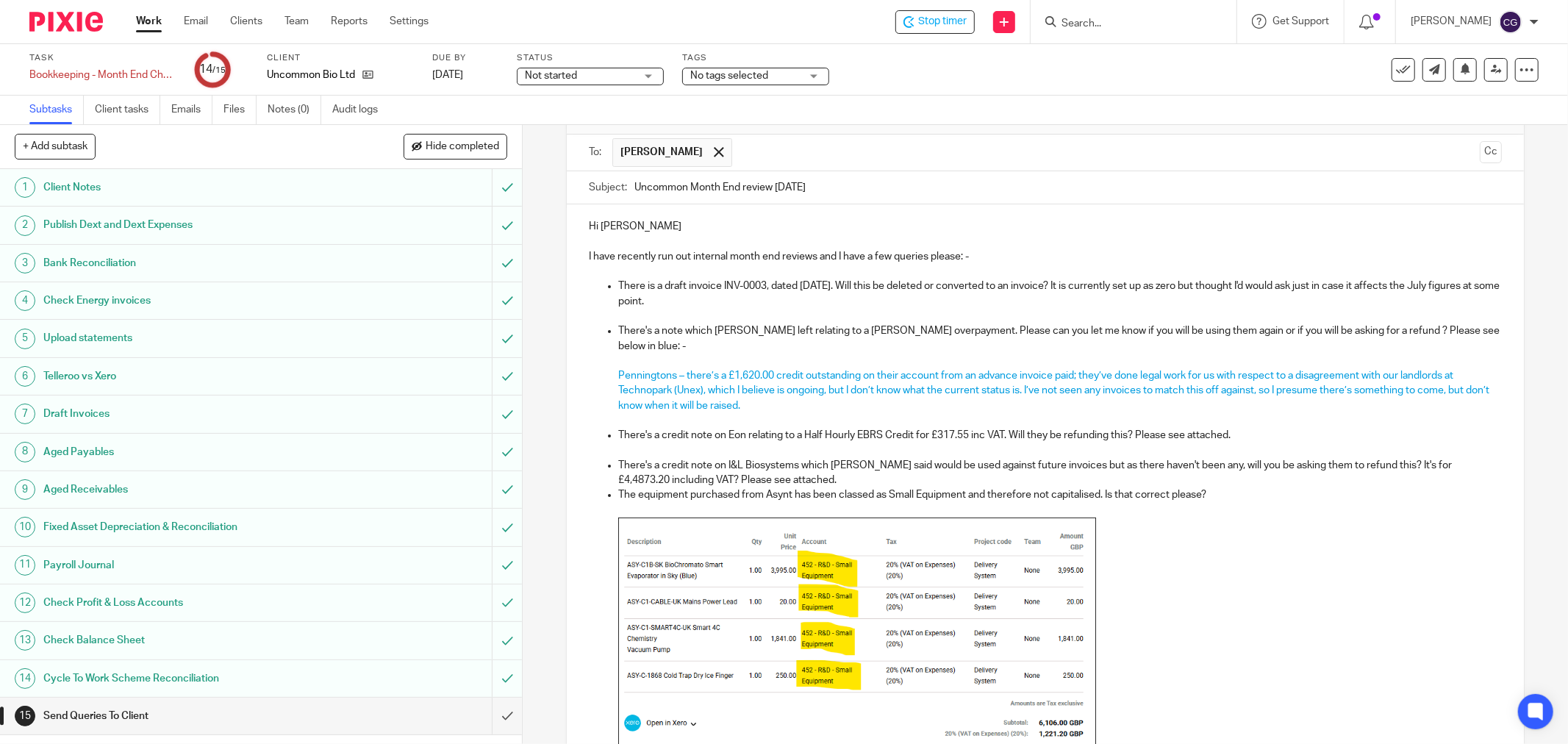
scroll to position [0, 0]
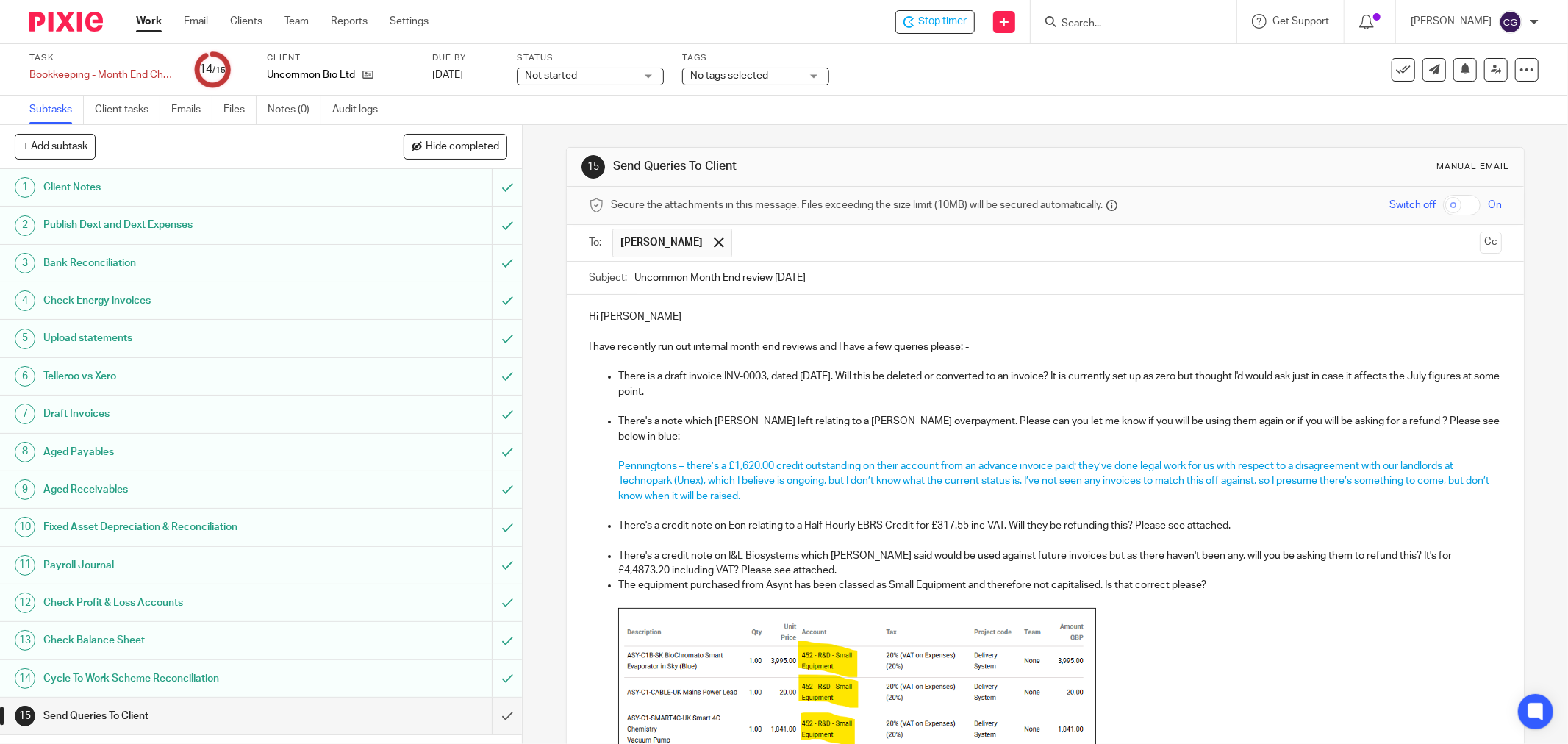
click at [801, 247] on input "text" at bounding box center [1107, 242] width 734 height 29
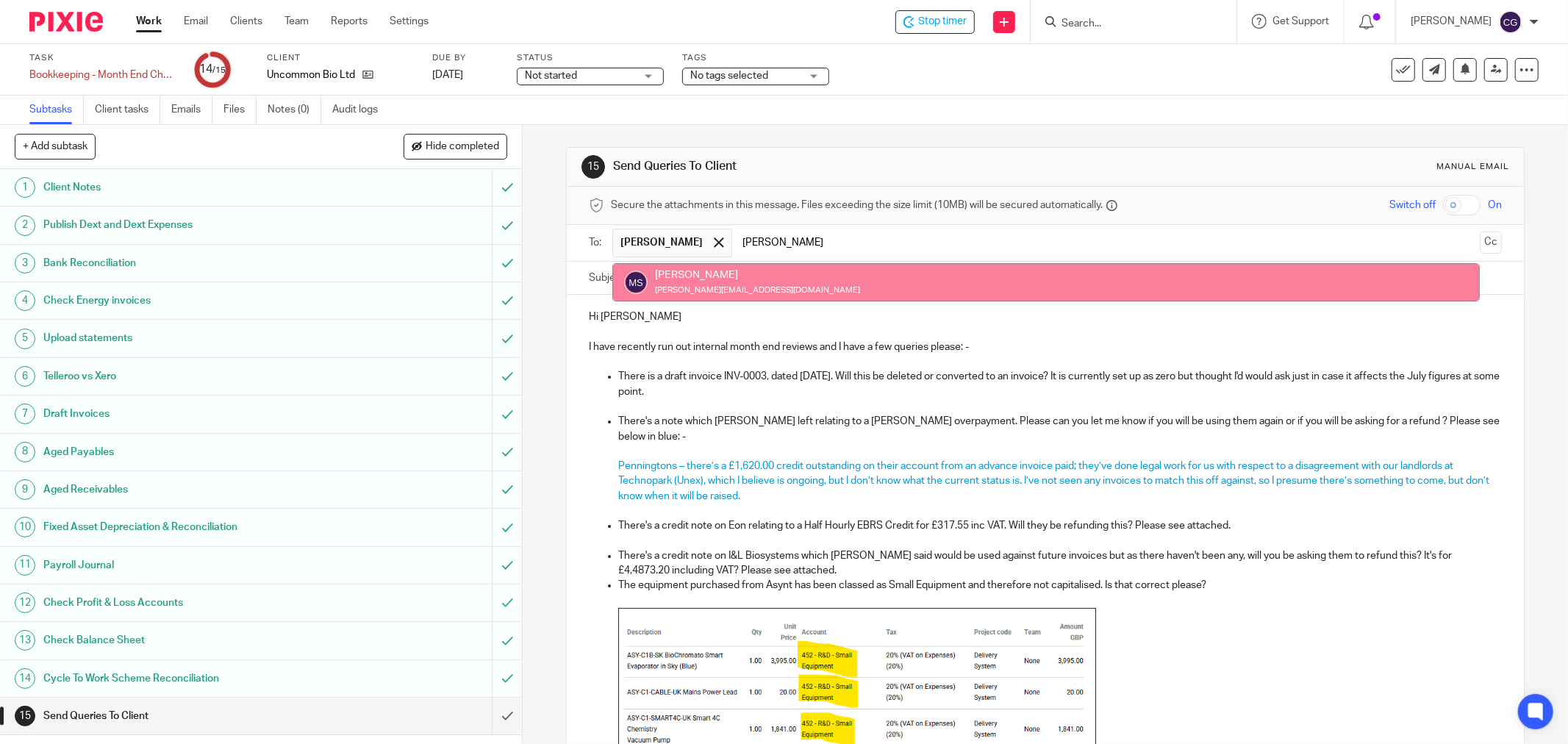
type input "moll"
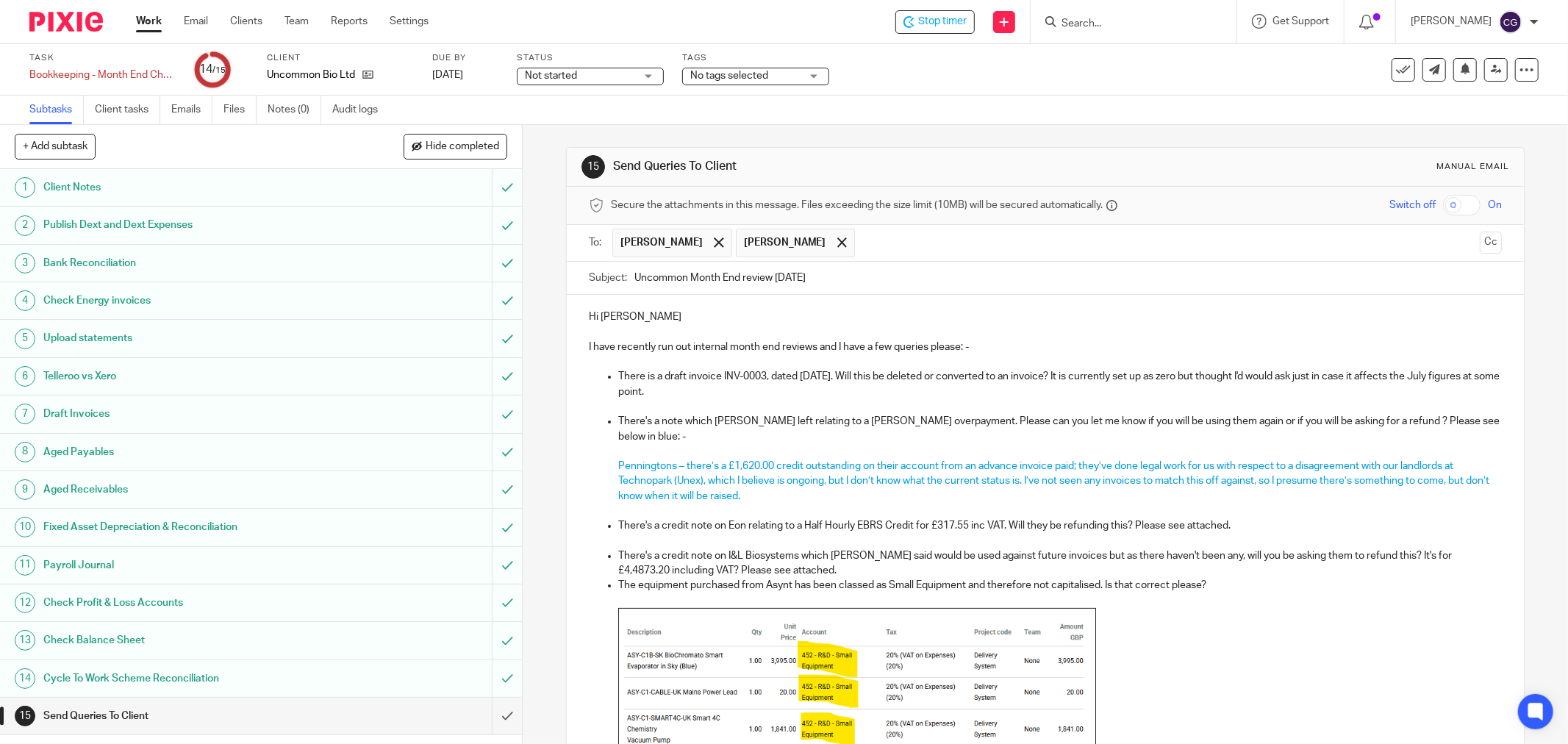
click at [871, 243] on input "text" at bounding box center [1168, 242] width 612 height 29
type input "i"
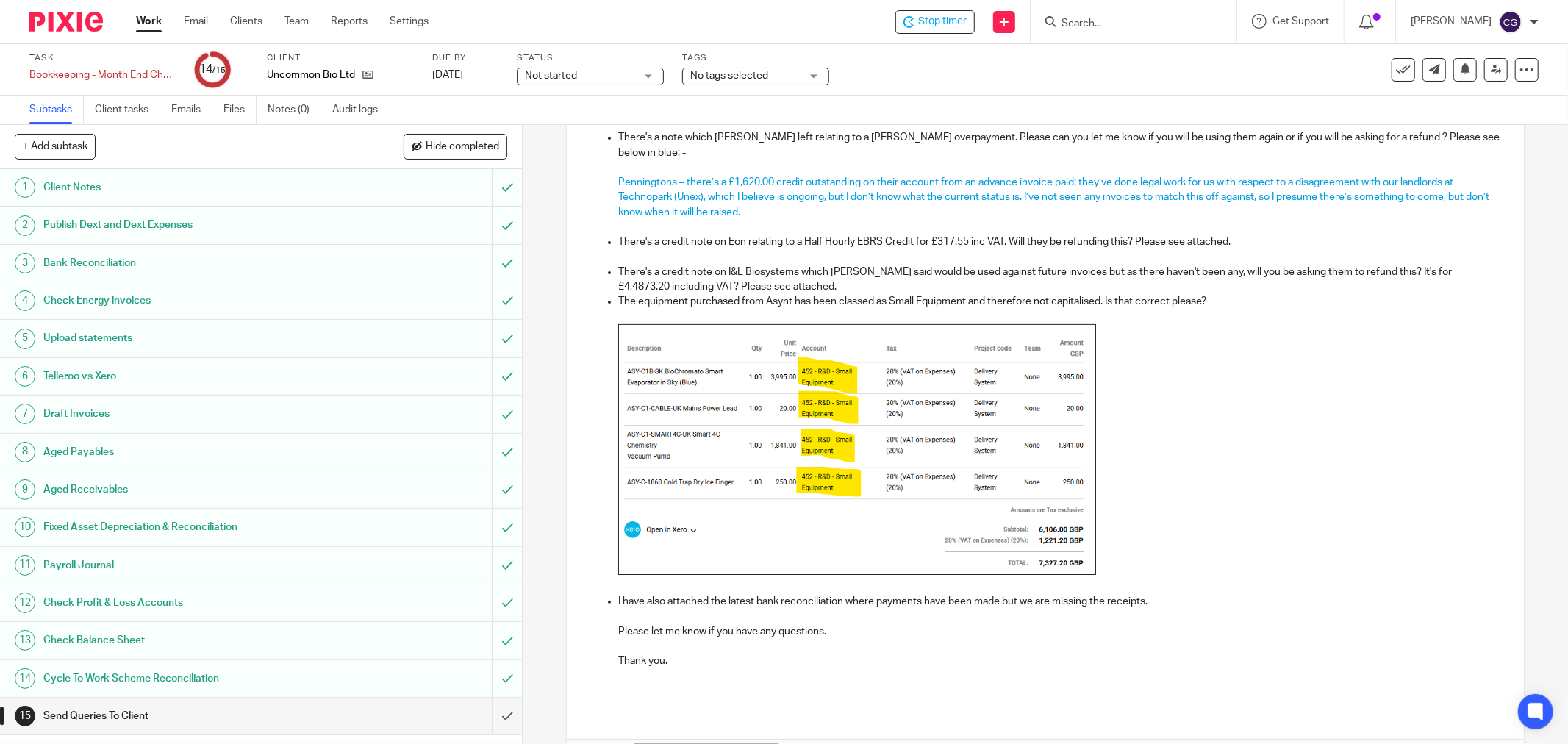
scroll to position [381, 0]
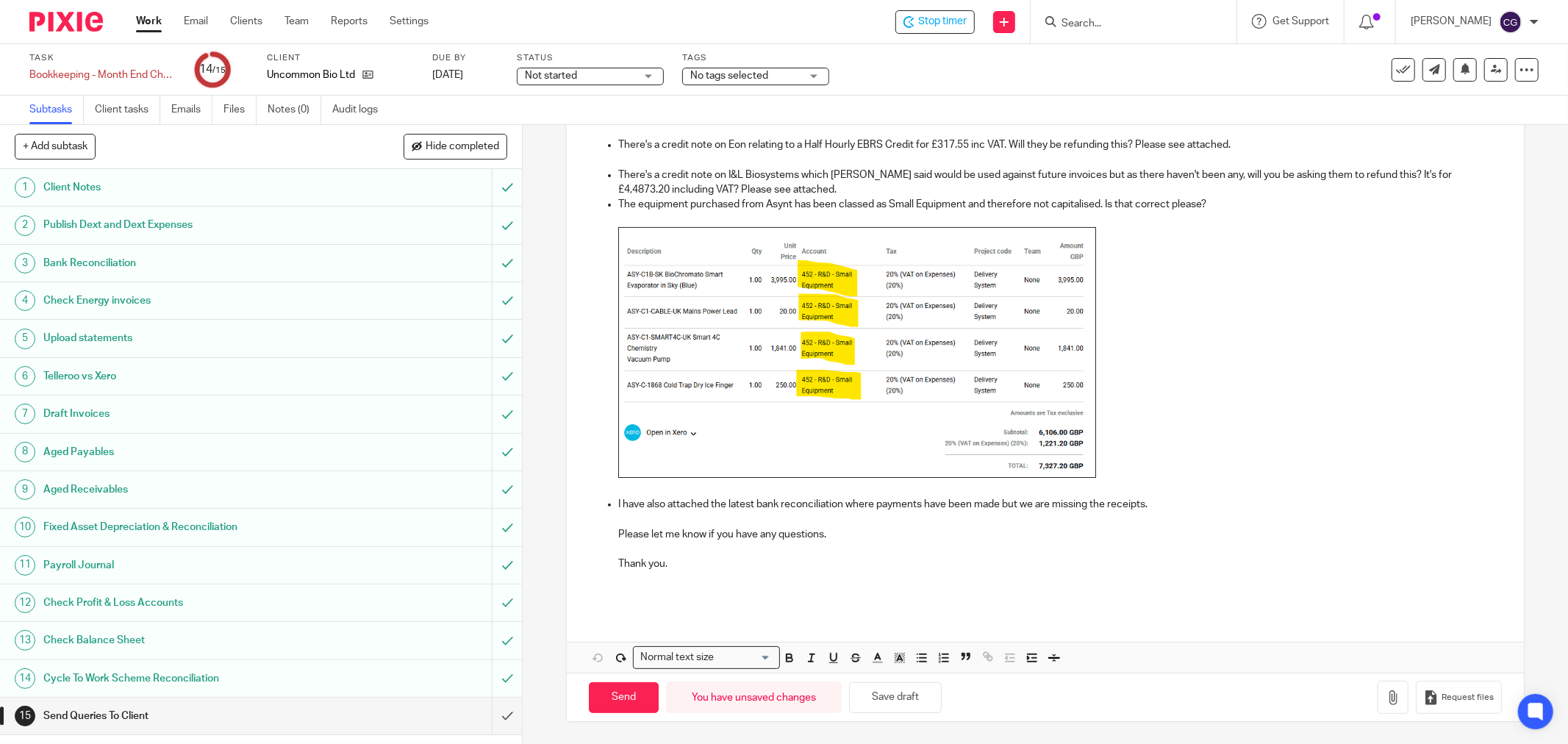
drag, startPoint x: 906, startPoint y: 707, endPoint x: 1261, endPoint y: 564, distance: 382.7
click at [906, 704] on button "Save draft" at bounding box center [895, 698] width 93 height 31
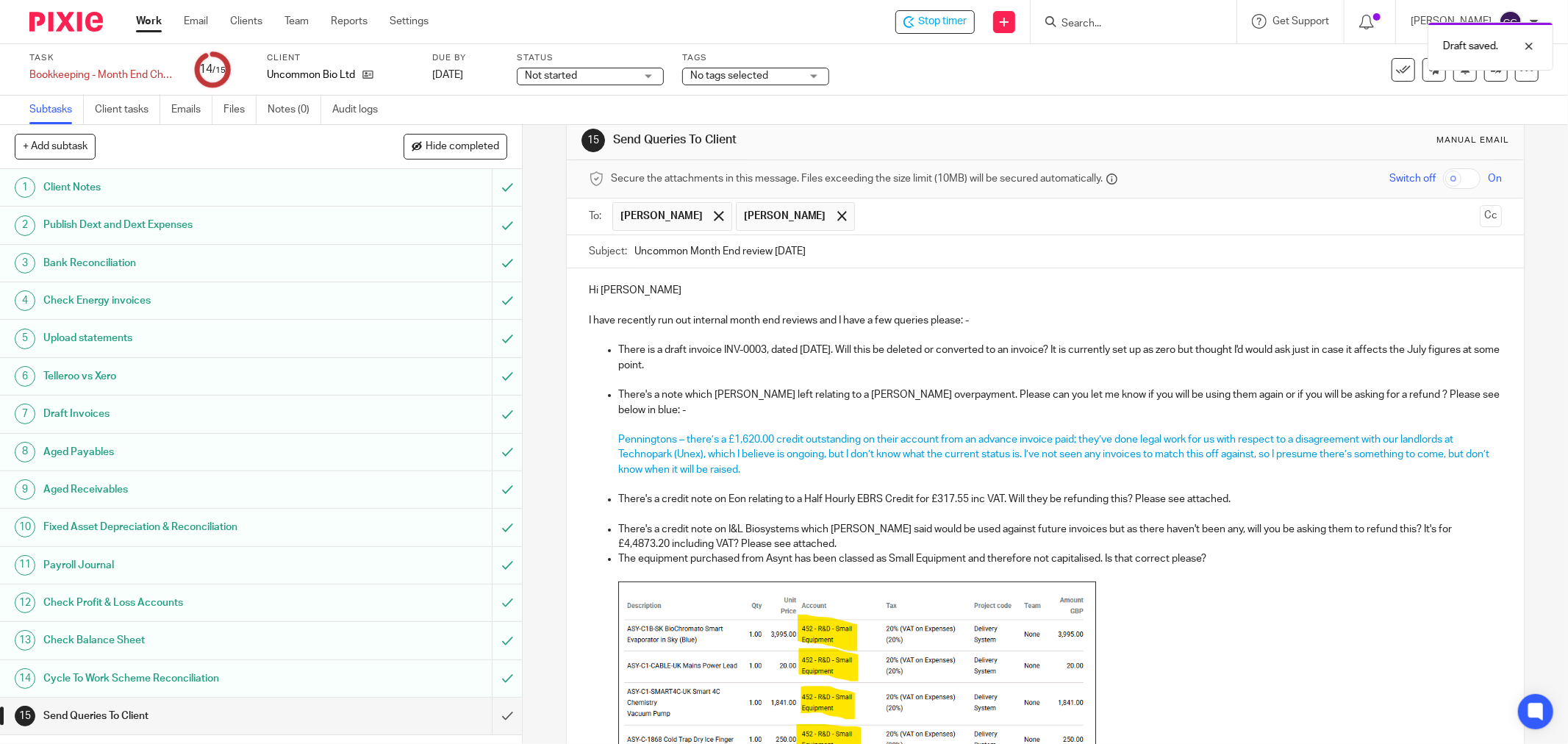
scroll to position [0, 0]
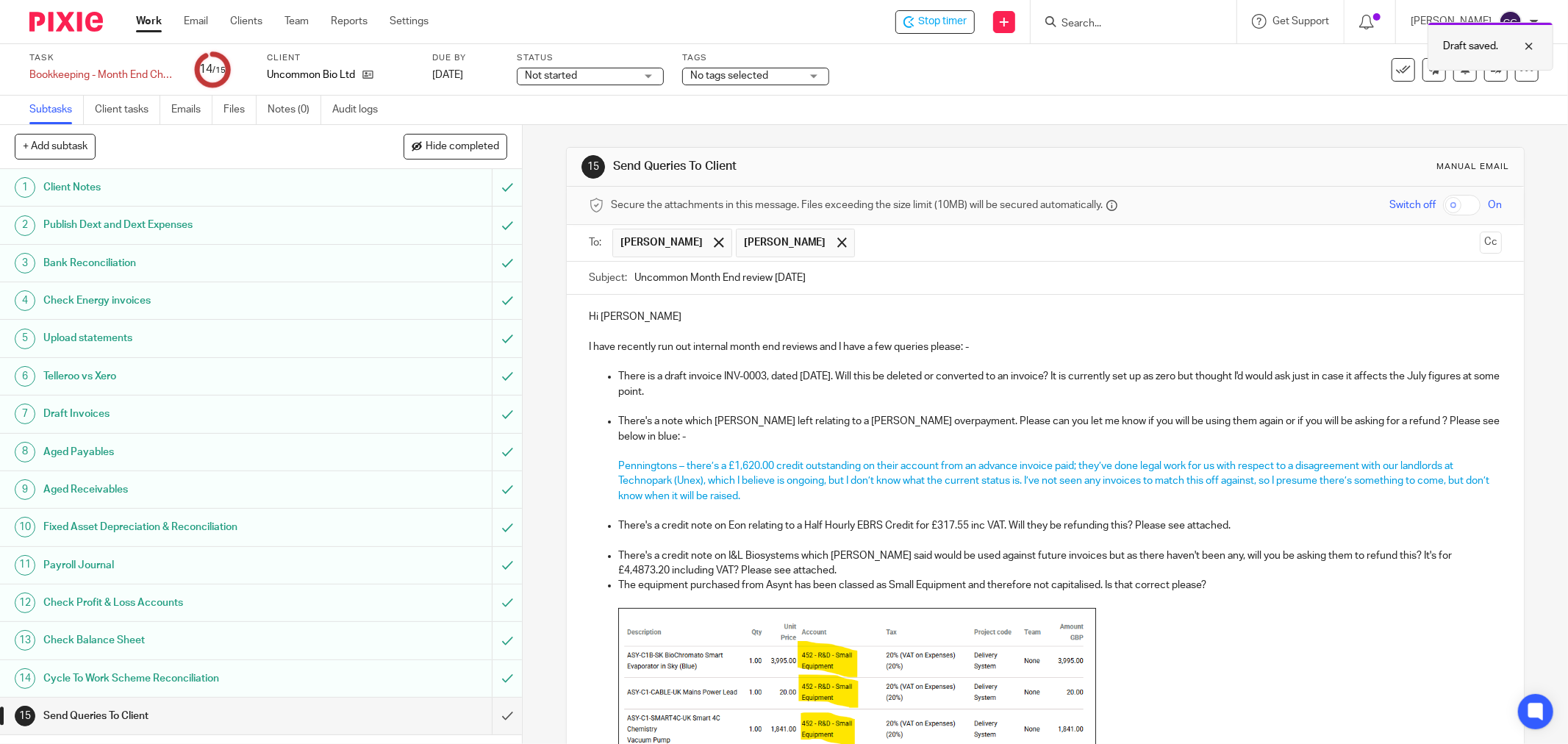
drag, startPoint x: 1532, startPoint y: 44, endPoint x: 1528, endPoint y: 56, distance: 12.6
click at [1531, 45] on div at bounding box center [1517, 46] width 40 height 17
click at [1522, 74] on div at bounding box center [1527, 70] width 24 height 24
click at [1508, 128] on link "Advanced task editor" at bounding box center [1469, 127] width 97 height 10
click at [770, 241] on input "text" at bounding box center [1043, 241] width 857 height 17
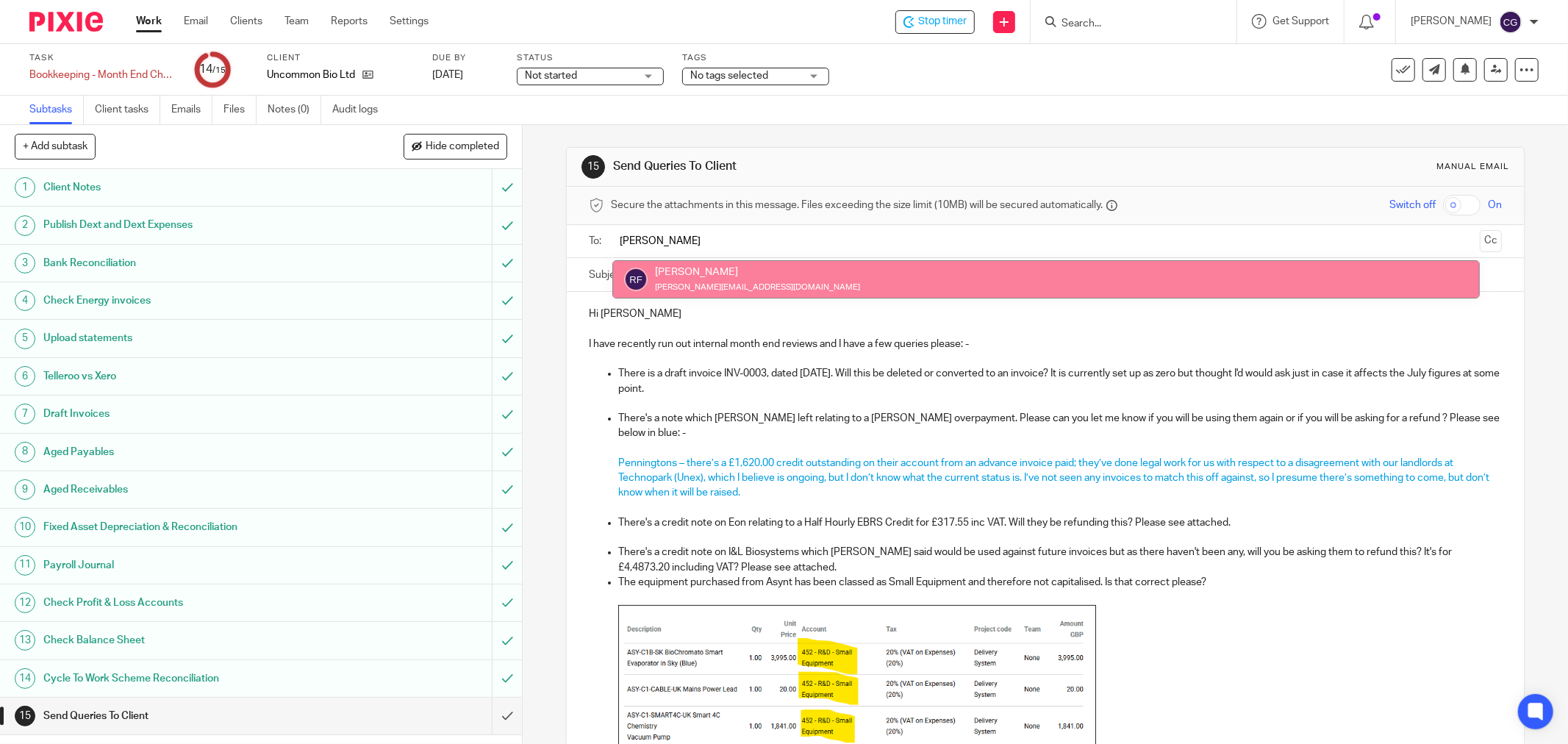
type input "ruth"
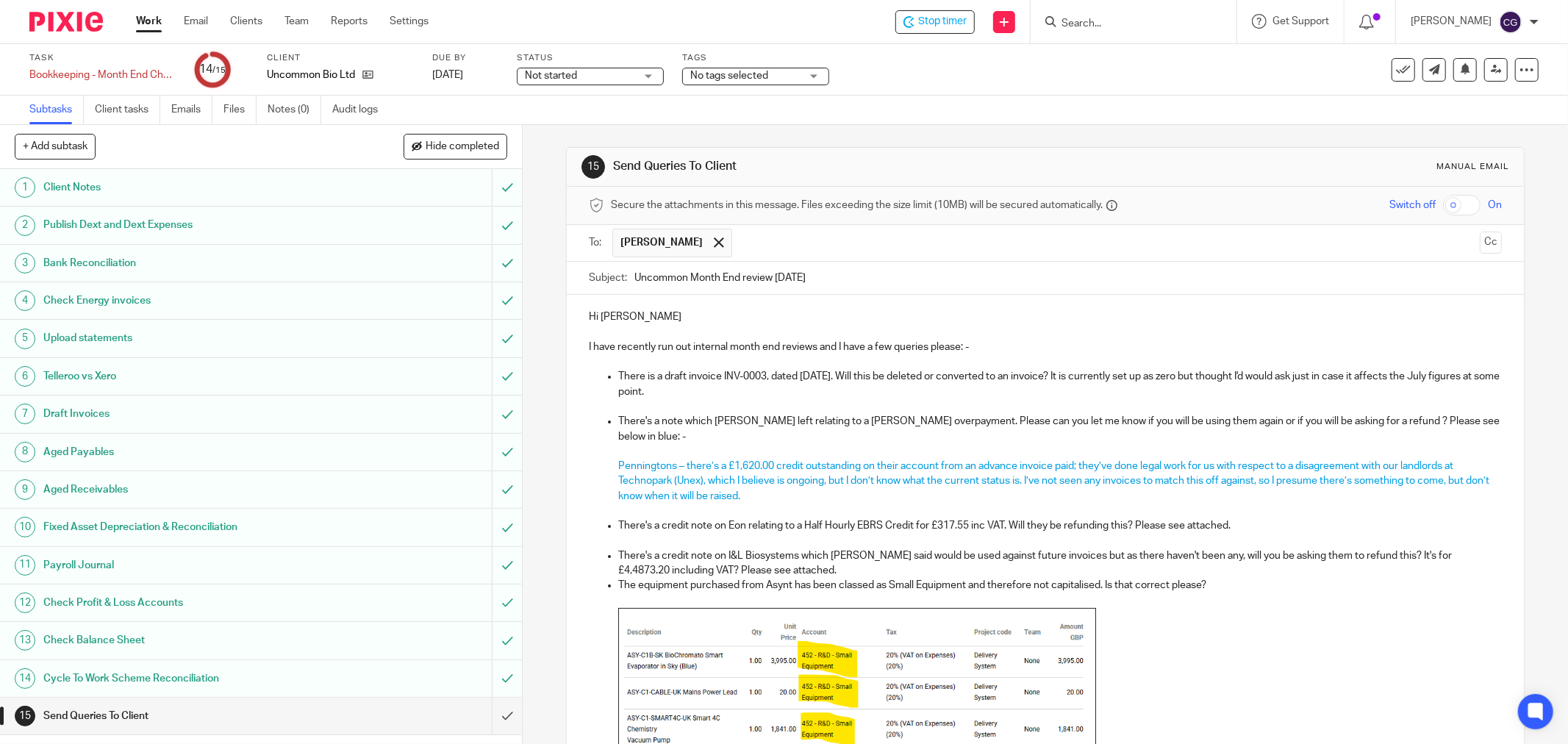
click at [758, 243] on input "text" at bounding box center [1107, 242] width 734 height 29
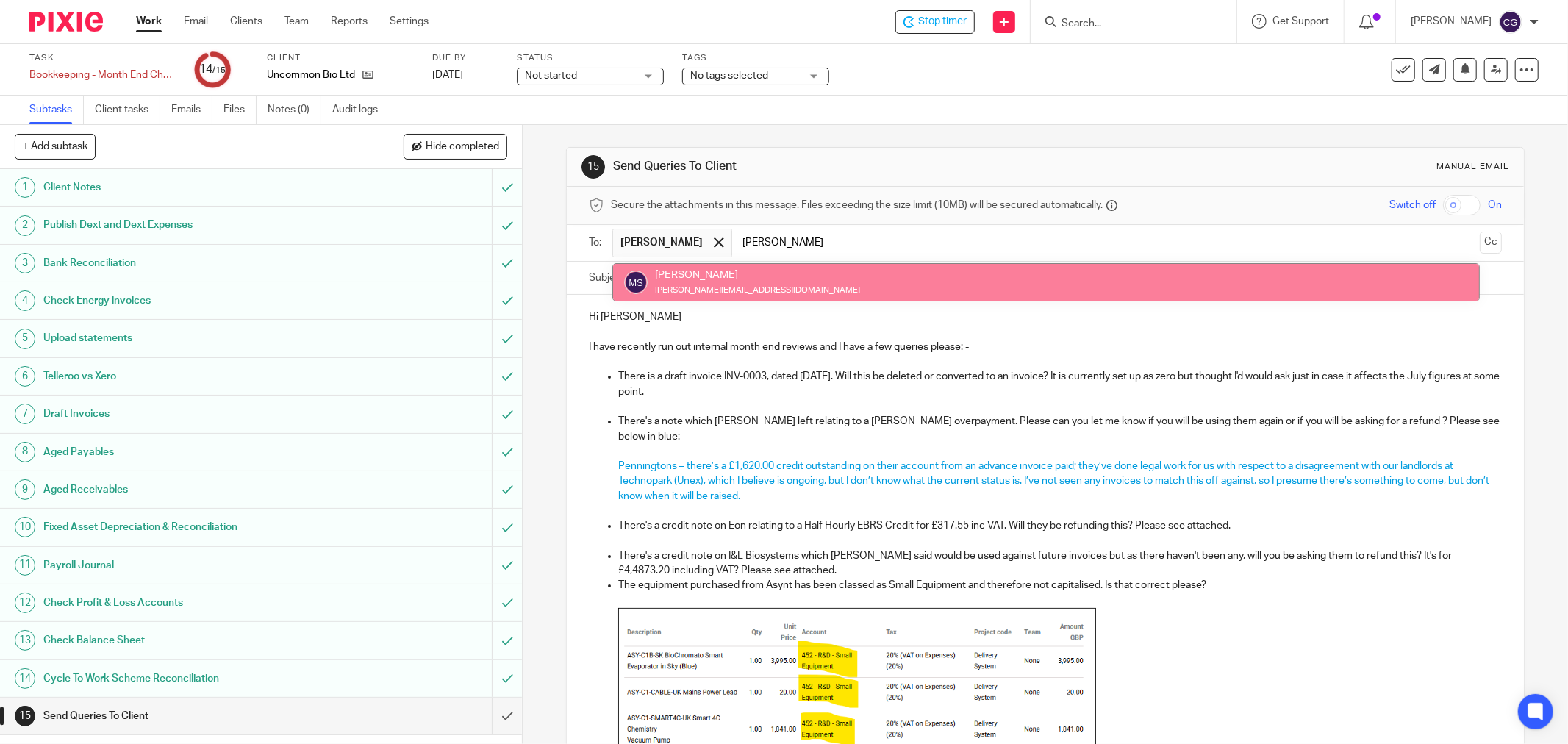
type input "molly"
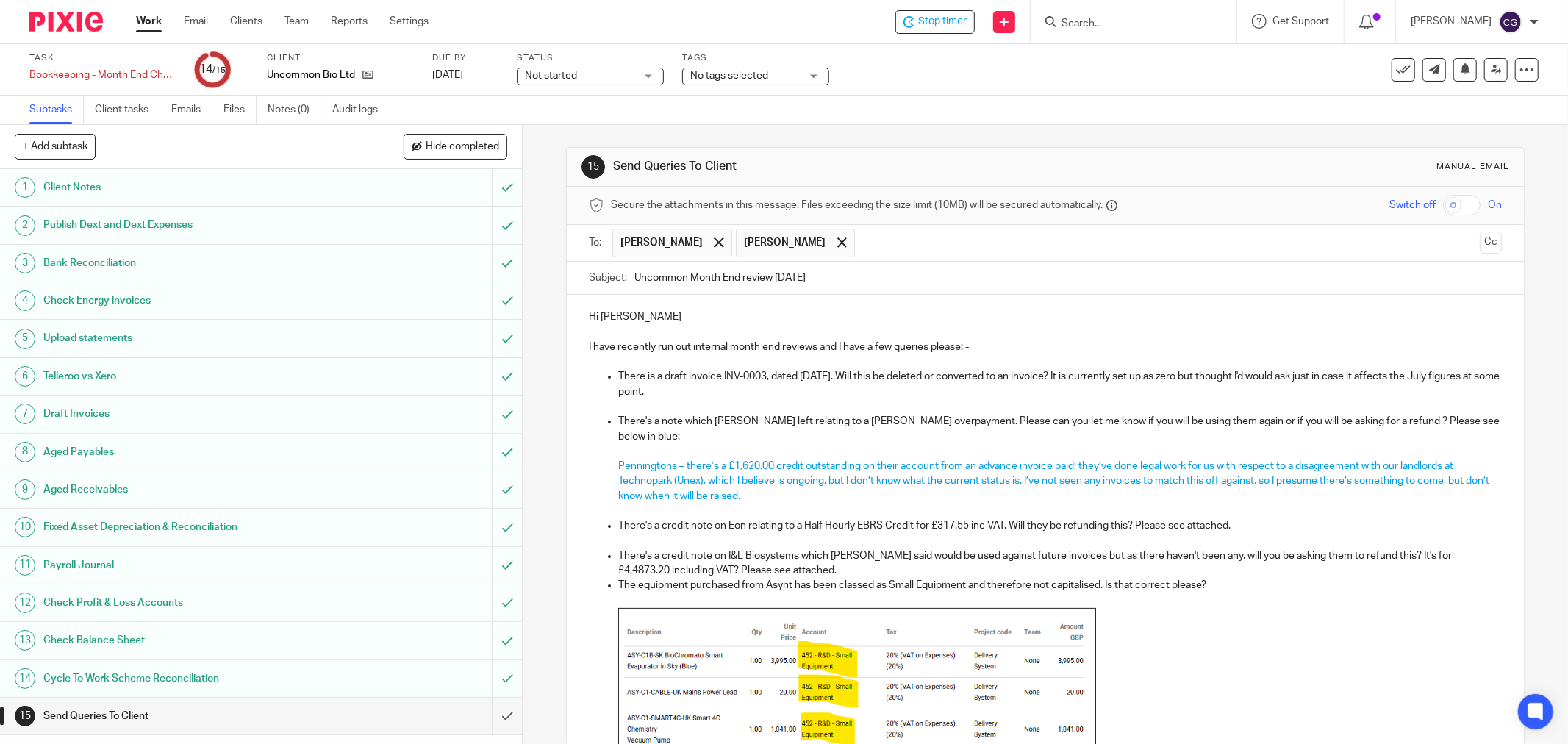
click at [881, 246] on input "text" at bounding box center [1168, 242] width 612 height 29
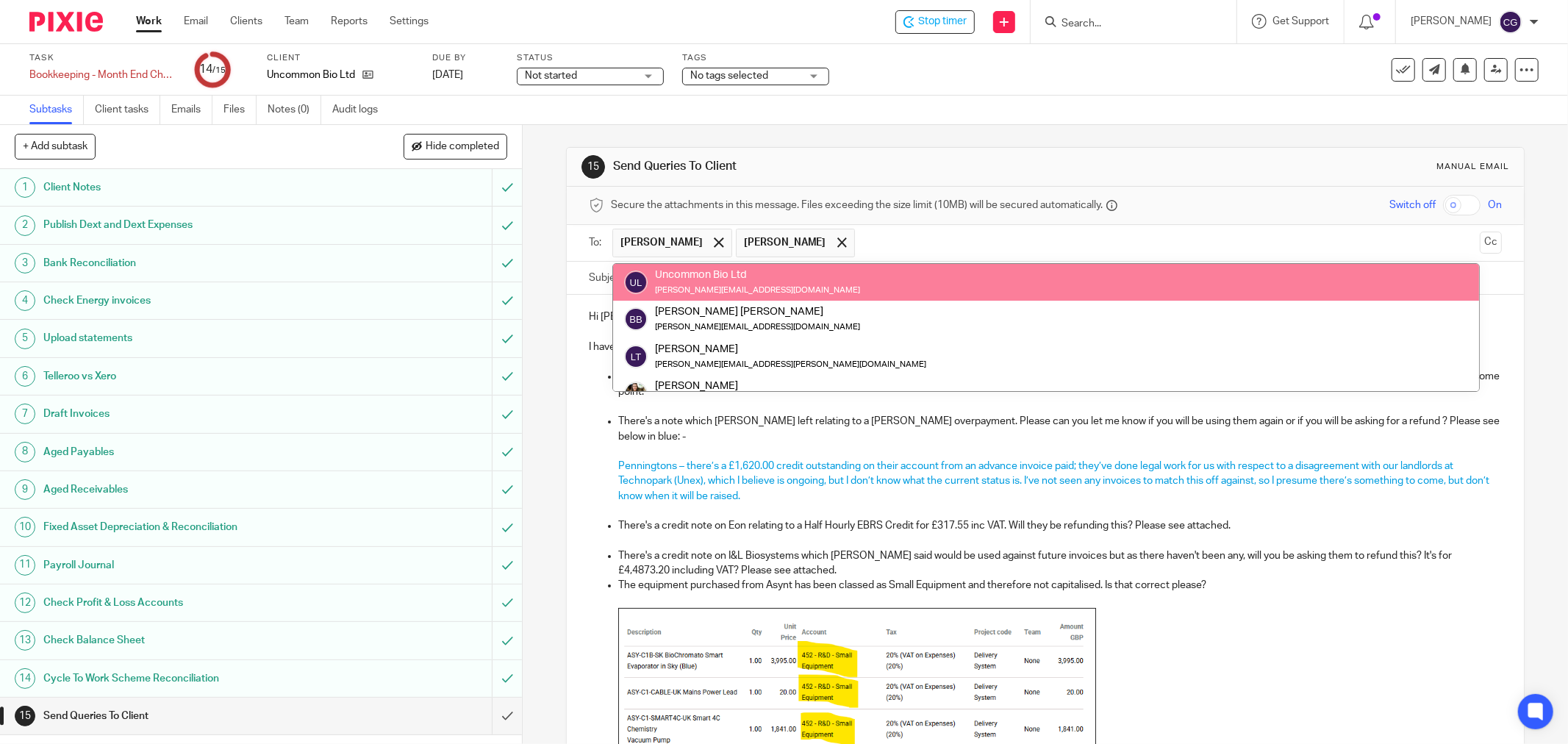
paste input "Ibraheem Raymode <ibraheem@uncommonbio.co>"
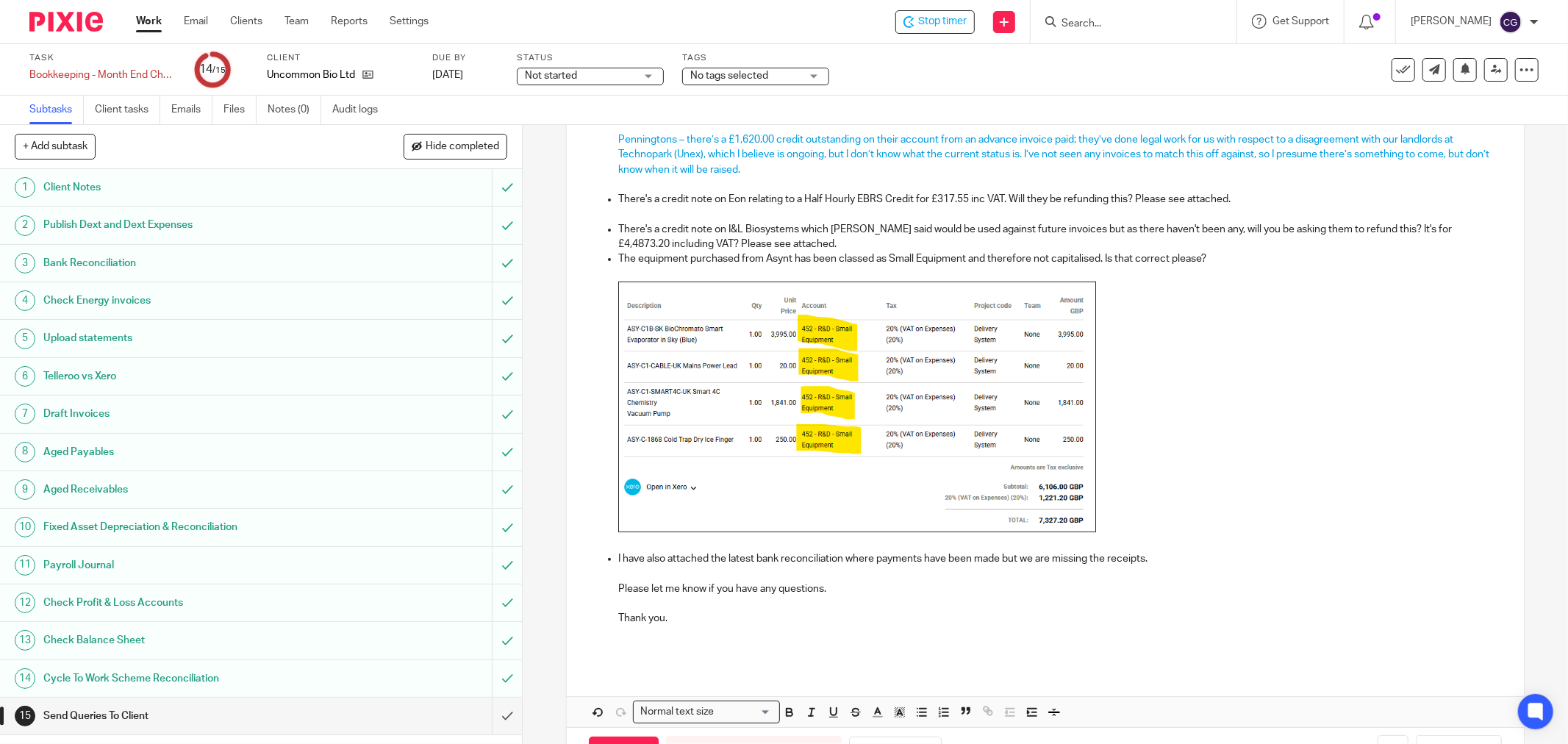
scroll to position [381, 0]
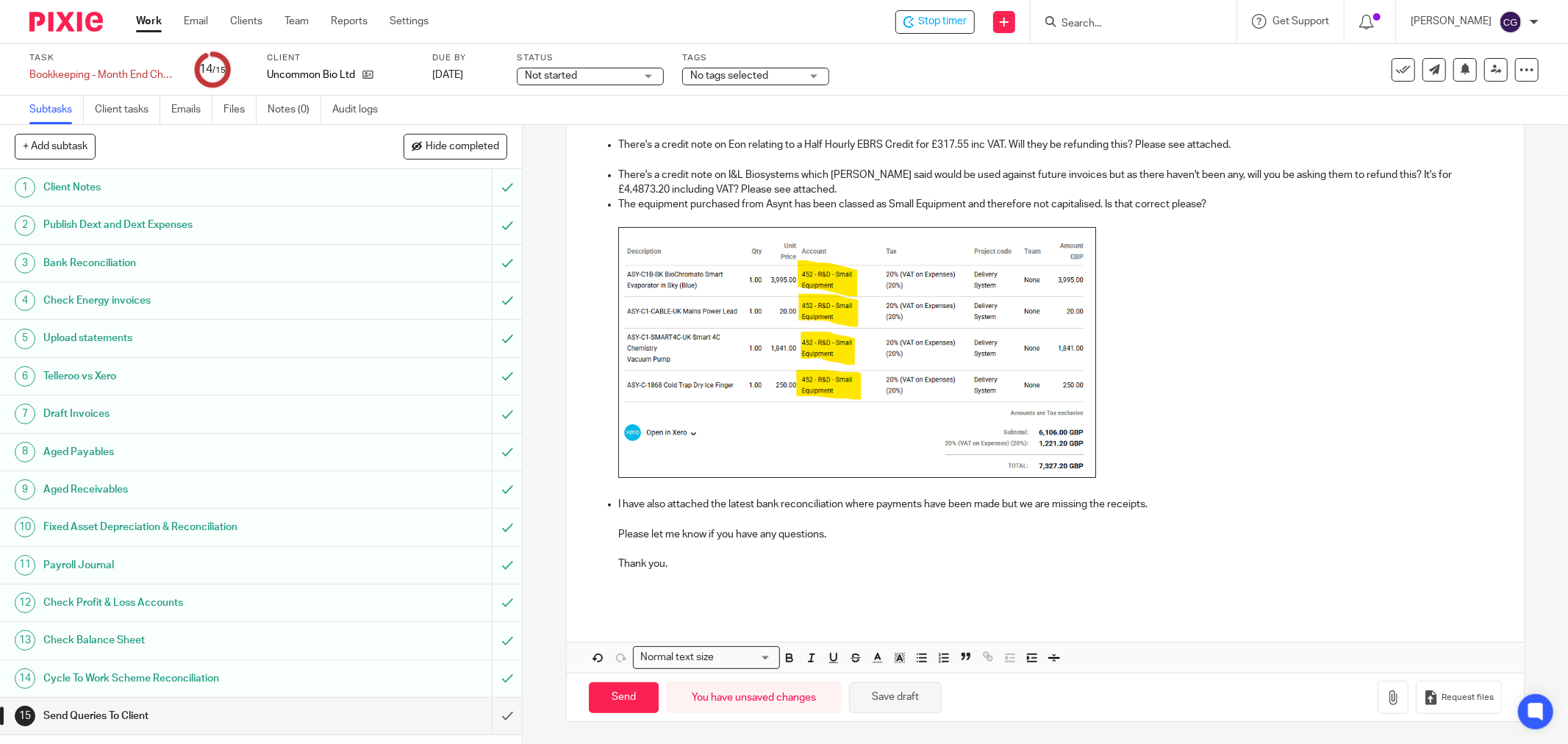
type input "ibraheem@uncommonbio.co"
click at [900, 703] on button "Save draft" at bounding box center [895, 698] width 93 height 31
click at [1378, 694] on button "button" at bounding box center [1393, 698] width 31 height 33
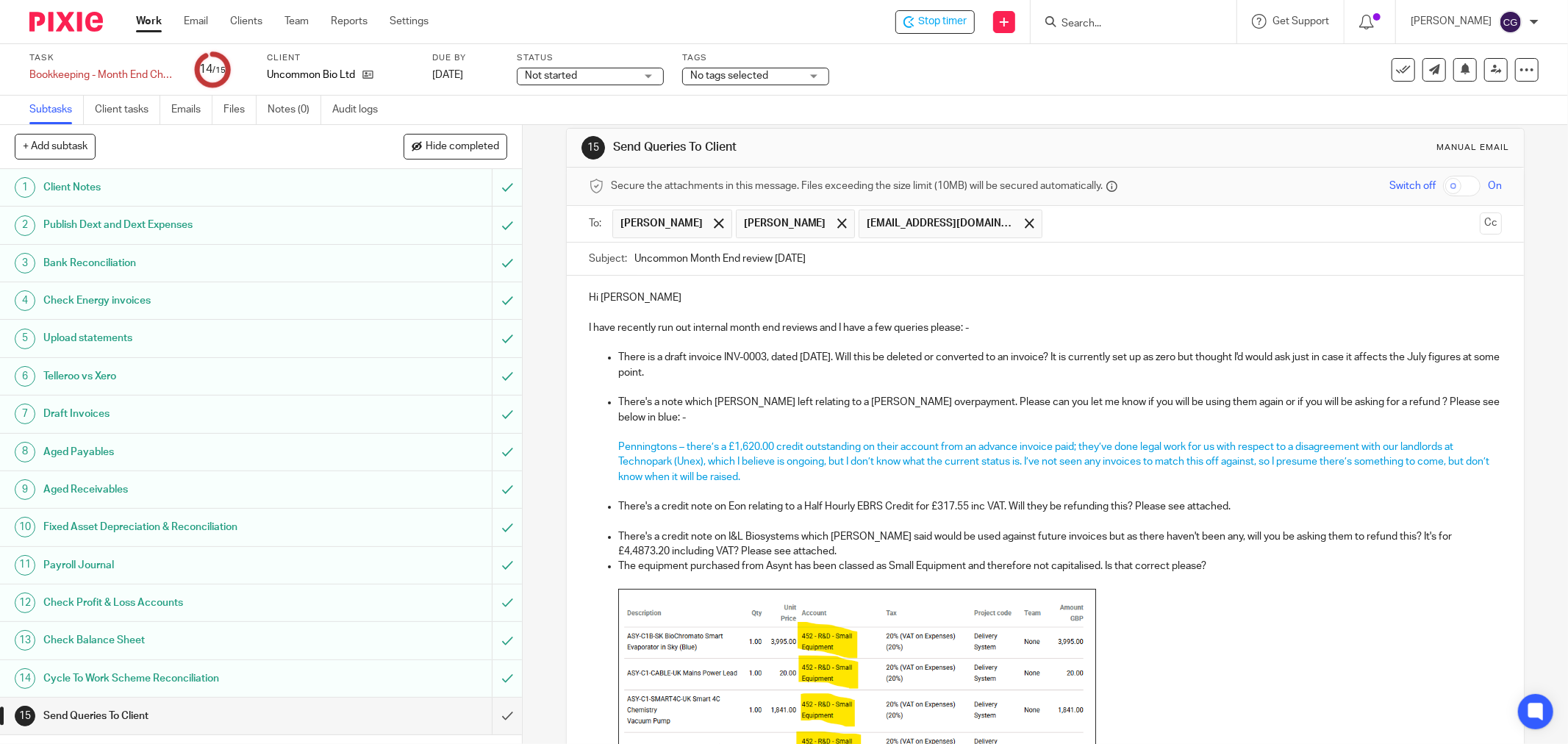
scroll to position [0, 0]
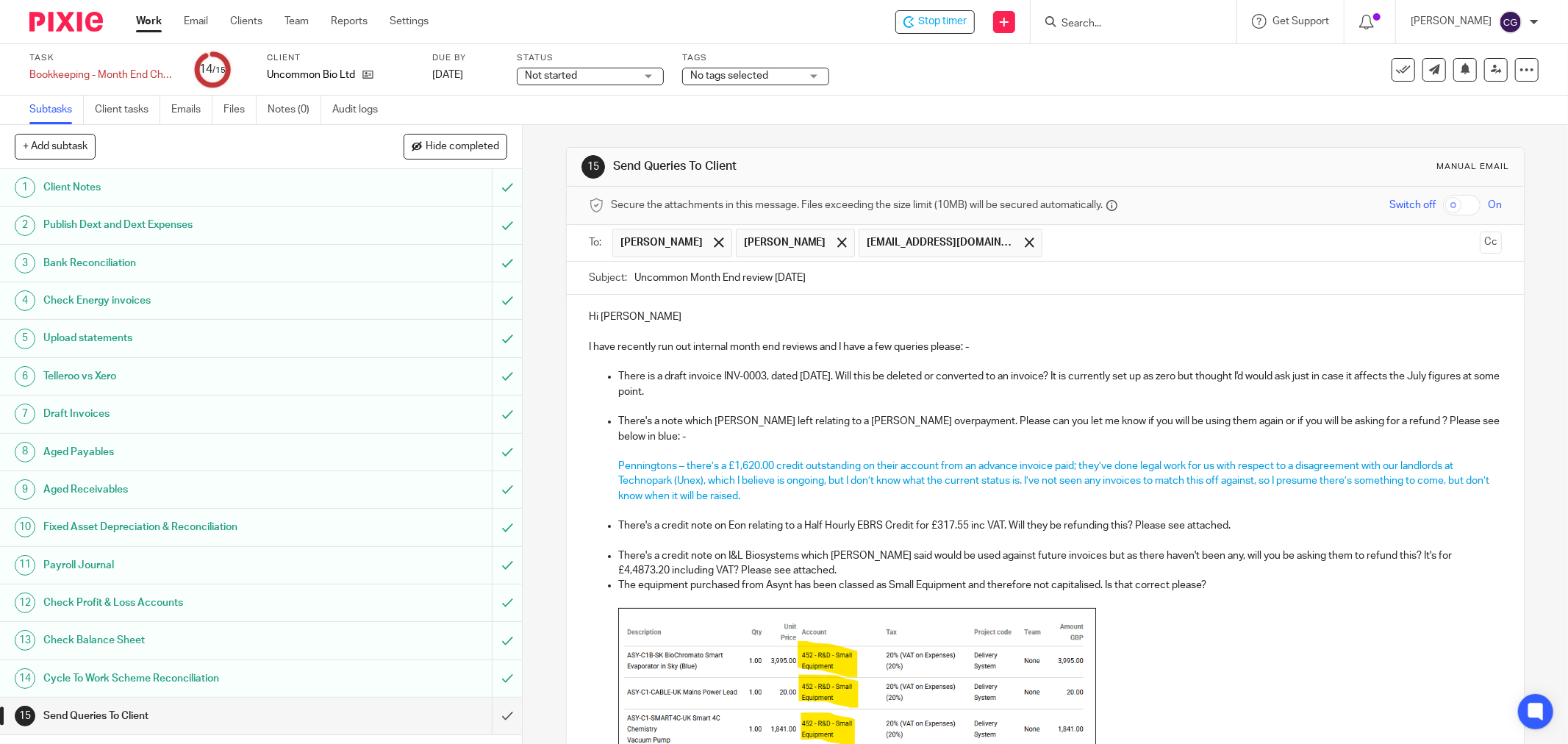
drag, startPoint x: 1464, startPoint y: 239, endPoint x: 1366, endPoint y: 239, distance: 98.0
click at [1480, 239] on button "Cc" at bounding box center [1491, 243] width 22 height 22
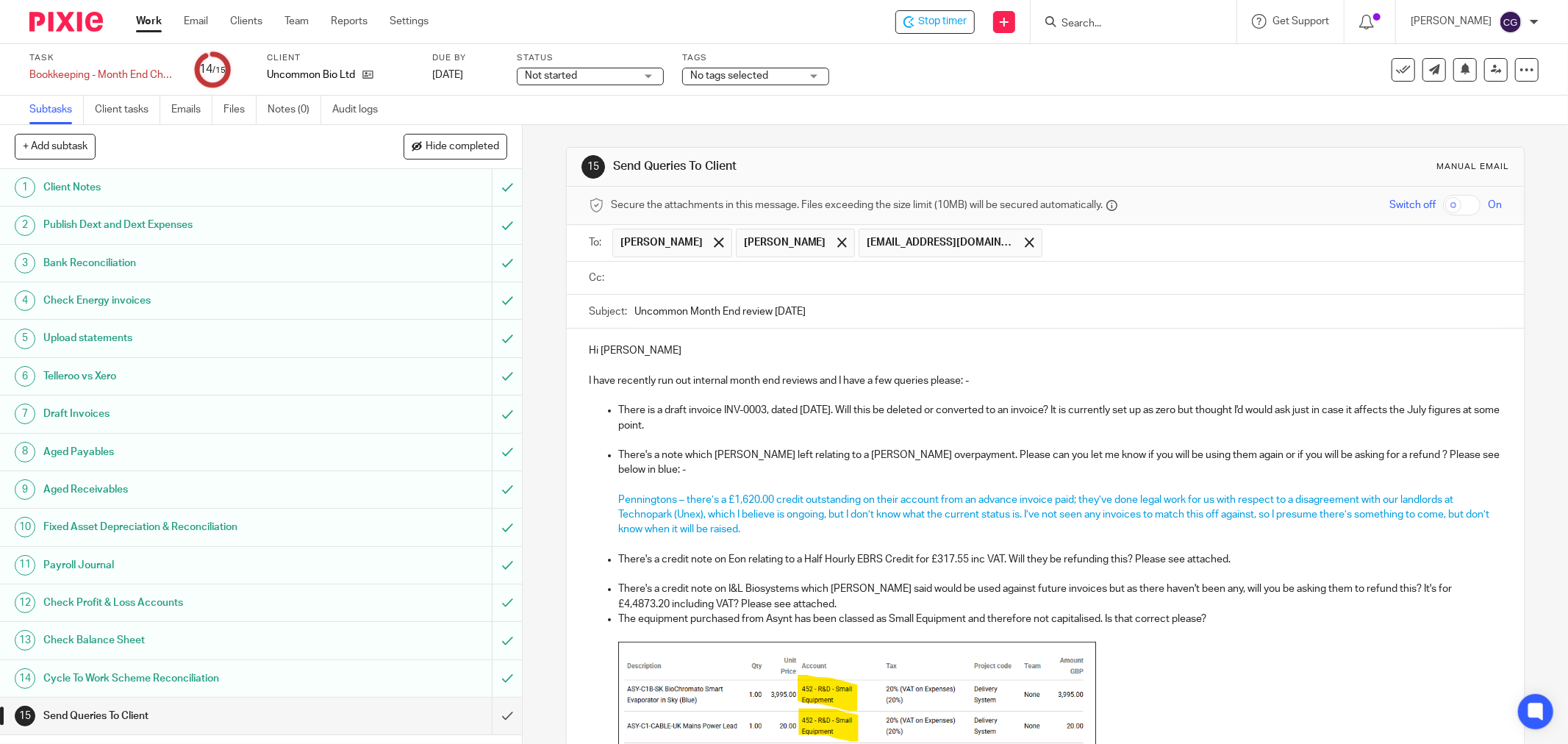
click at [623, 282] on input "text" at bounding box center [1055, 278] width 879 height 17
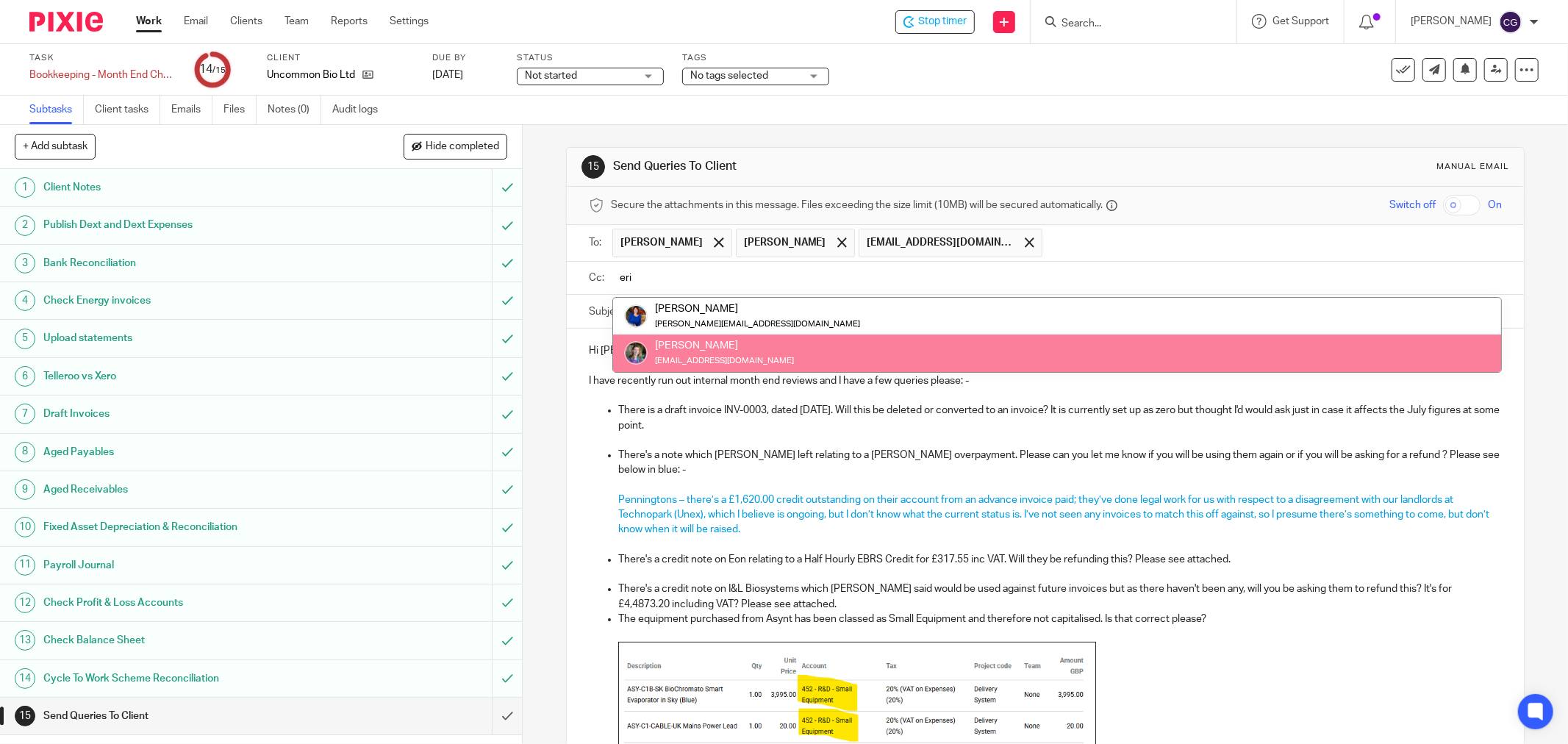
type input "eri"
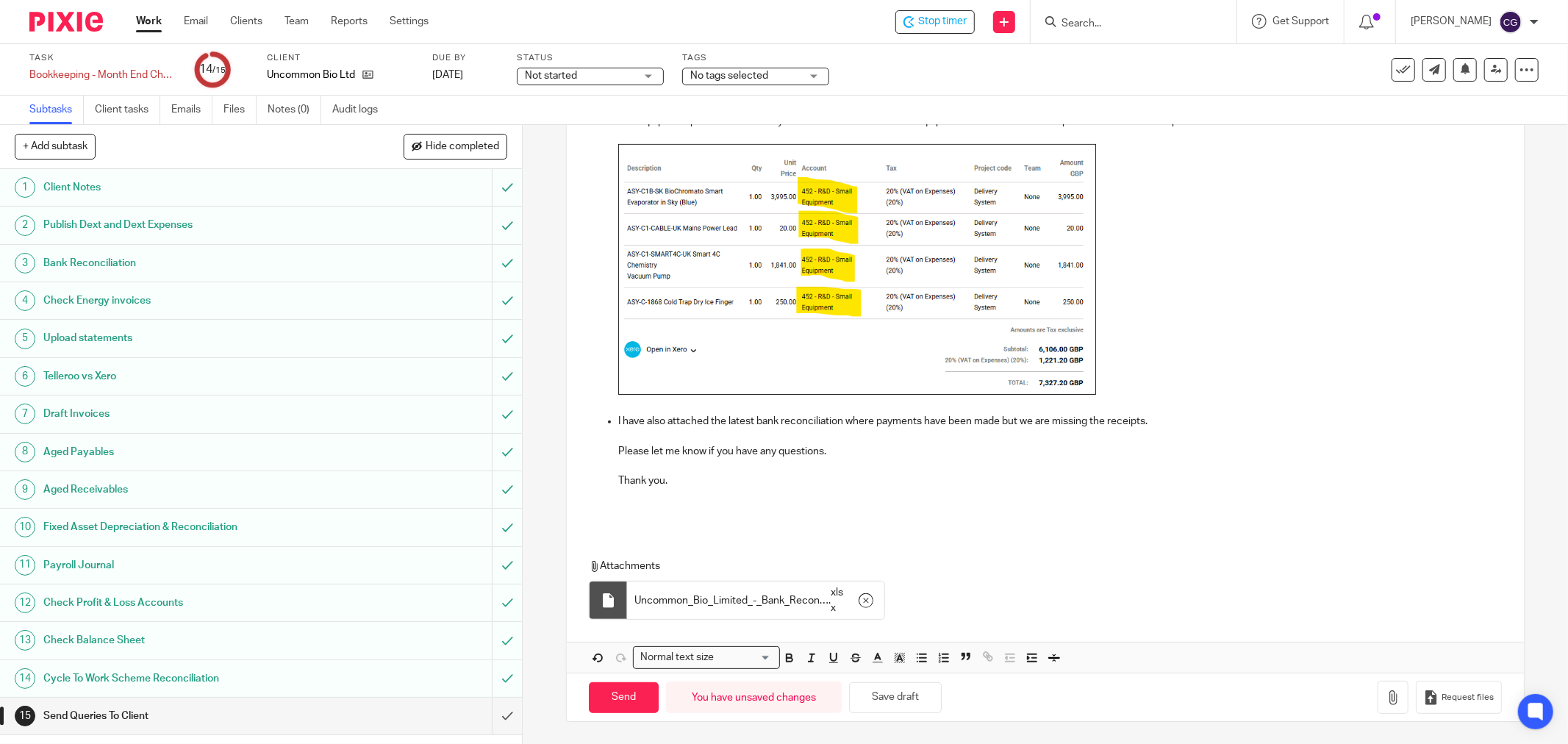
scroll to position [503, 0]
click at [898, 687] on button "Save draft" at bounding box center [895, 698] width 93 height 31
click at [632, 685] on input "Send" at bounding box center [624, 698] width 70 height 31
type input "Sent"
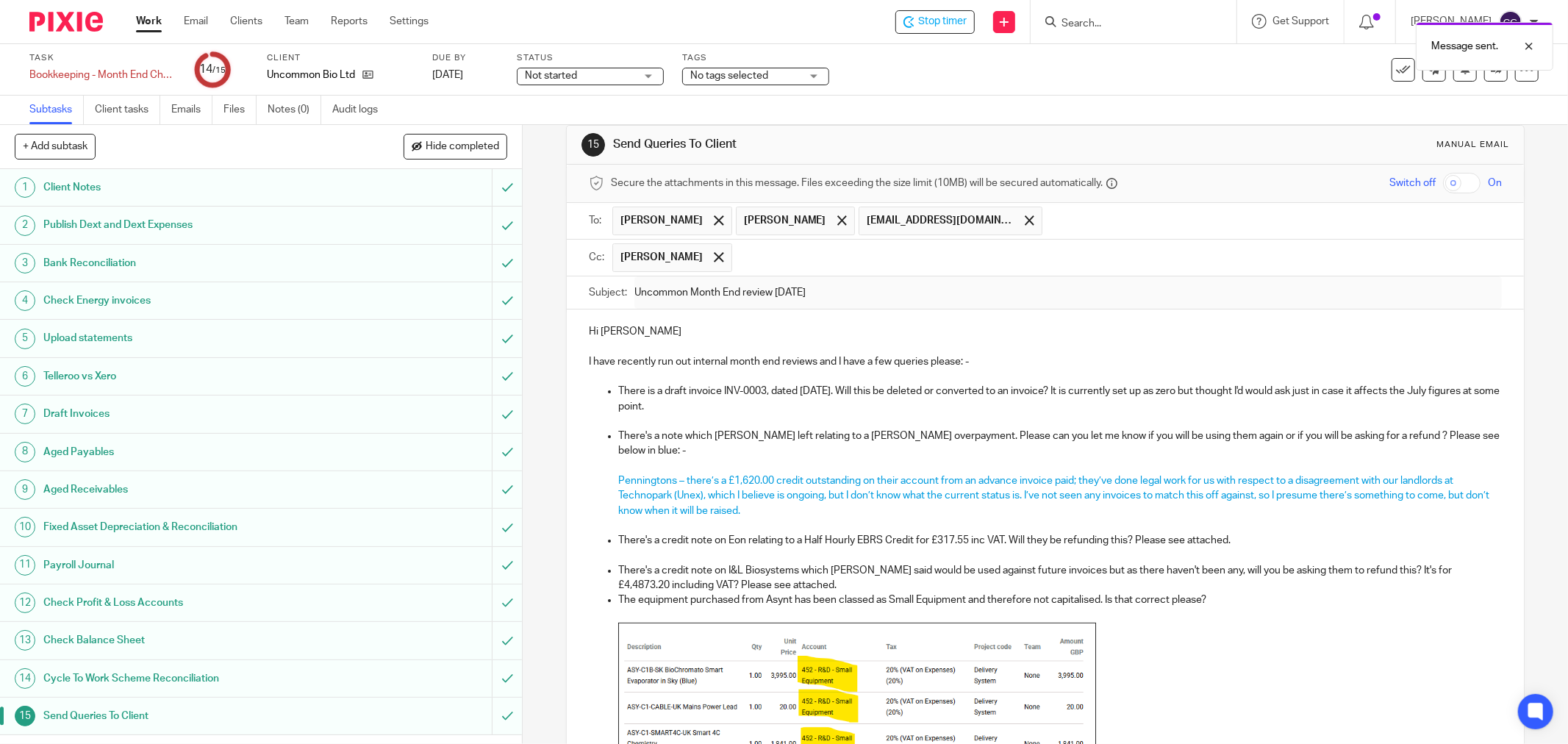
scroll to position [0, 0]
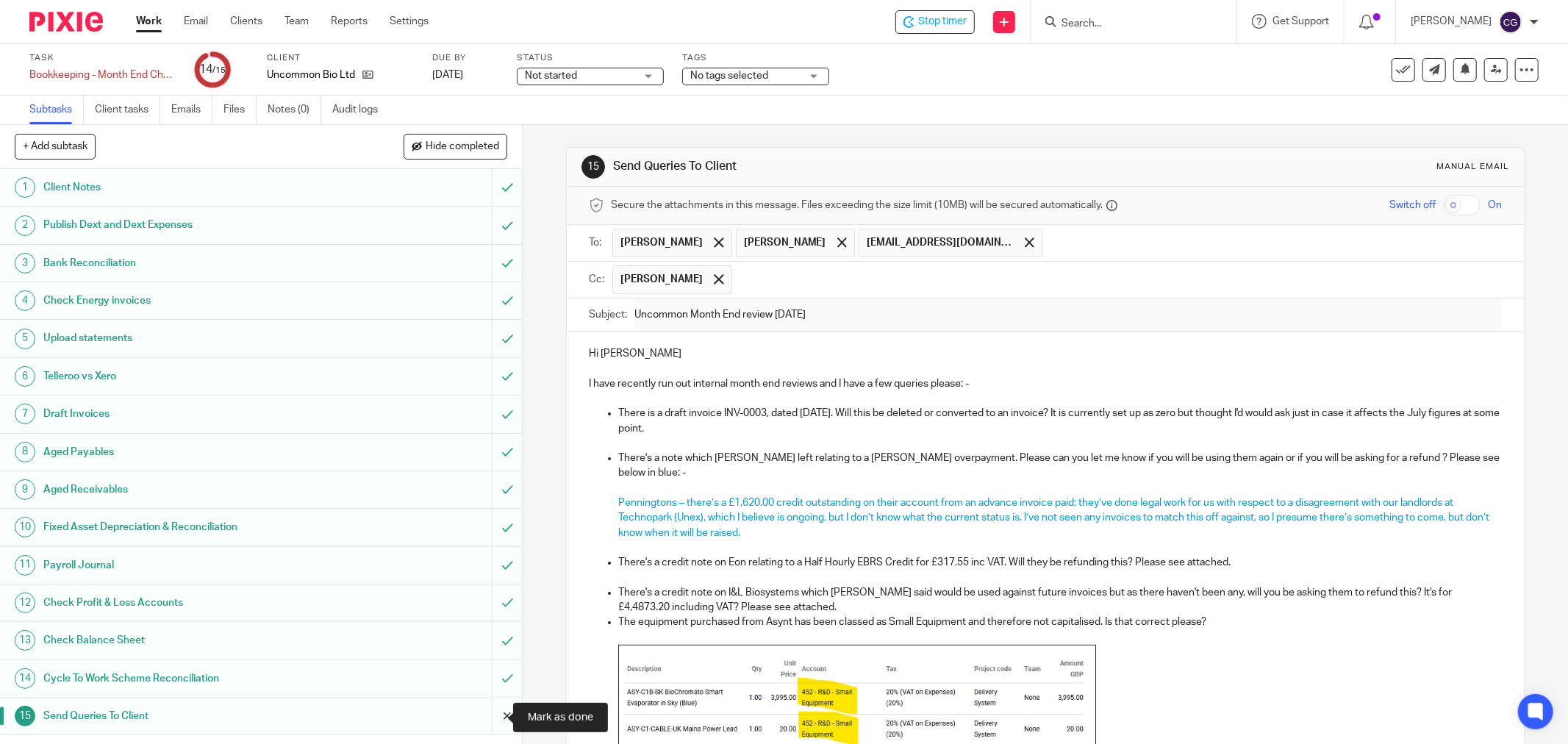
drag, startPoint x: 491, startPoint y: 718, endPoint x: 493, endPoint y: 707, distance: 11.2
click at [491, 718] on input "submit" at bounding box center [260, 716] width 522 height 37
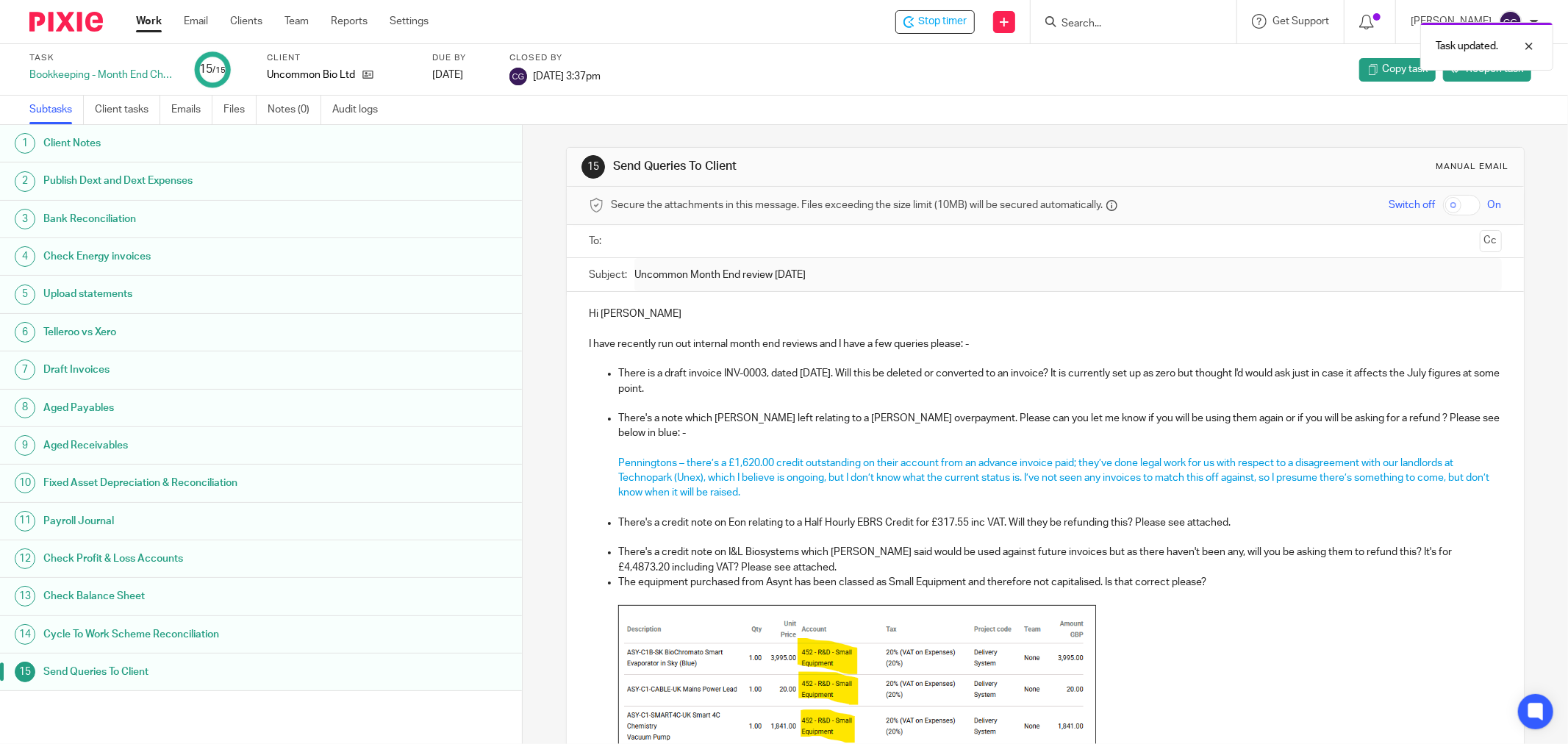
click at [986, 24] on div "Task updated." at bounding box center [1169, 42] width 769 height 56
click at [955, 23] on span "Stop timer" at bounding box center [942, 21] width 49 height 16
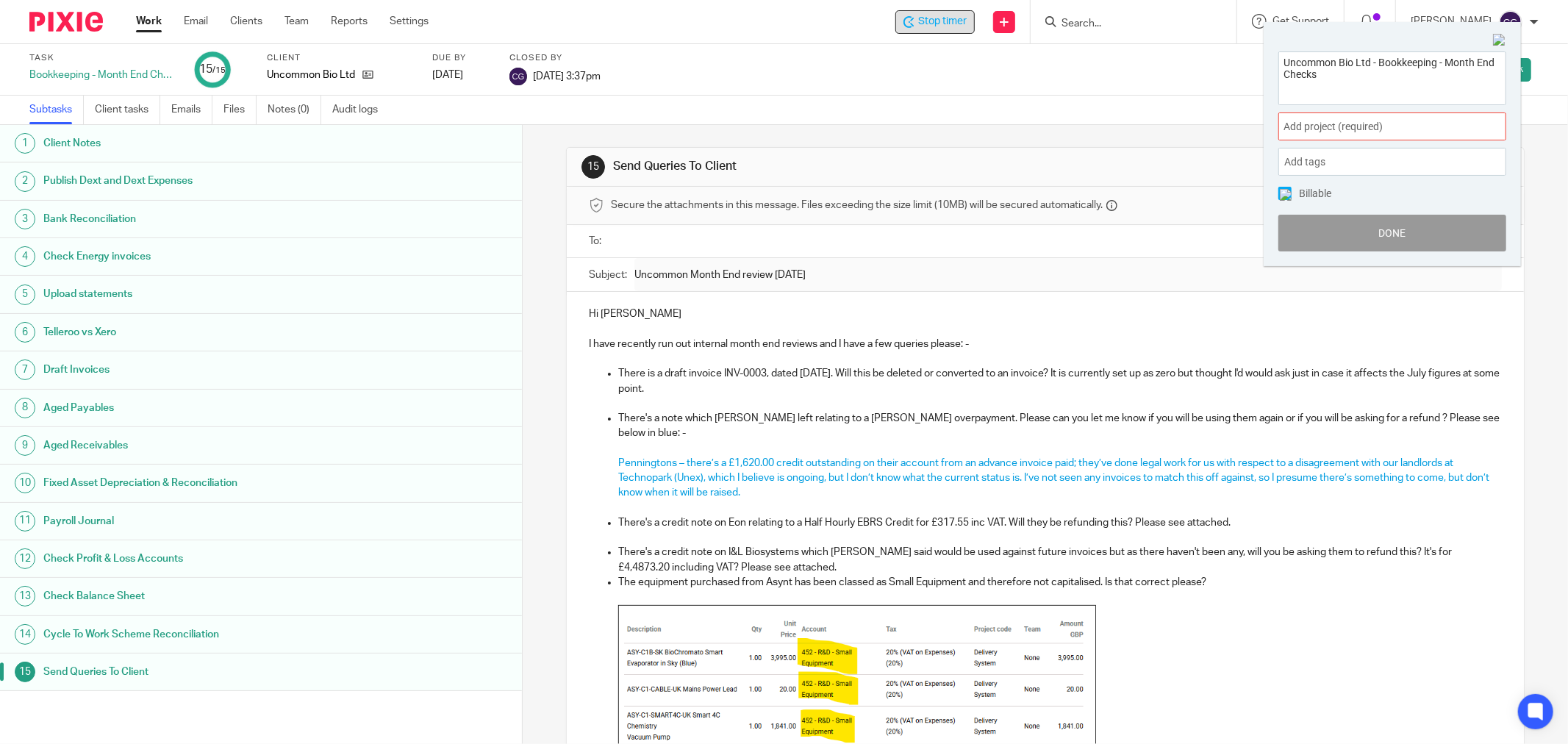
drag, startPoint x: 1500, startPoint y: 40, endPoint x: 1485, endPoint y: 39, distance: 15.0
click at [1499, 41] on img at bounding box center [1499, 41] width 13 height 13
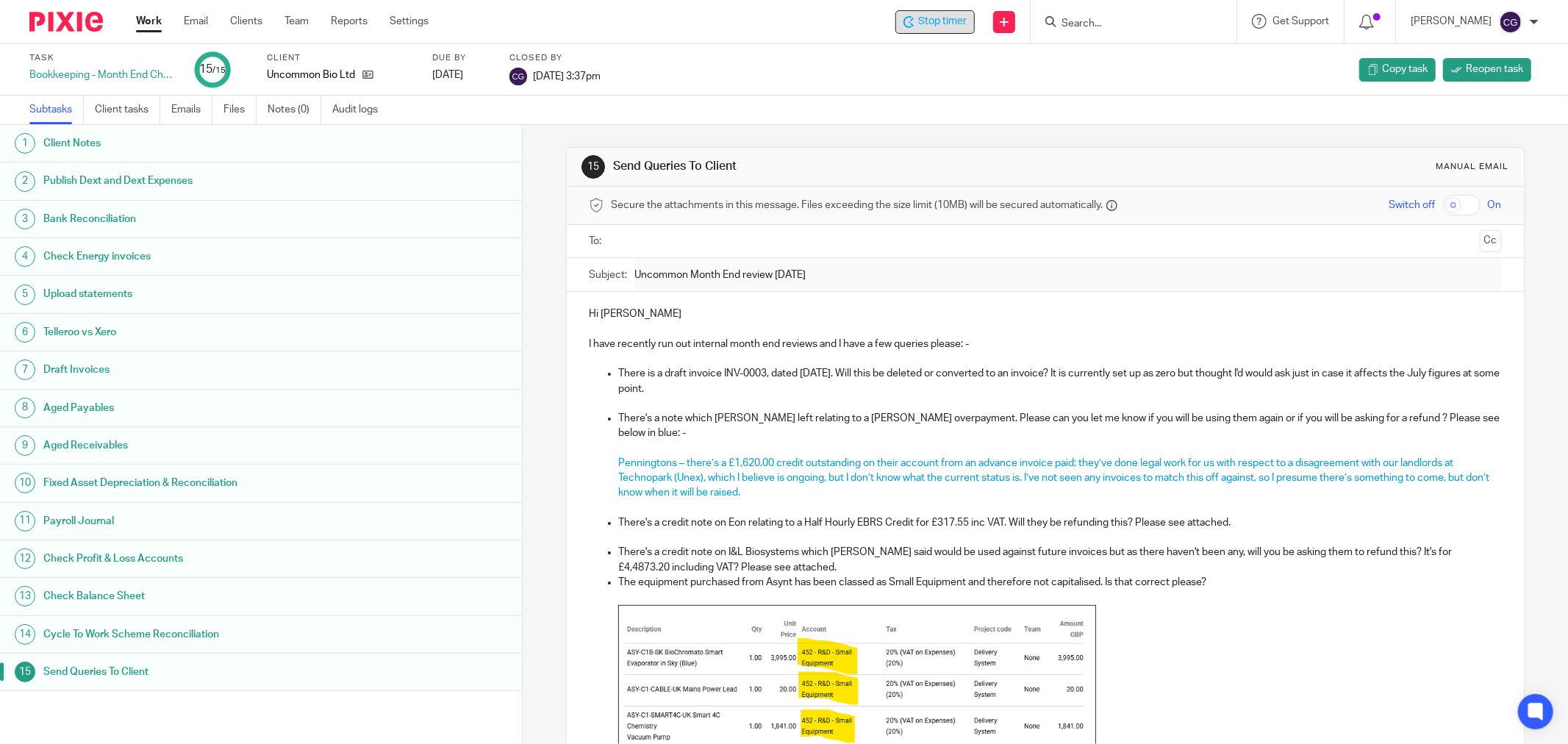
click at [156, 17] on link "Work" at bounding box center [149, 21] width 26 height 15
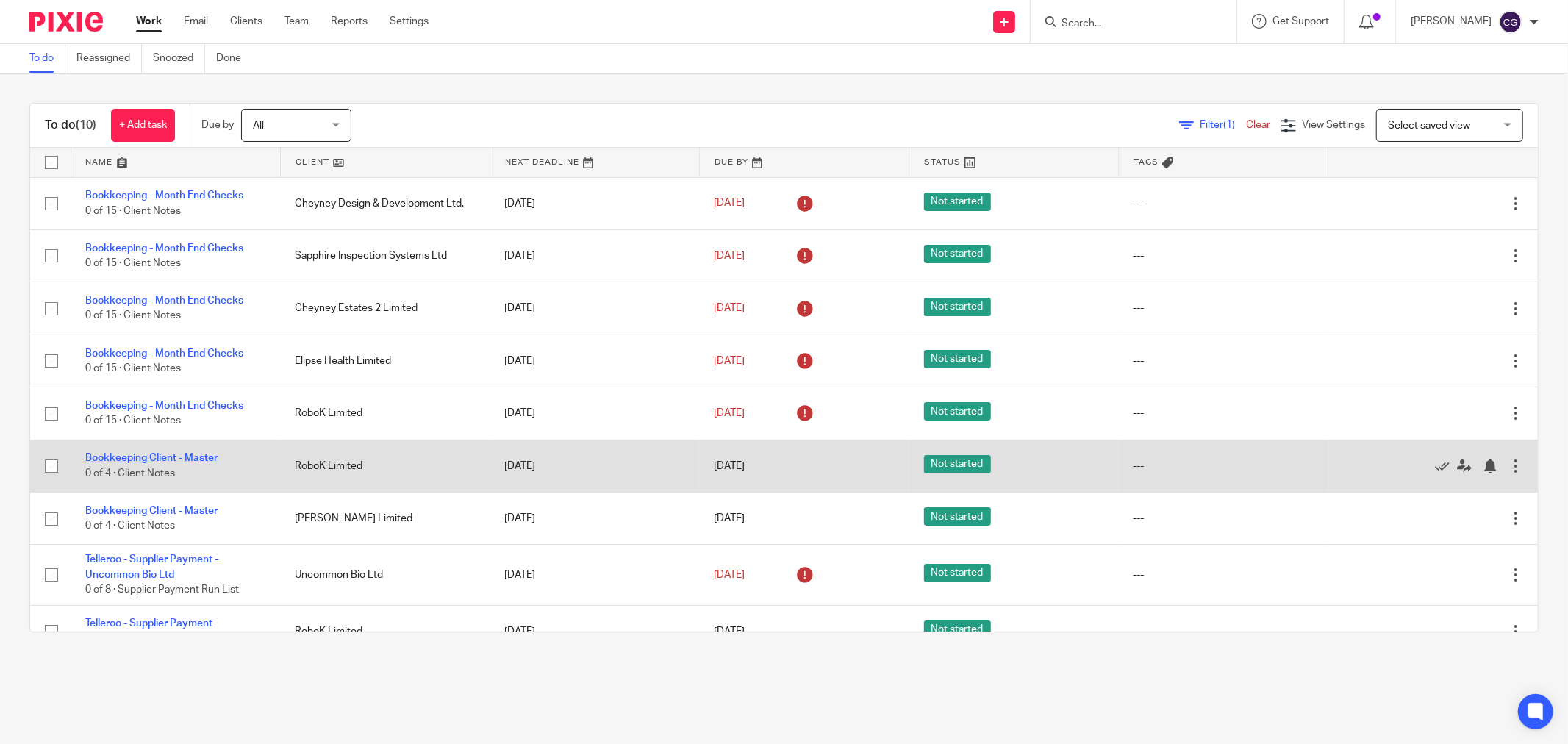
click at [185, 458] on link "Bookkeeping Client - Master" at bounding box center [152, 458] width 133 height 10
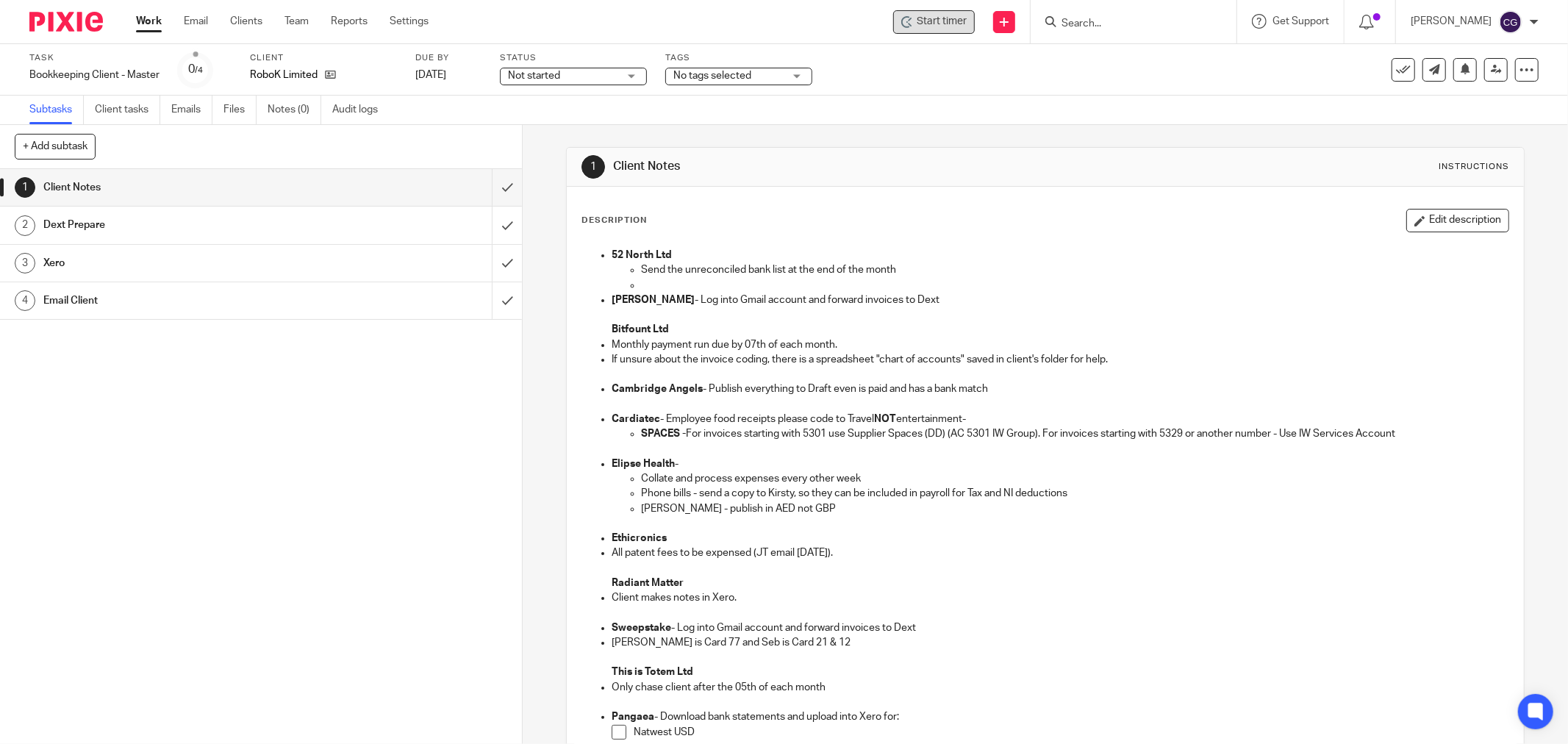
click at [953, 28] on span "Start timer" at bounding box center [941, 21] width 50 height 16
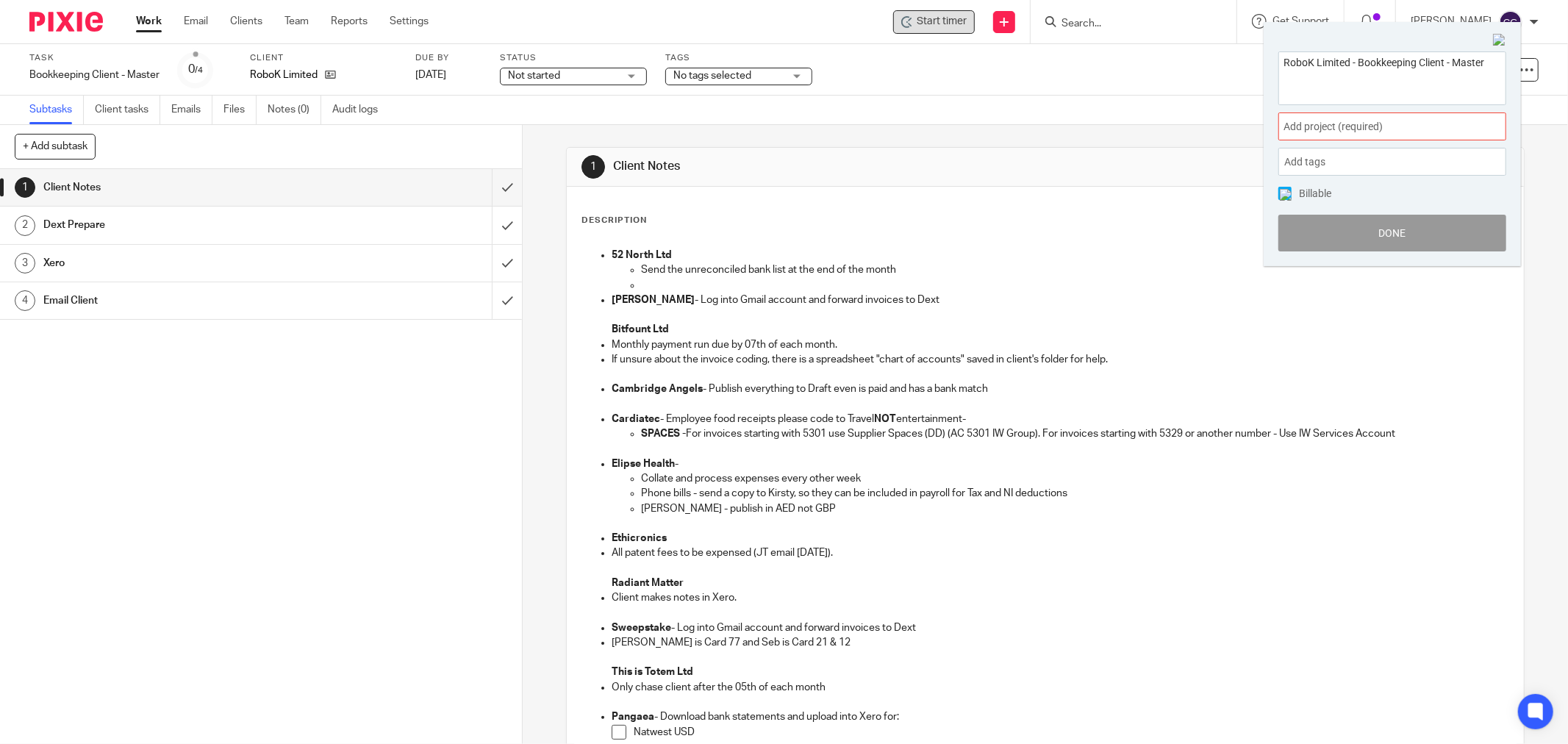
click at [1360, 115] on div "Add project (required) :" at bounding box center [1392, 126] width 228 height 28
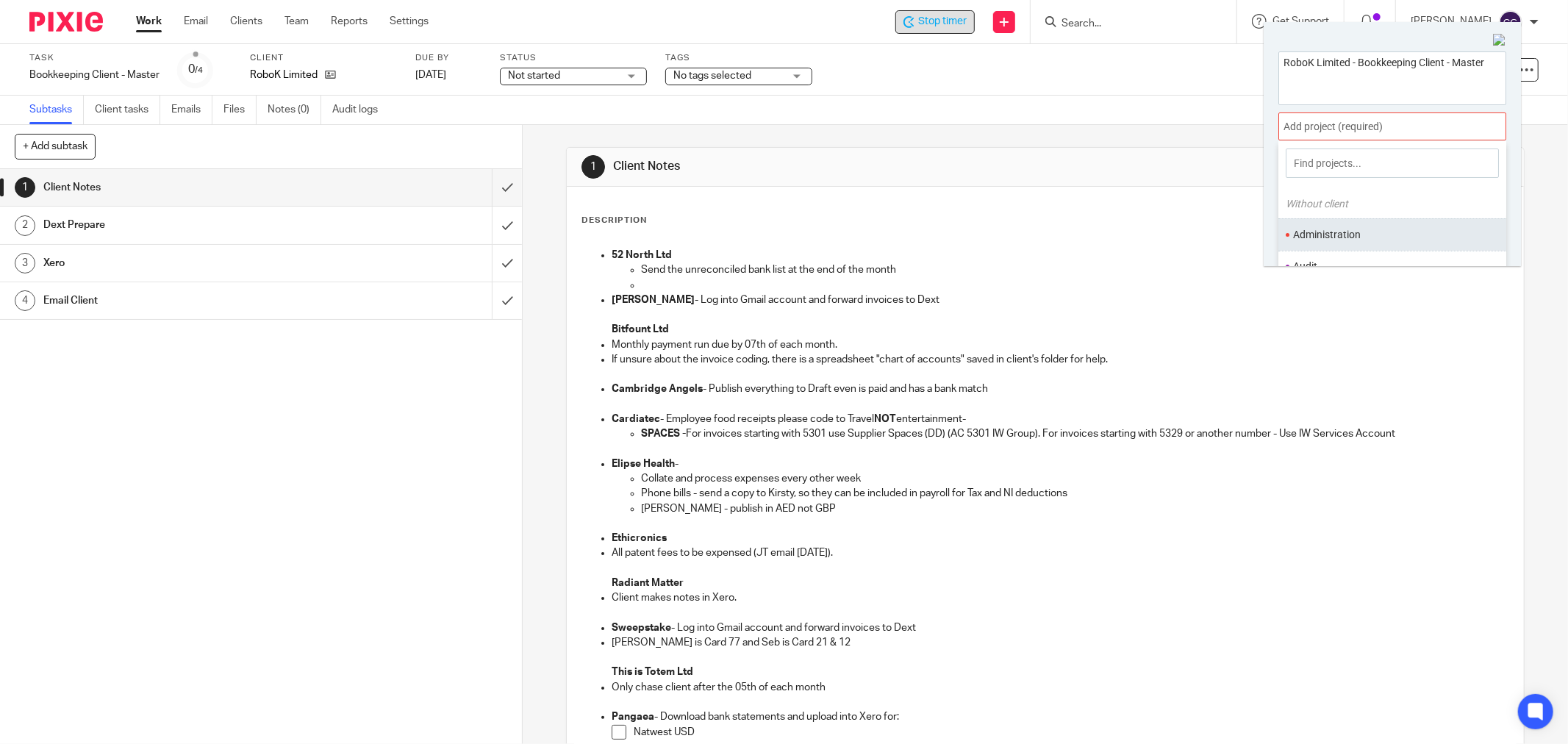
scroll to position [82, 0]
click at [1353, 214] on li "Bookkeeping" at bounding box center [1389, 217] width 191 height 16
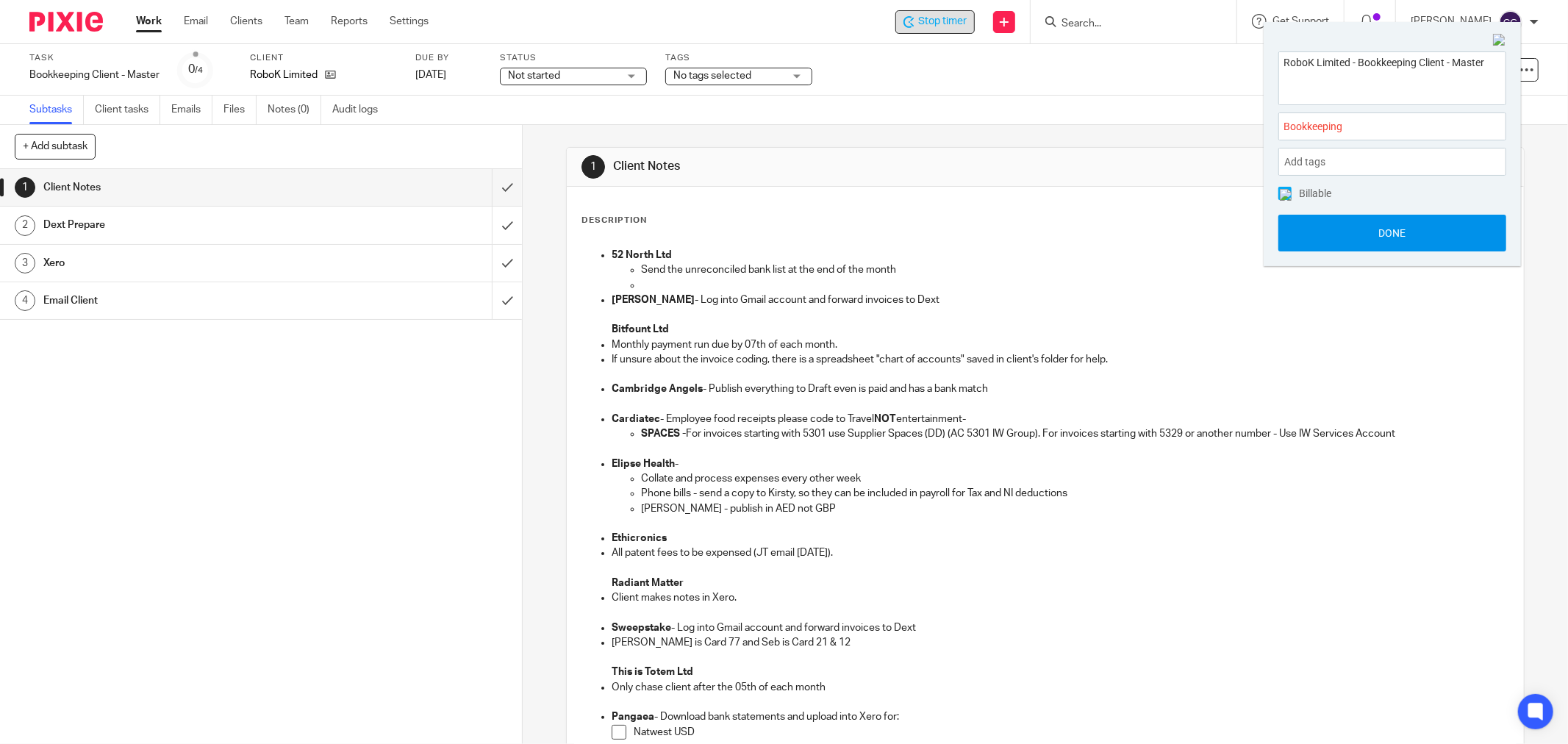
click at [1404, 233] on button "Done" at bounding box center [1392, 233] width 228 height 37
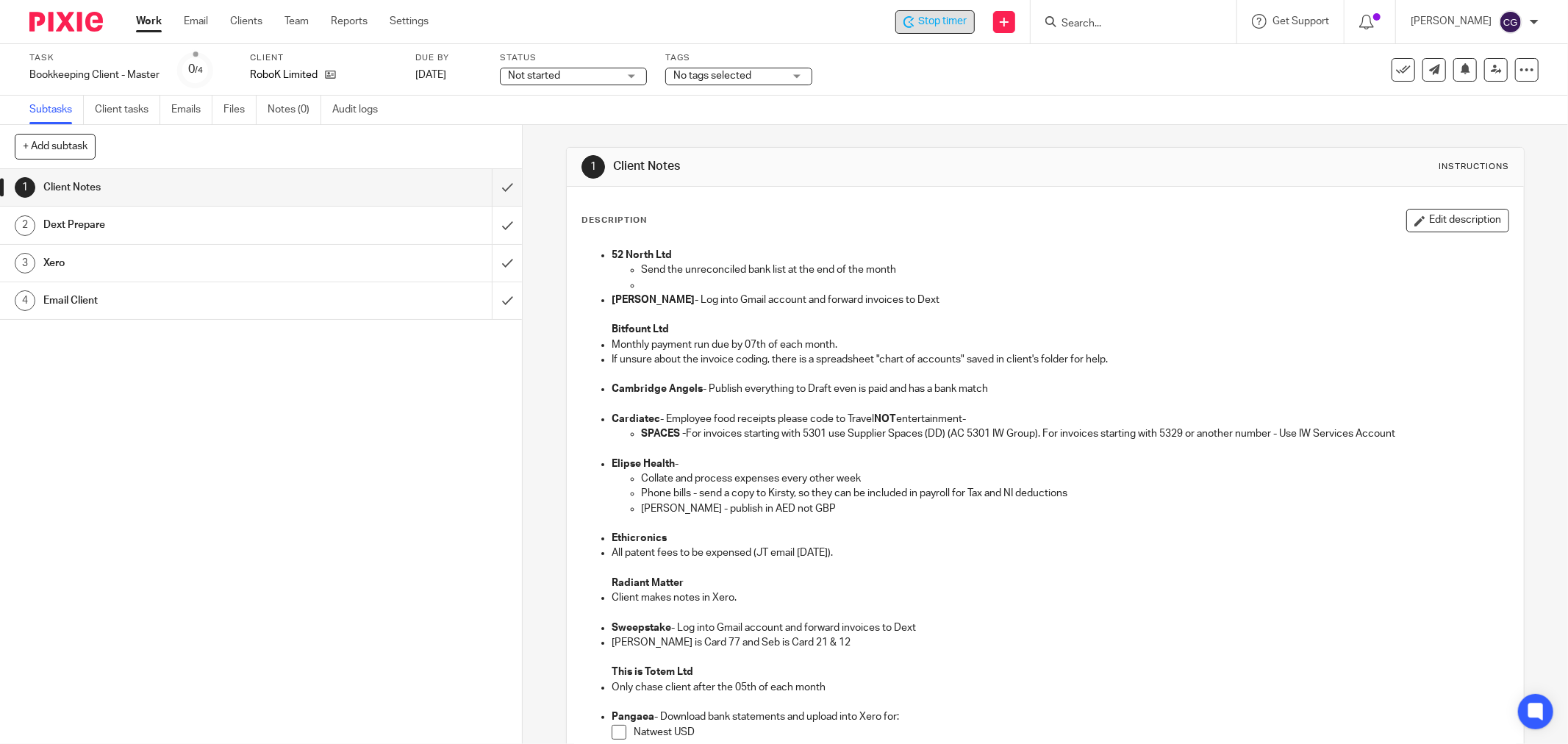
click at [951, 19] on span "Stop timer" at bounding box center [942, 21] width 49 height 16
click at [1141, 25] on input "Search" at bounding box center [1126, 24] width 133 height 13
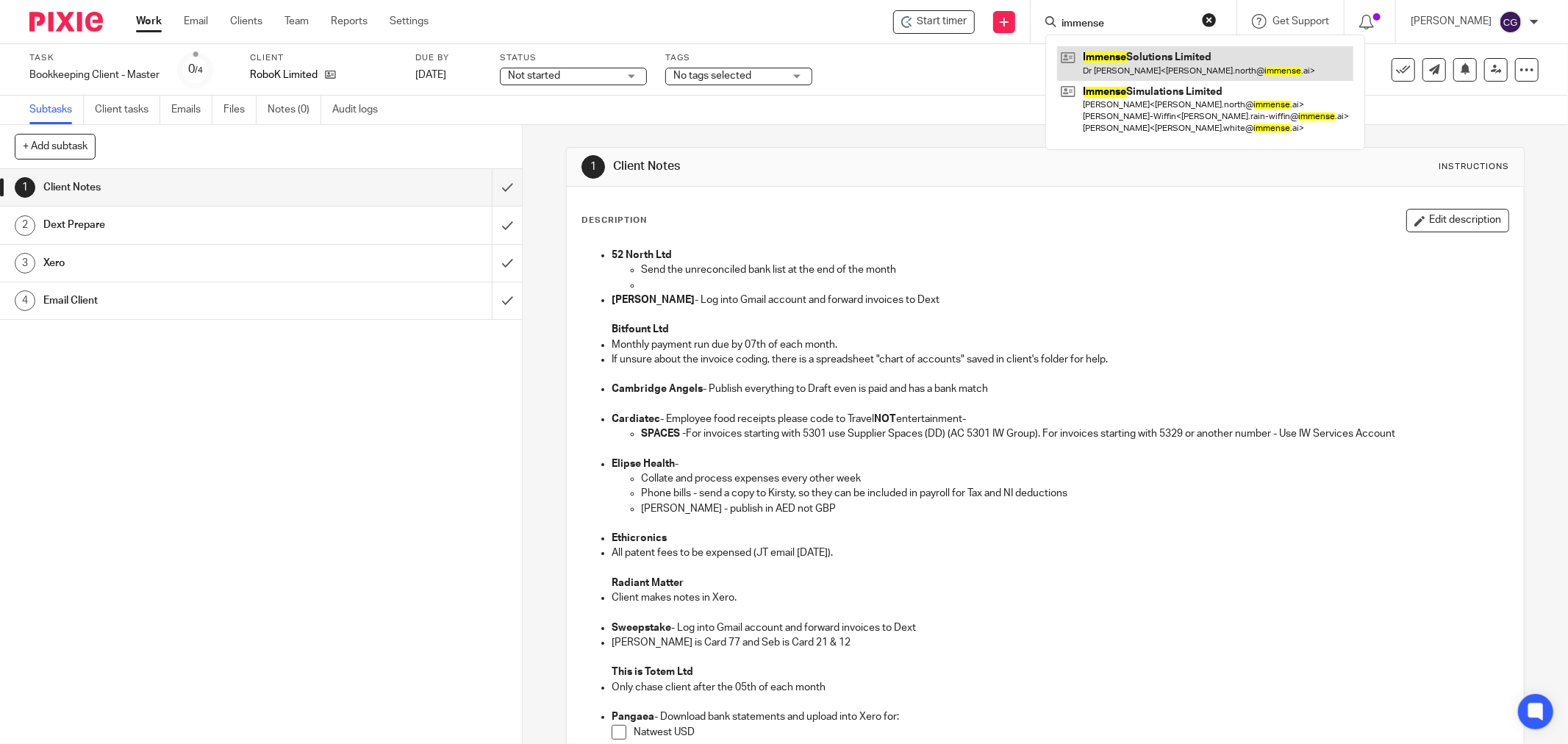
type input "immense"
click at [1130, 63] on link at bounding box center [1205, 63] width 296 height 34
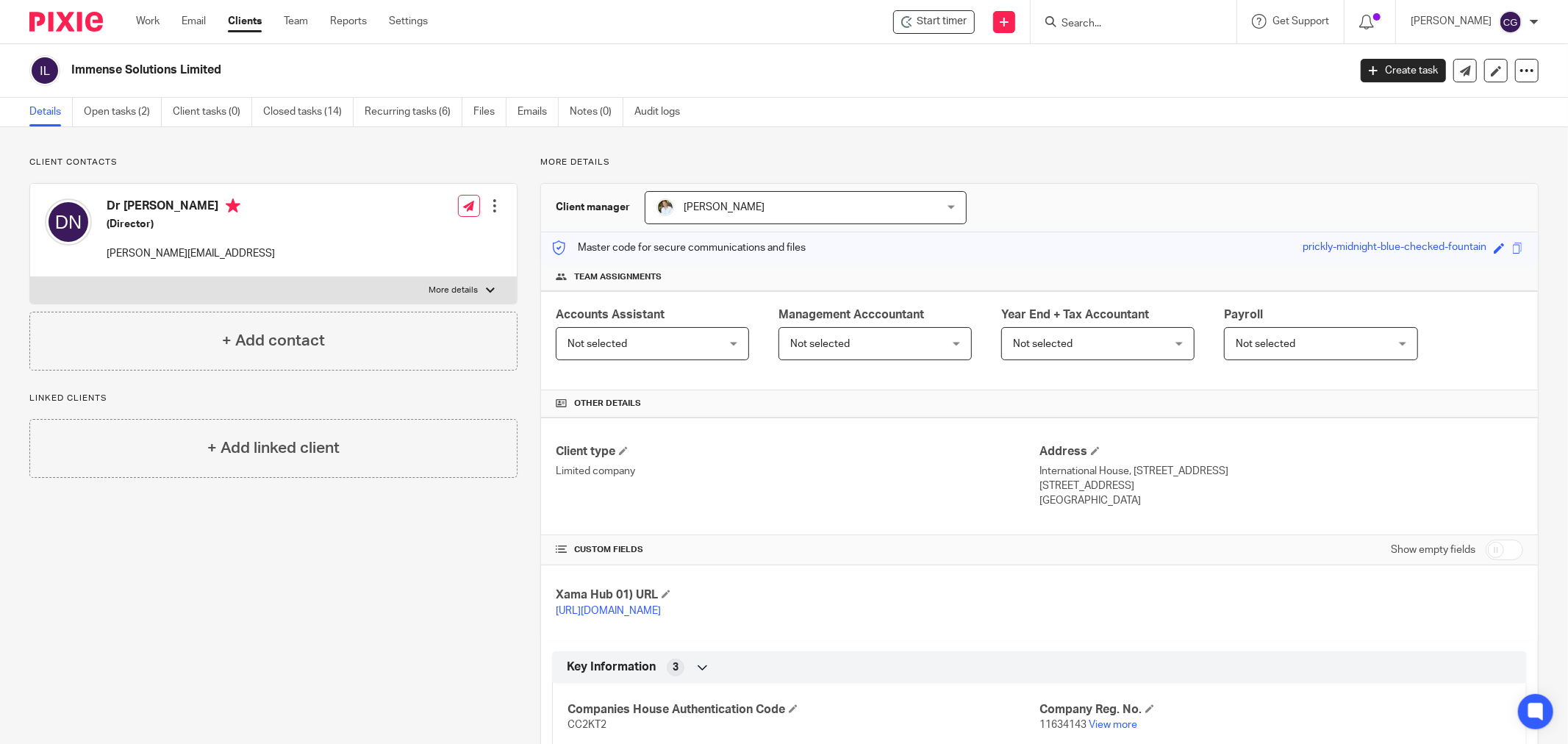
click at [1123, 11] on div at bounding box center [1134, 21] width 206 height 43
click at [1112, 25] on input "Search" at bounding box center [1126, 24] width 133 height 13
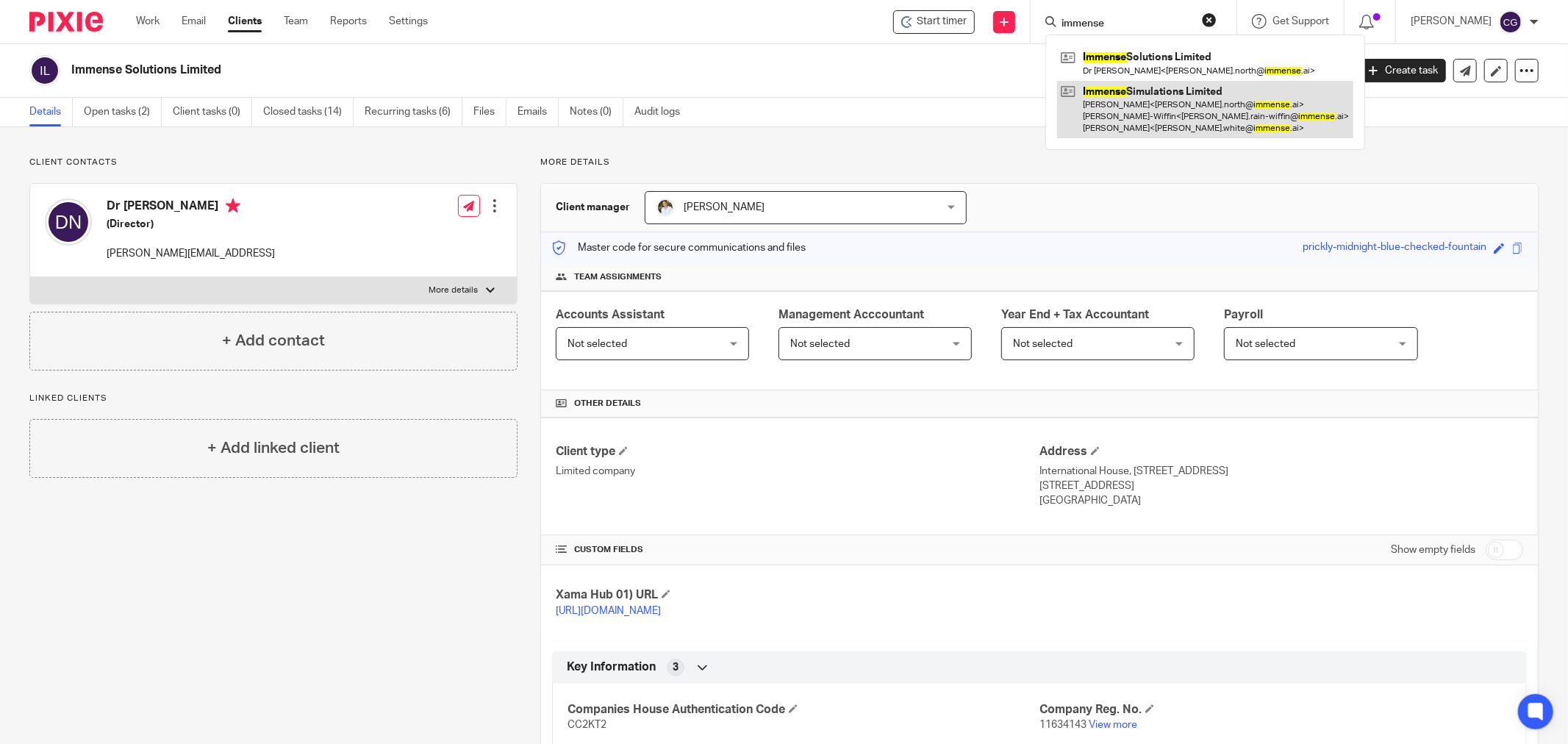
type input "immense"
click at [1149, 108] on link at bounding box center [1205, 110] width 296 height 58
